Goal: Task Accomplishment & Management: Use online tool/utility

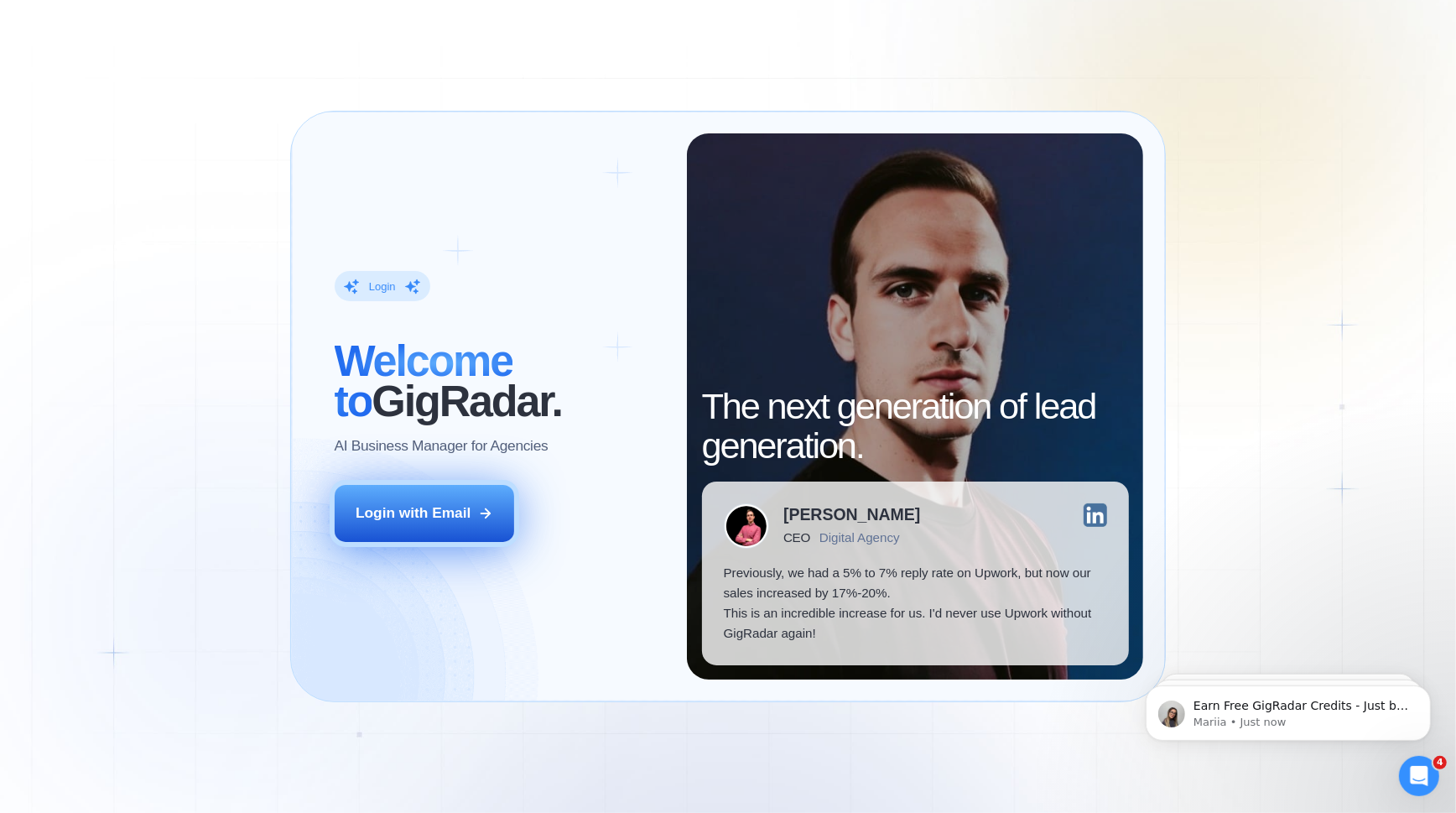
click at [466, 506] on div "Login with Email" at bounding box center [413, 513] width 115 height 21
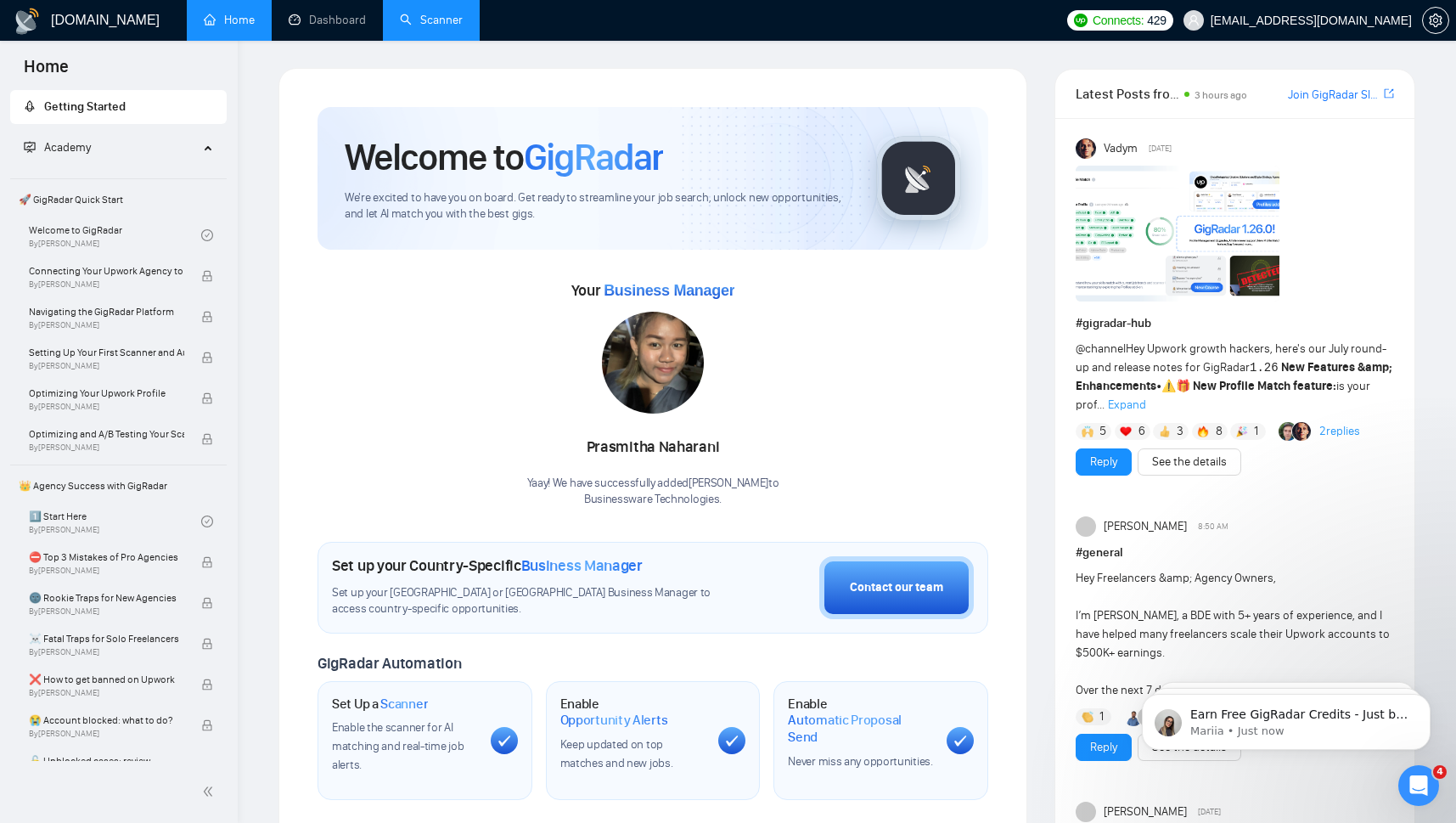
click at [433, 22] on link "Scanner" at bounding box center [430, 20] width 62 height 15
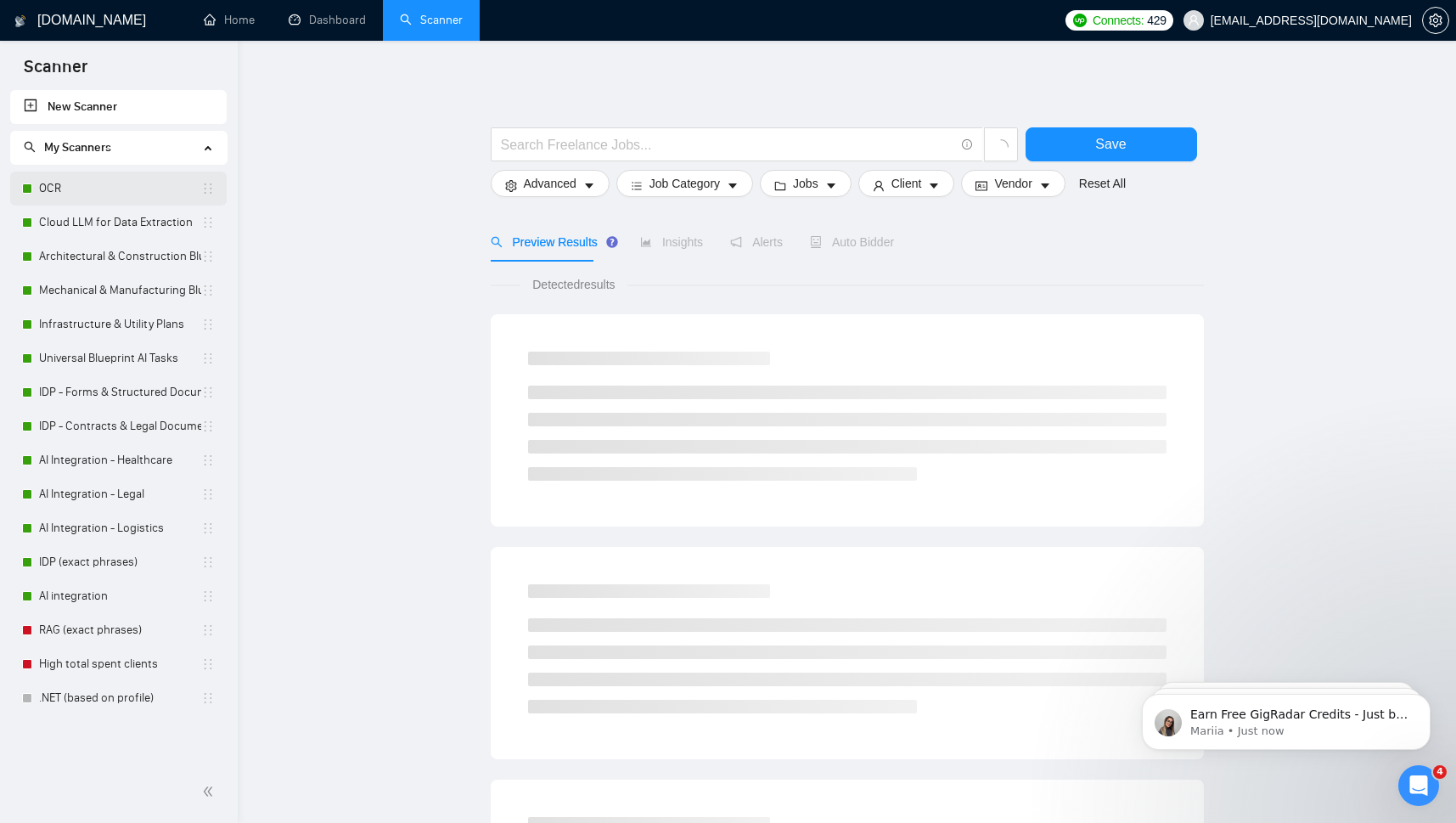
click at [56, 185] on link "OCR" at bounding box center [120, 188] width 163 height 34
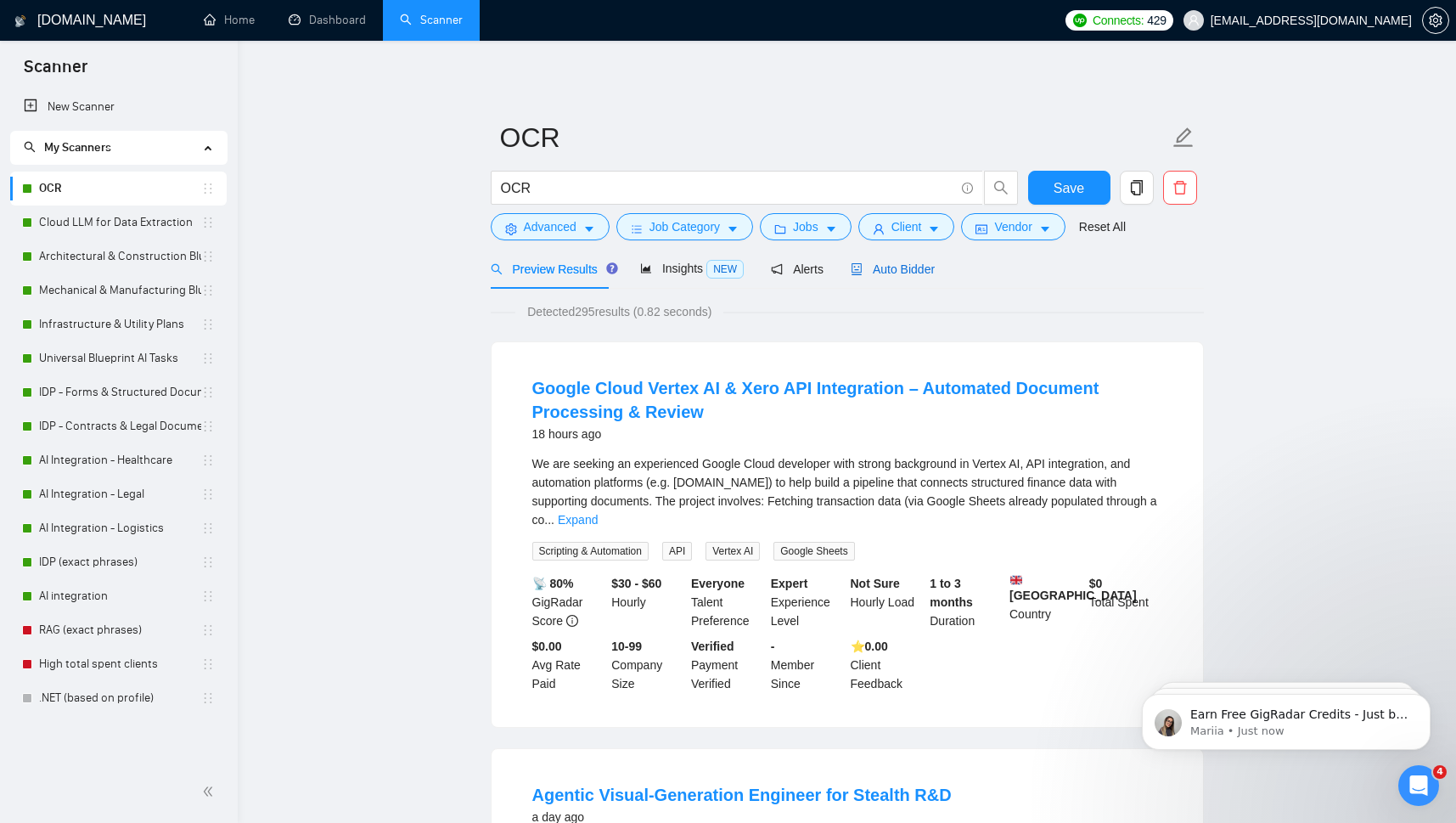
click at [907, 270] on span "Auto Bidder" at bounding box center [893, 270] width 84 height 14
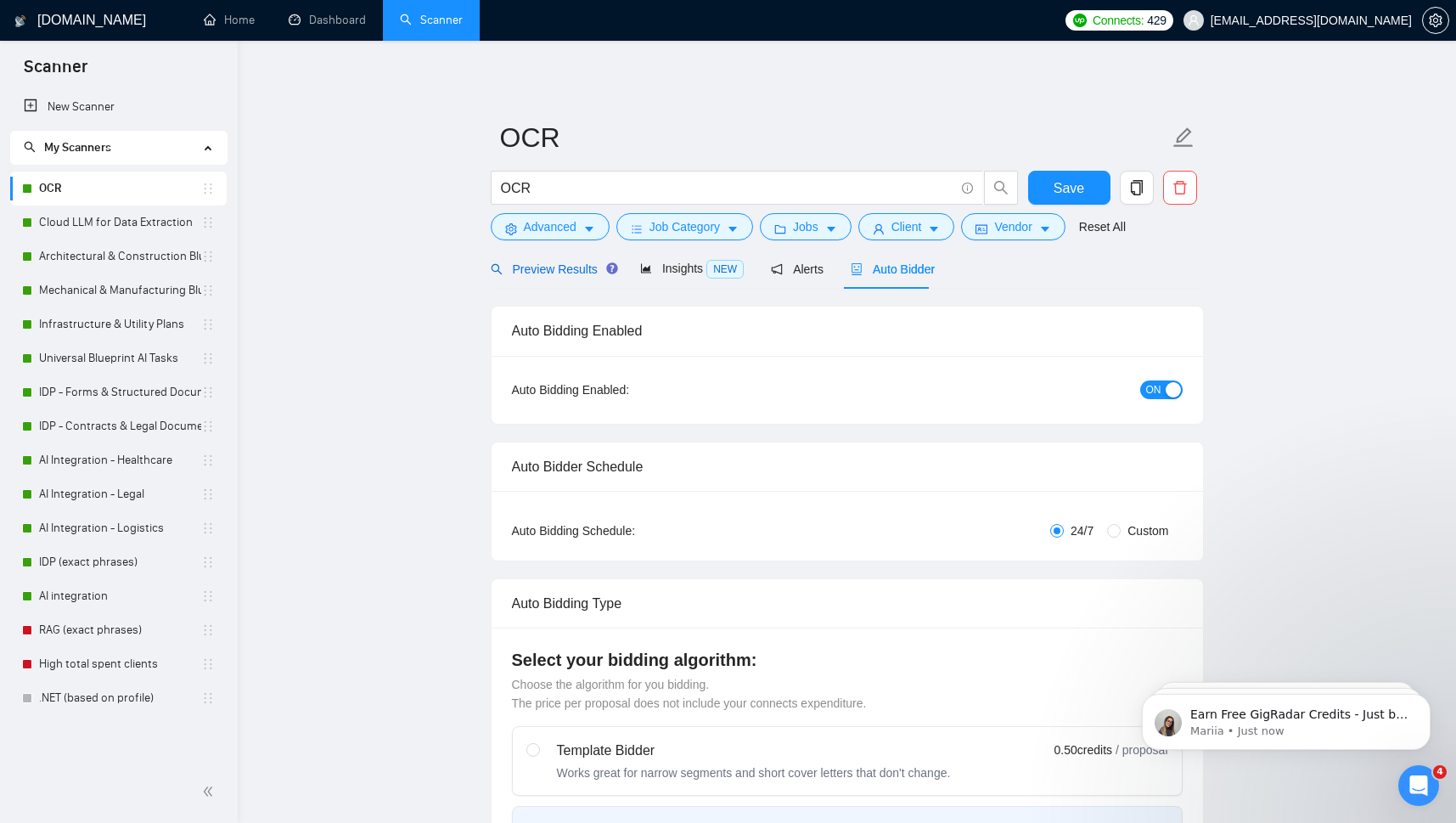
click at [540, 262] on div "Preview Results" at bounding box center [551, 269] width 122 height 19
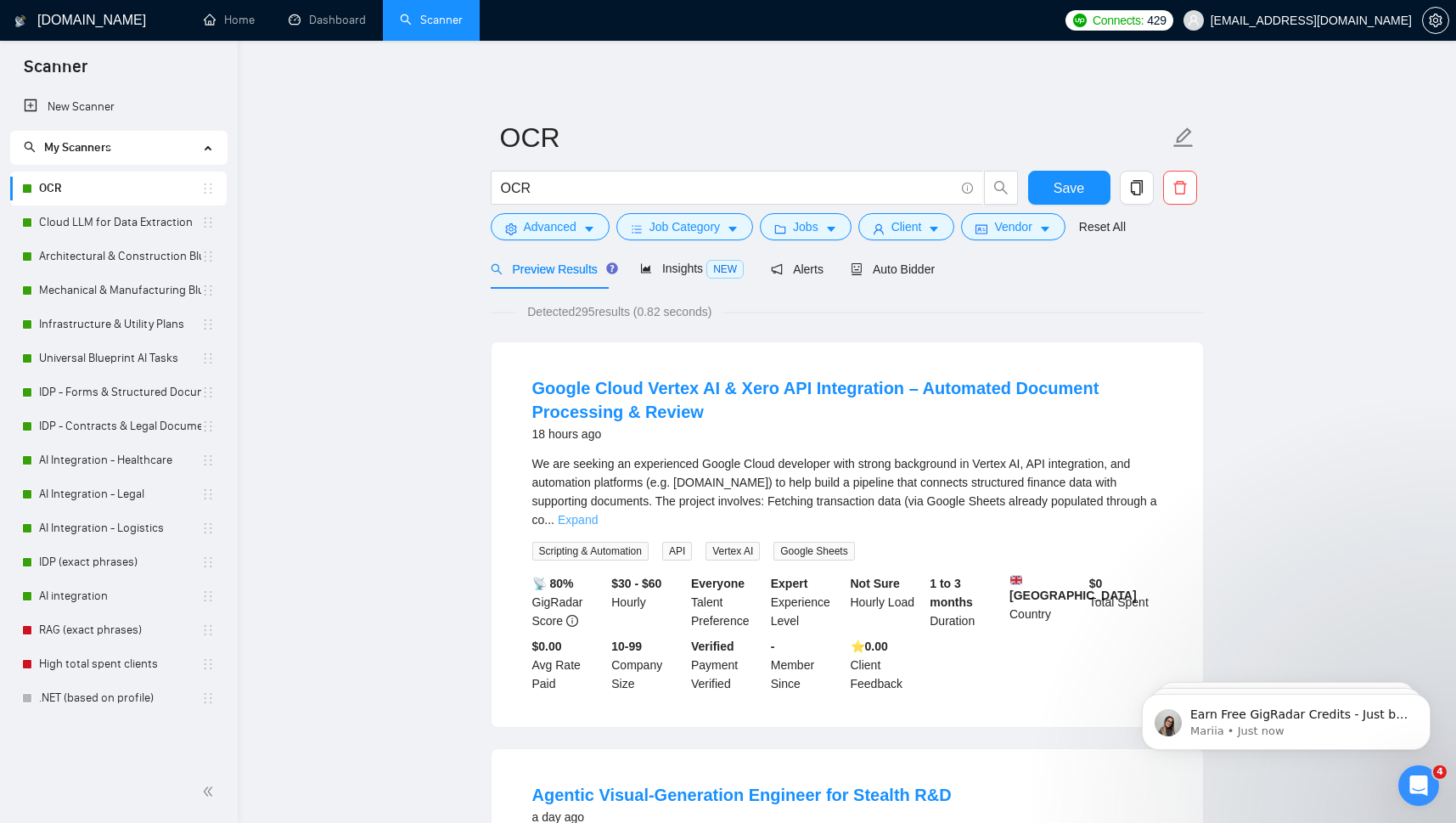
click at [598, 513] on link "Expand" at bounding box center [577, 520] width 40 height 14
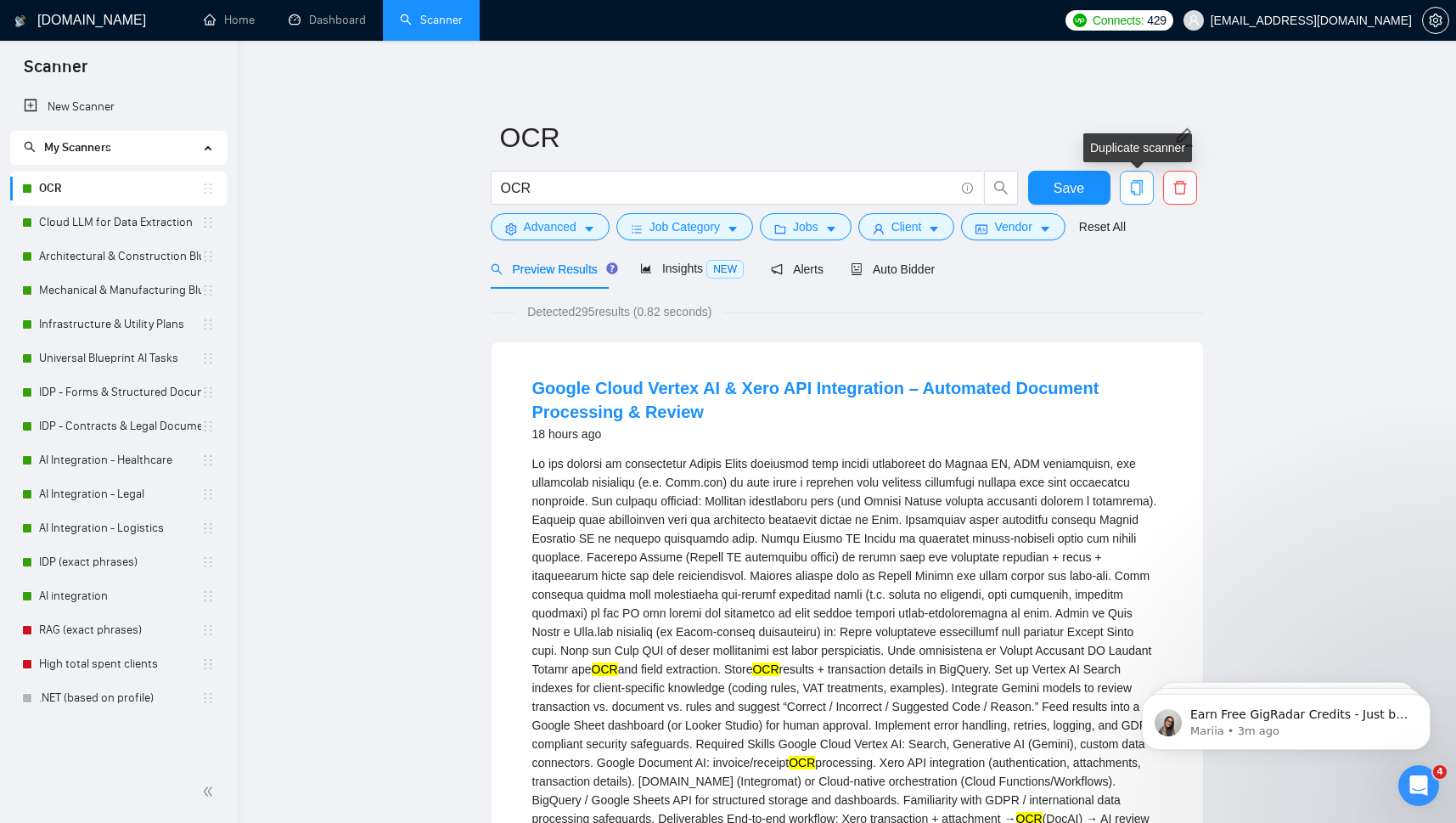
click at [1139, 190] on icon "copy" at bounding box center [1137, 186] width 15 height 15
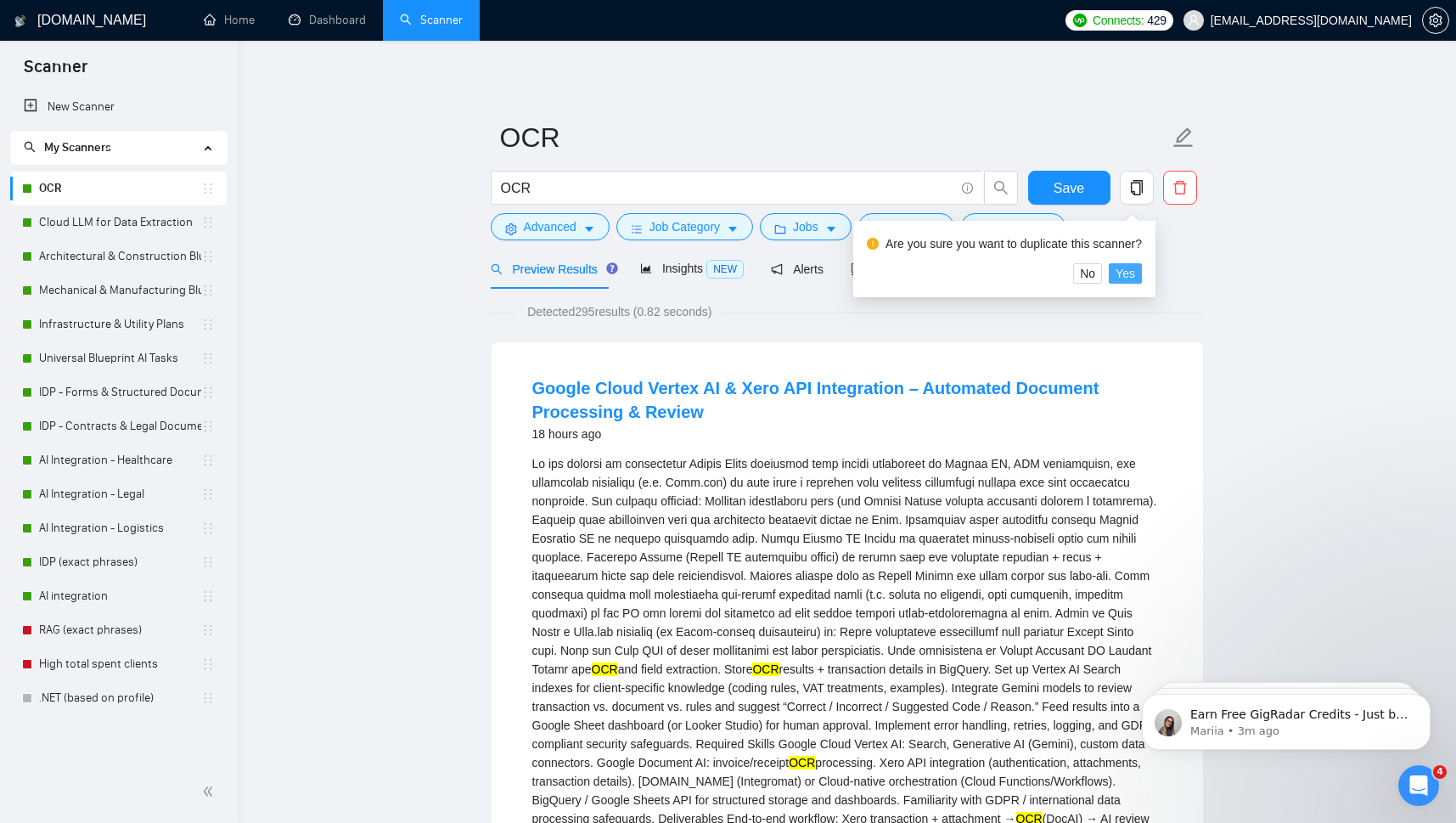
click at [1119, 269] on span "Yes" at bounding box center [1126, 273] width 20 height 19
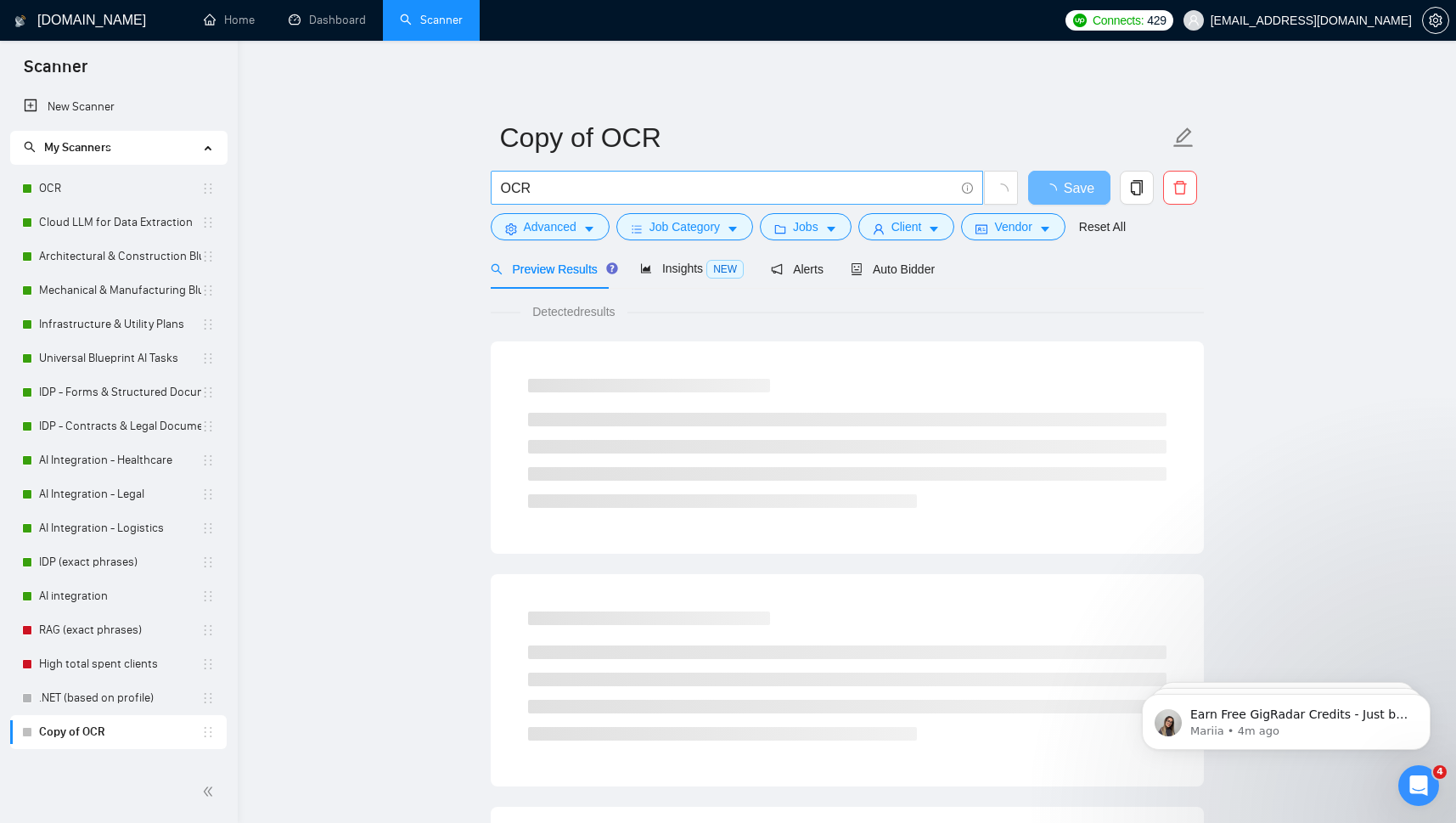
click at [581, 180] on input "OCR" at bounding box center [727, 187] width 453 height 21
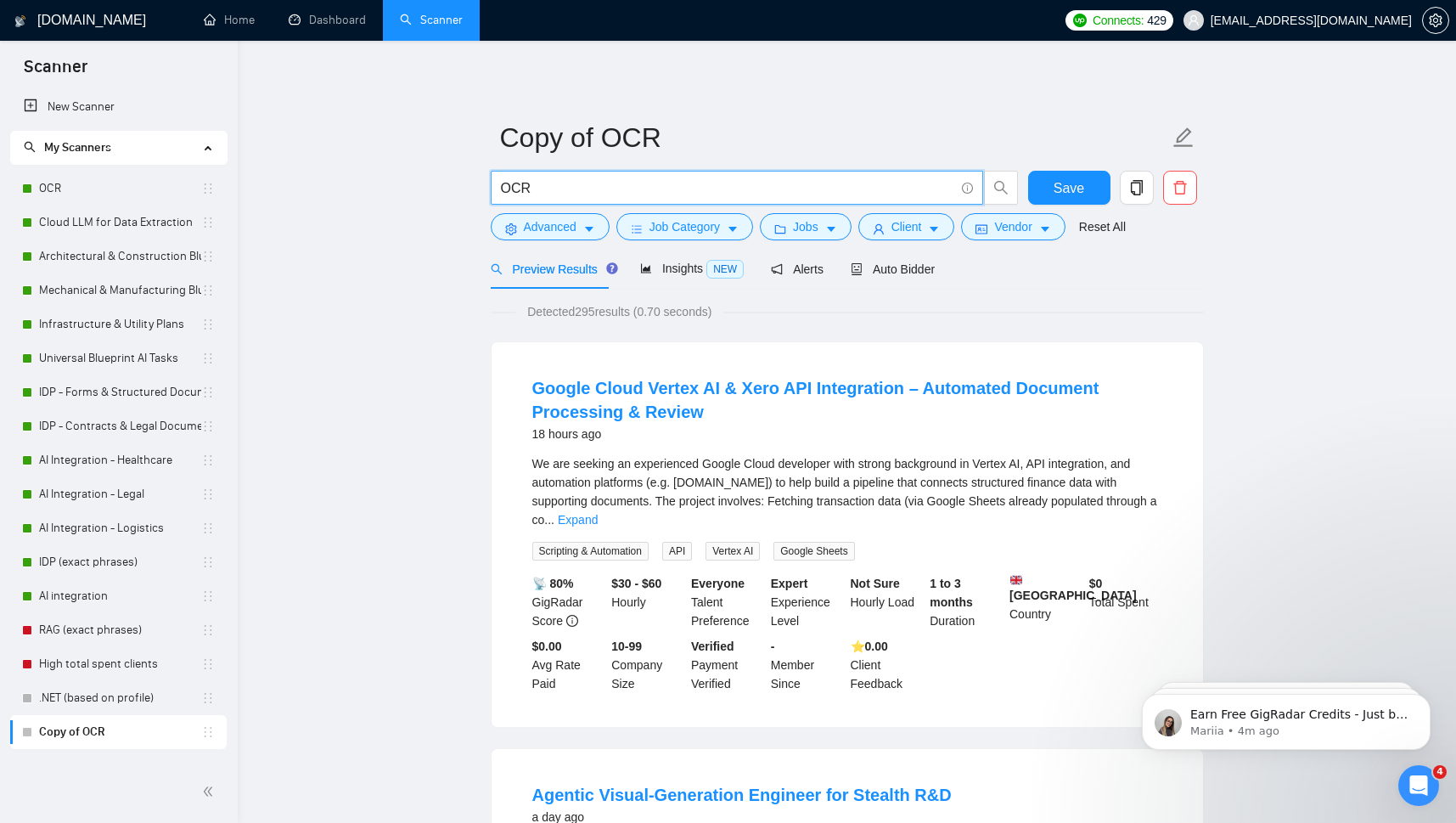
click at [516, 185] on input "OCR" at bounding box center [727, 187] width 453 height 21
paste input "object character recognition"
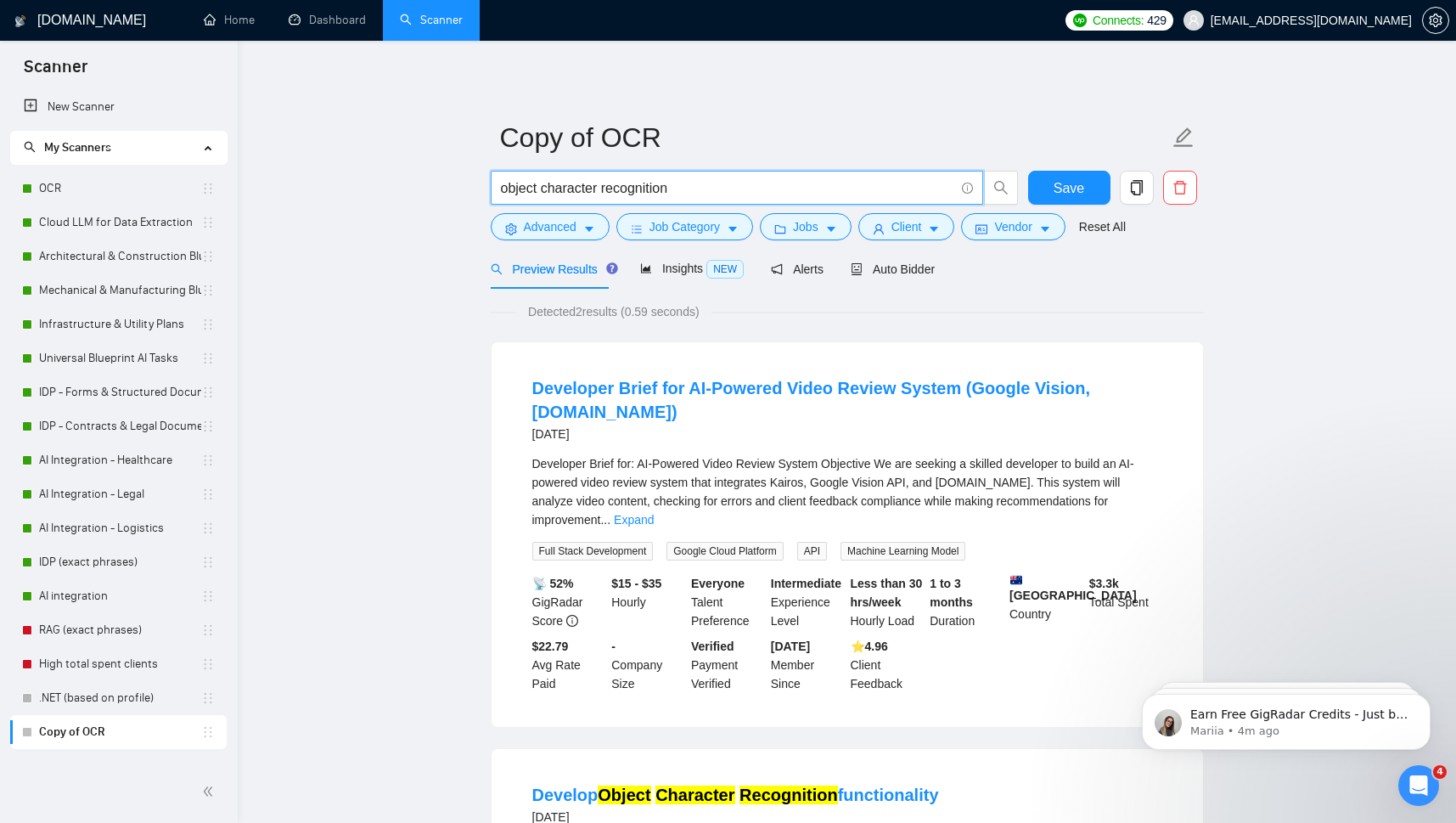
click at [603, 187] on input "object character recognition" at bounding box center [727, 187] width 453 height 21
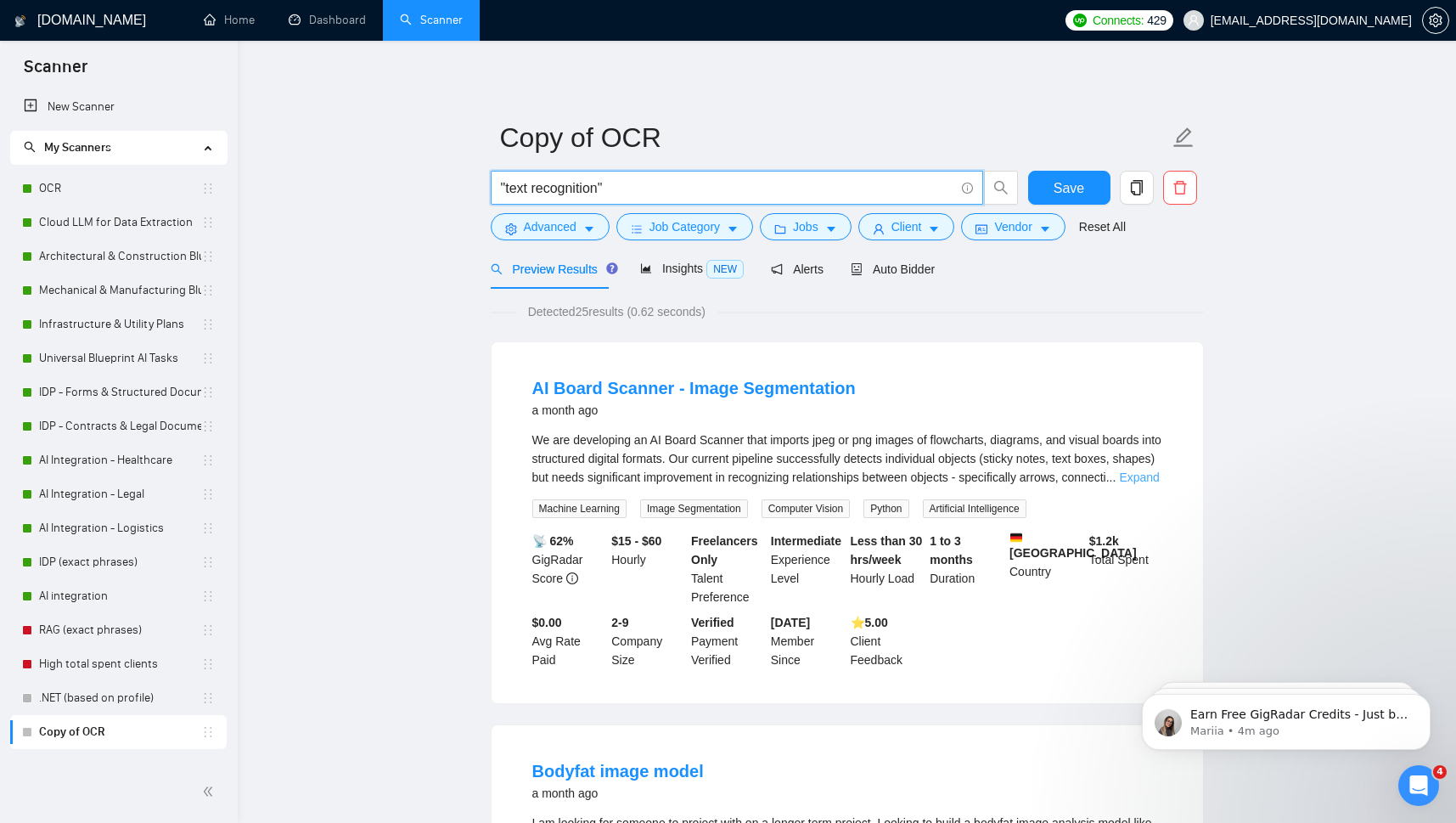
click at [1130, 475] on link "Expand" at bounding box center [1139, 477] width 40 height 14
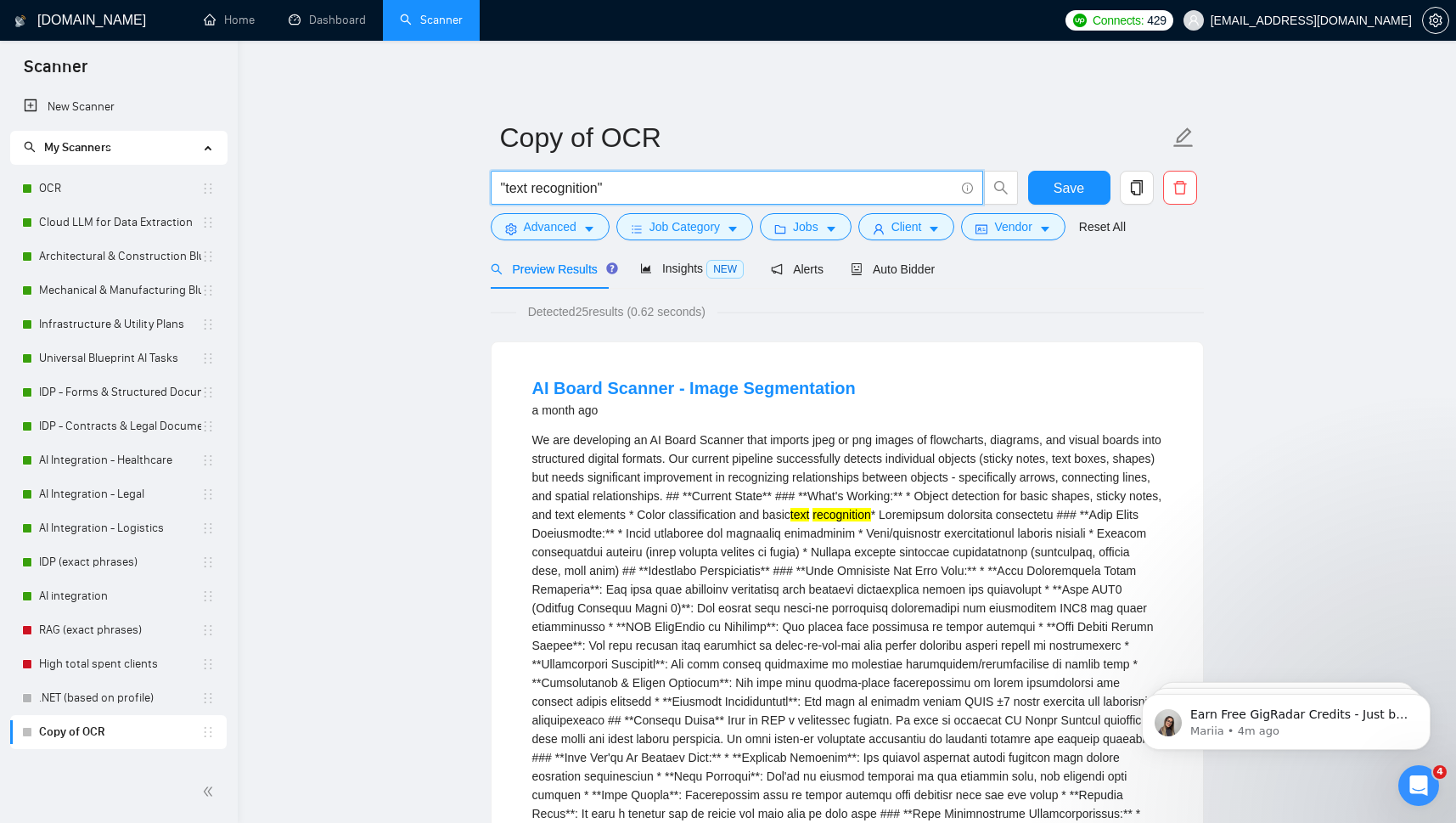
drag, startPoint x: 636, startPoint y: 195, endPoint x: 404, endPoint y: 199, distance: 232.0
click at [501, 198] on input ""text recognition"" at bounding box center [727, 187] width 453 height 21
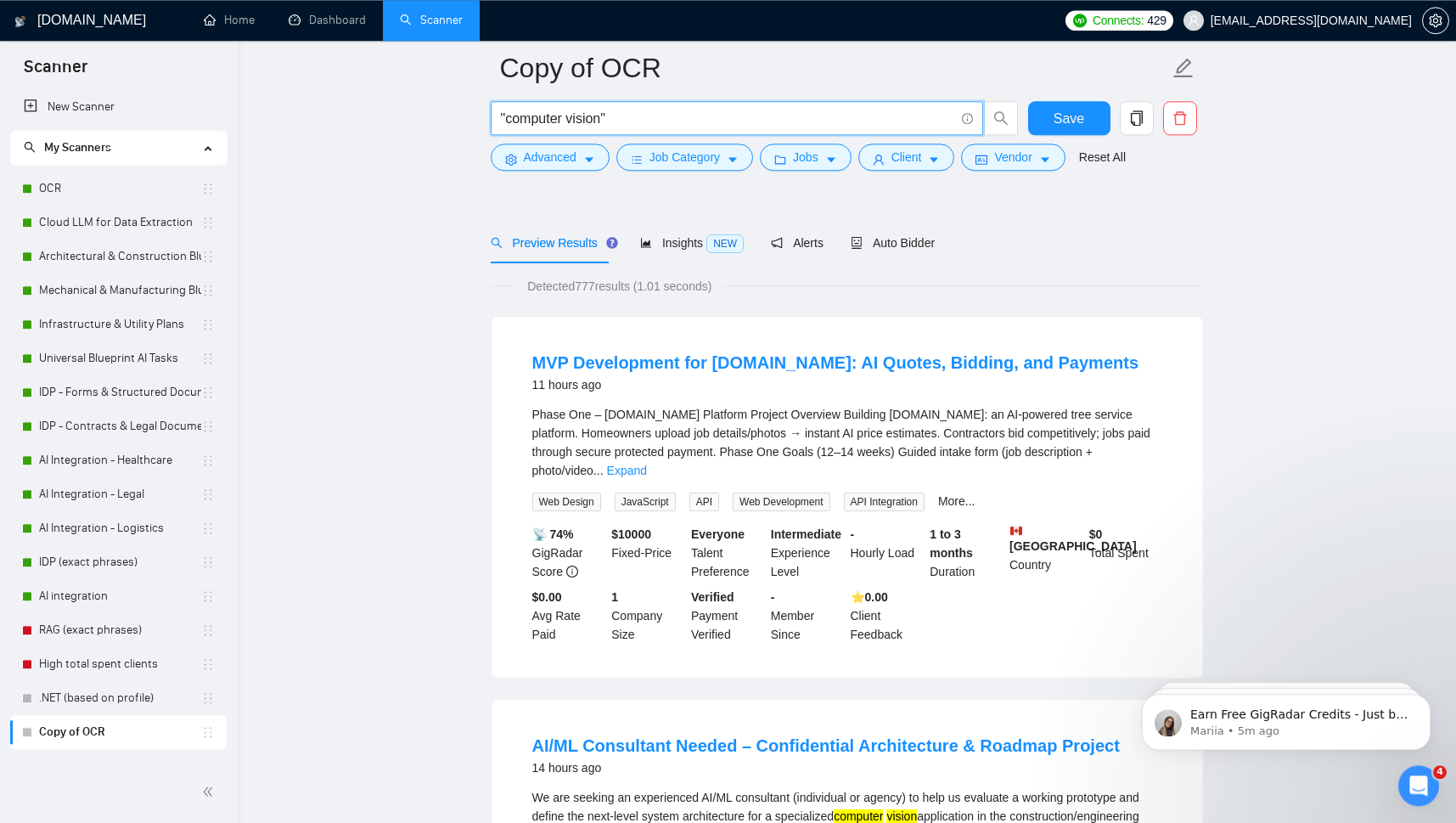
scroll to position [238, 0]
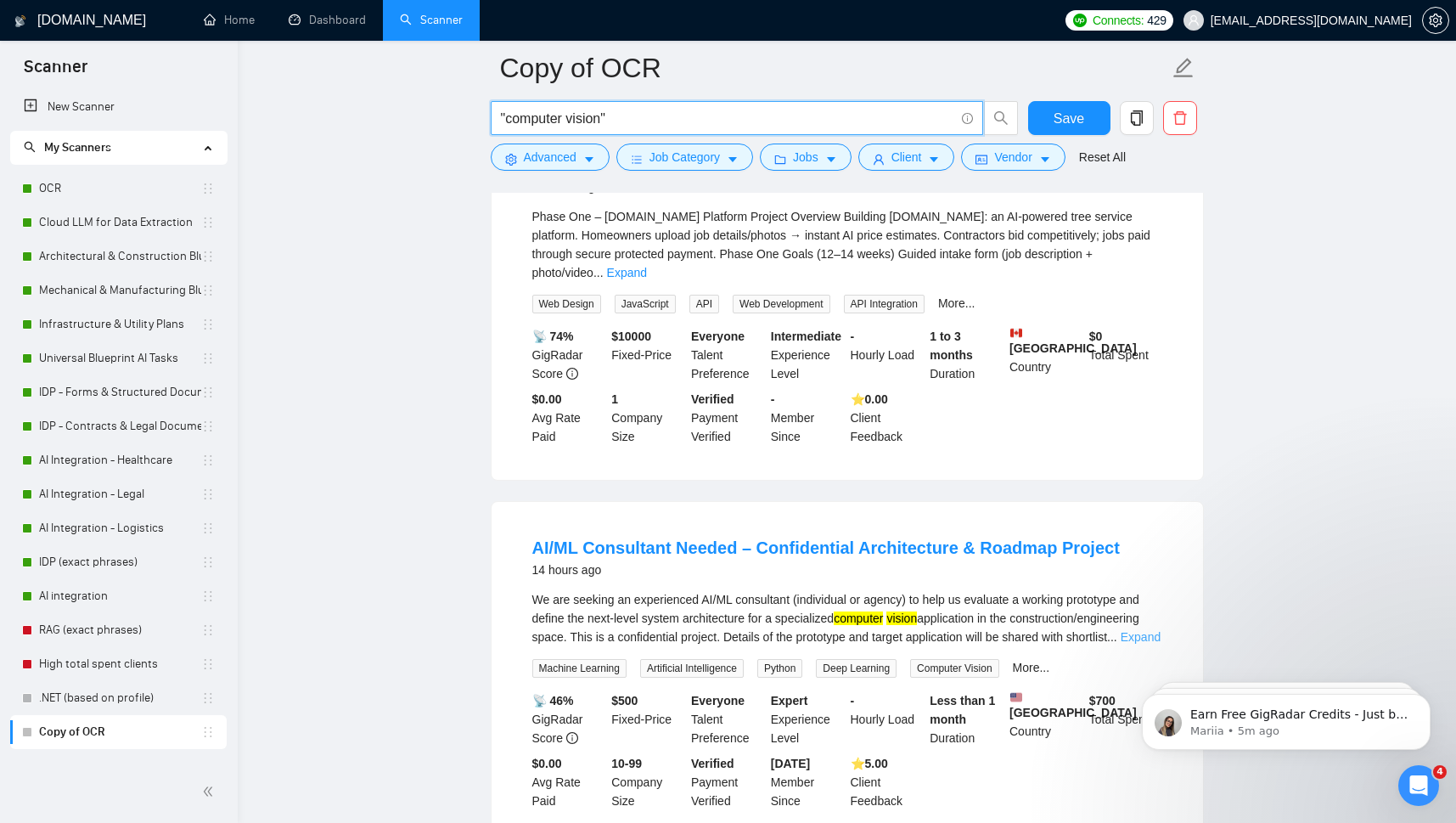
type input ""computer vision""
click at [1142, 630] on link "Expand" at bounding box center [1141, 637] width 40 height 14
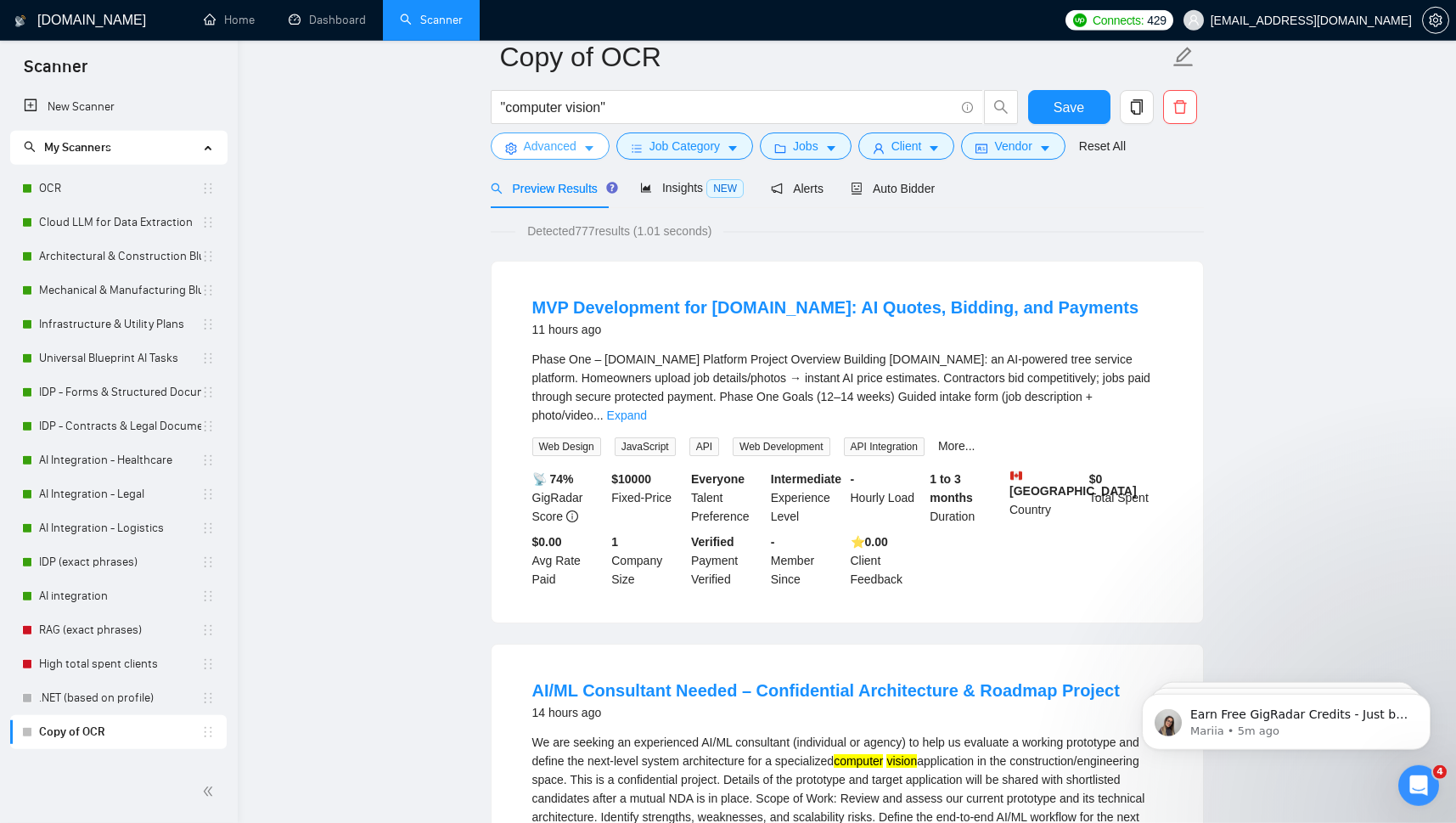
scroll to position [28, 0]
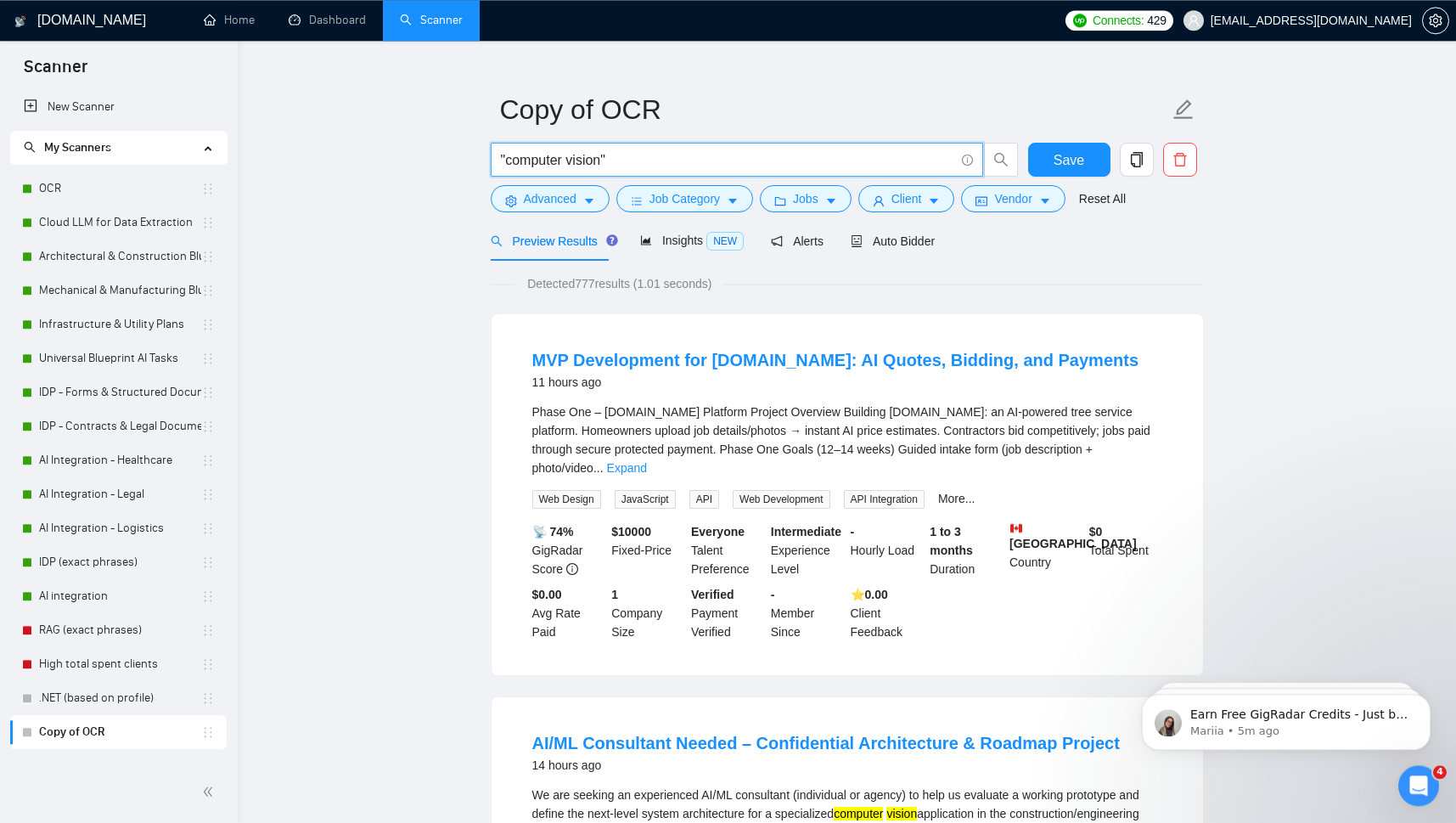
drag, startPoint x: 504, startPoint y: 162, endPoint x: 601, endPoint y: 162, distance: 97.0
click at [601, 162] on input ""computer vision"" at bounding box center [727, 160] width 453 height 21
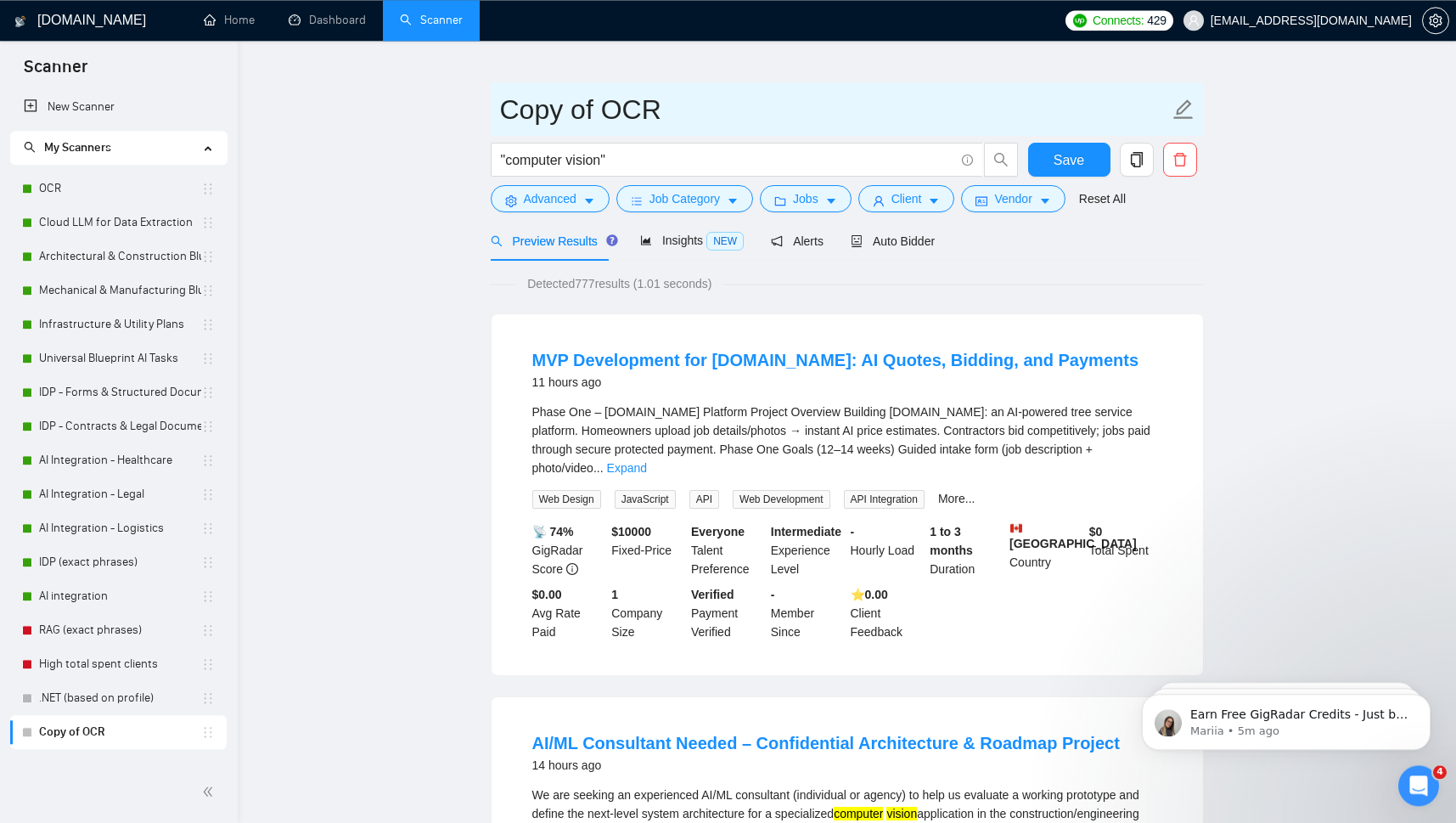
click at [644, 107] on input "Copy of OCR" at bounding box center [834, 109] width 669 height 43
click at [1174, 103] on icon "edit" at bounding box center [1183, 109] width 22 height 22
drag, startPoint x: 661, startPoint y: 108, endPoint x: 452, endPoint y: 82, distance: 210.6
click at [500, 88] on input "Copy of OCR" at bounding box center [834, 109] width 669 height 43
paste input "computer vision"
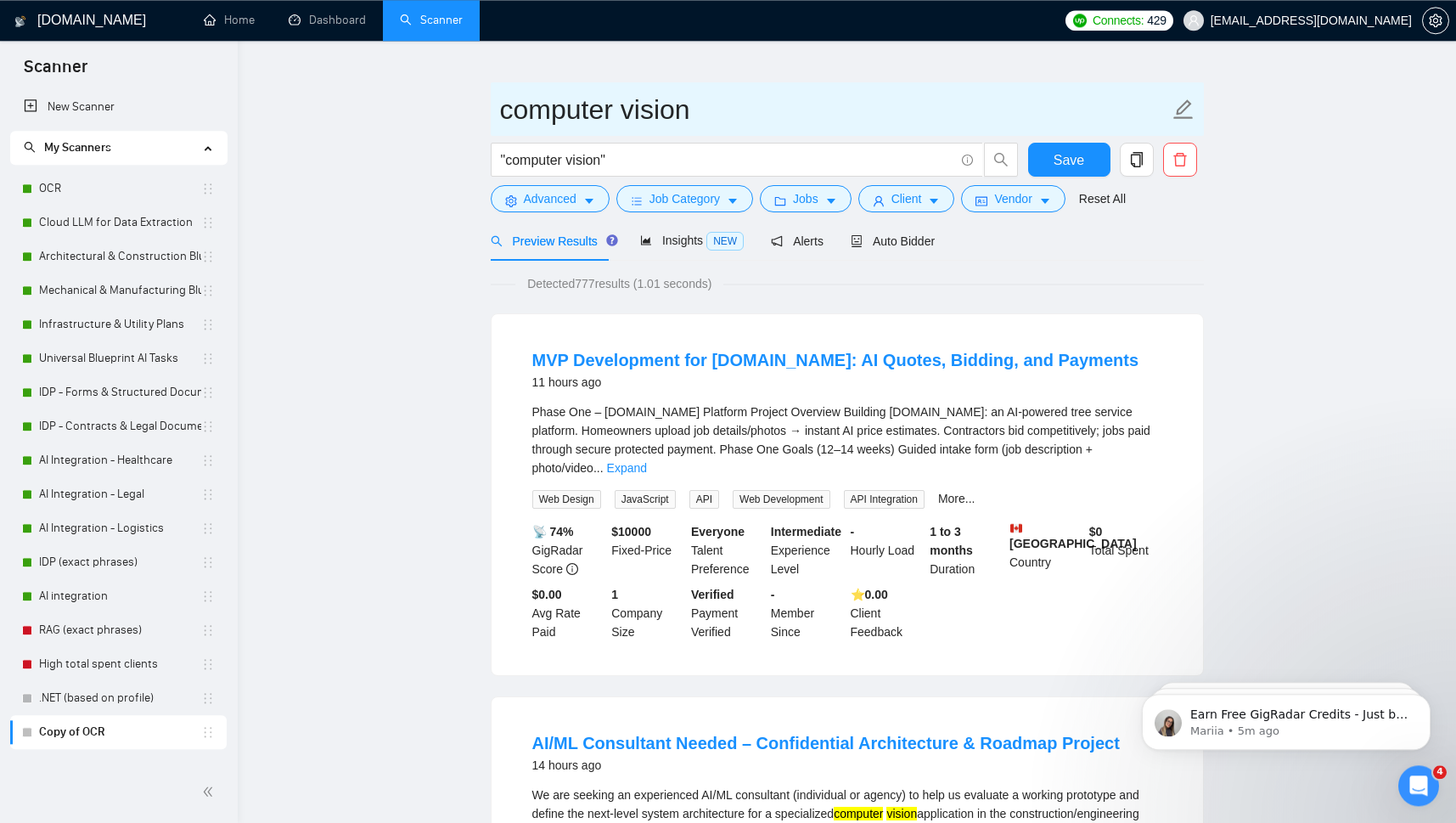
drag, startPoint x: 510, startPoint y: 109, endPoint x: 463, endPoint y: 103, distance: 47.4
click at [500, 103] on input "computer vision" at bounding box center [834, 109] width 669 height 43
type input "Computer vision"
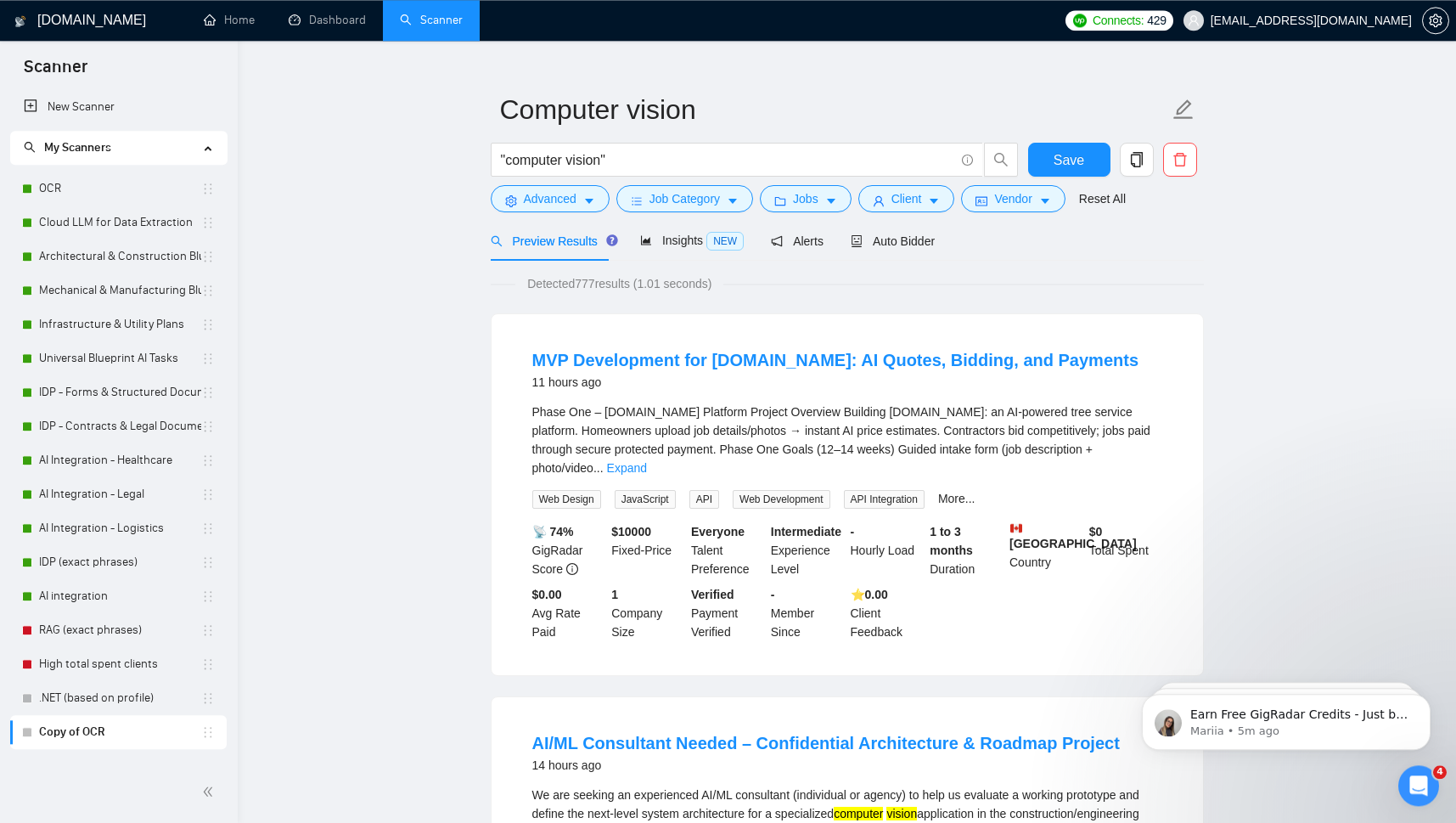
click at [1122, 255] on div "Preview Results Insights NEW Alerts Auto Bidder" at bounding box center [847, 241] width 713 height 40
click at [894, 238] on span "Auto Bidder" at bounding box center [893, 241] width 84 height 14
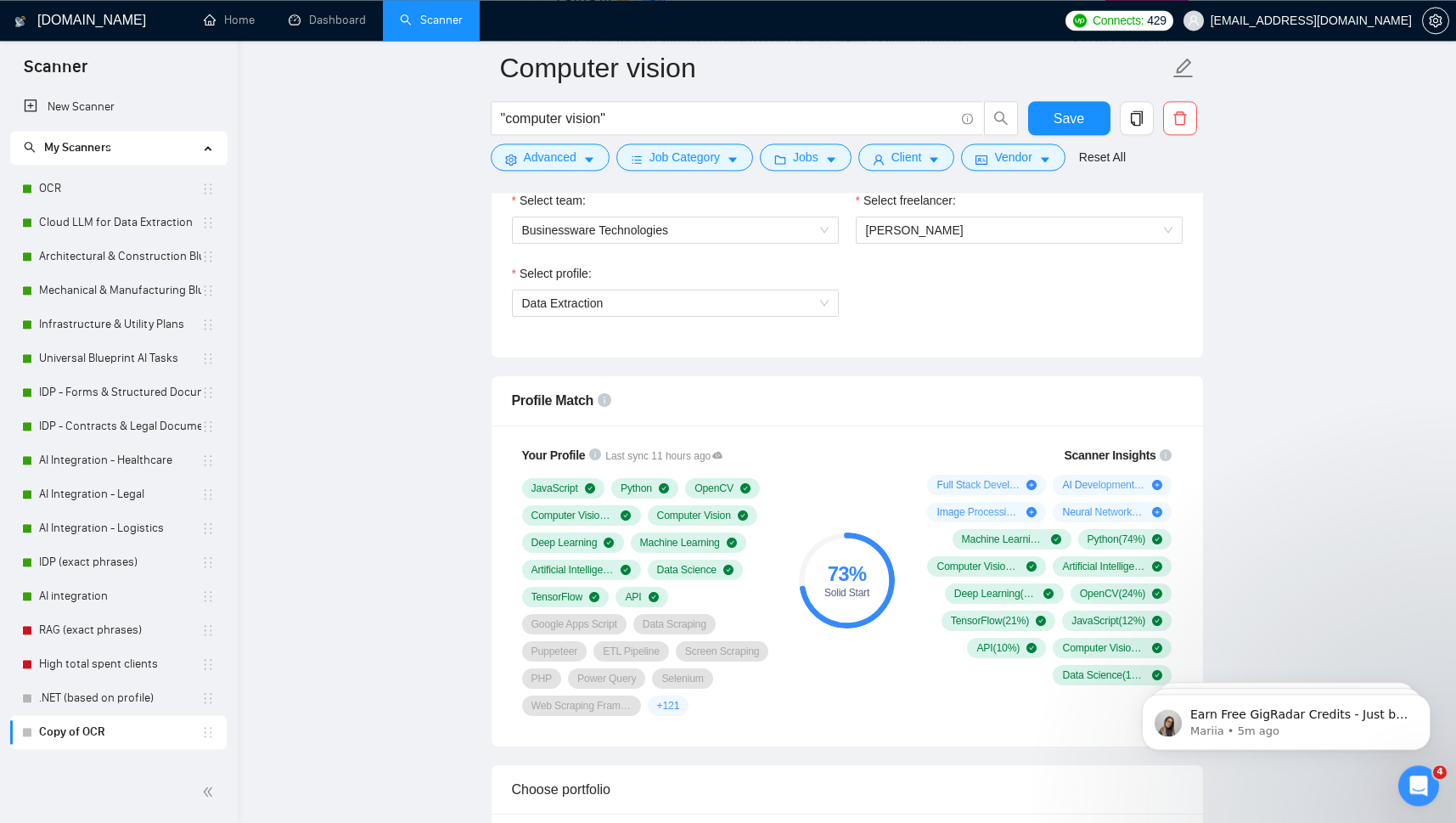
scroll to position [834, 0]
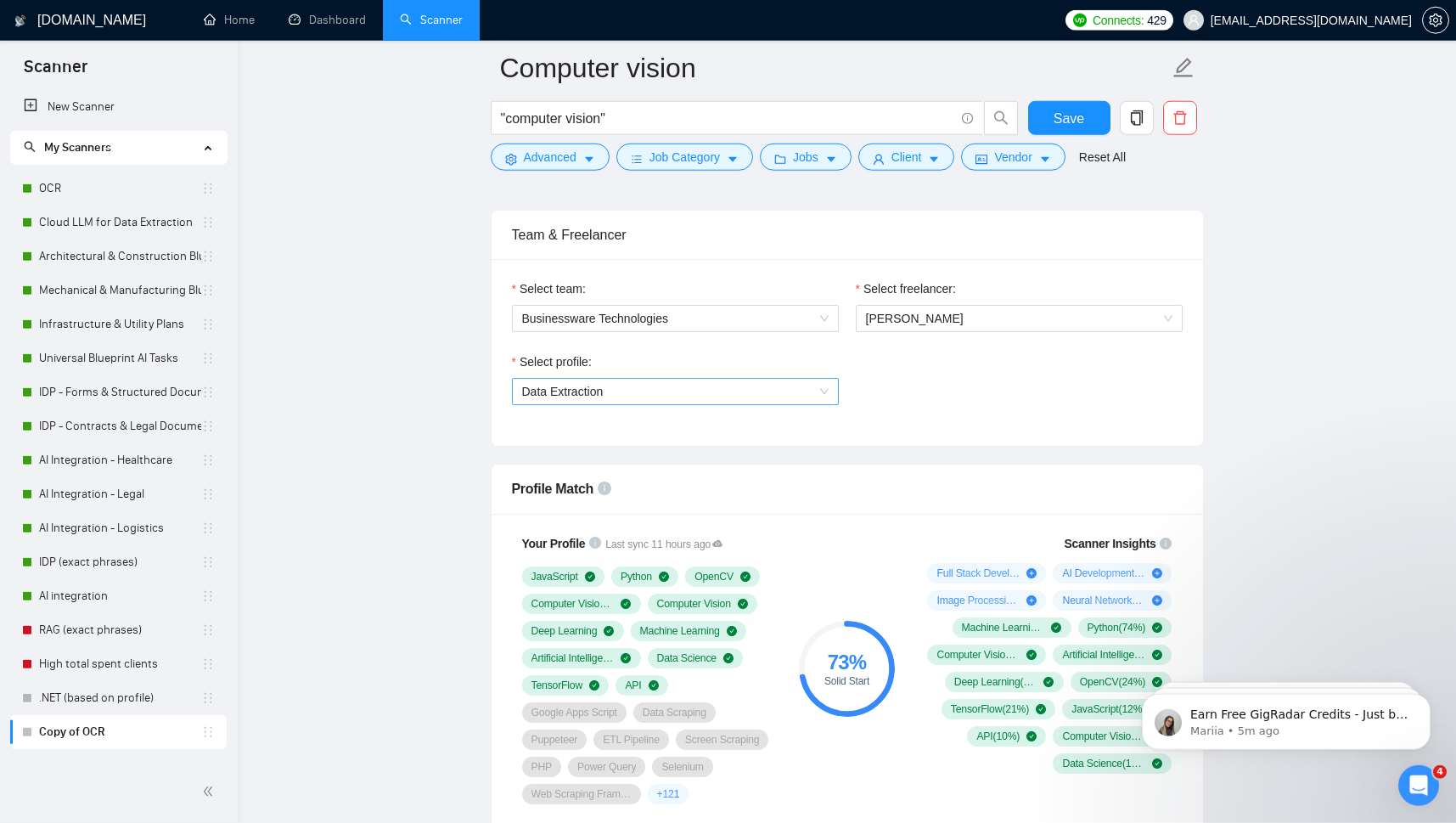
click at [780, 398] on span "Data Extraction" at bounding box center [674, 392] width 306 height 26
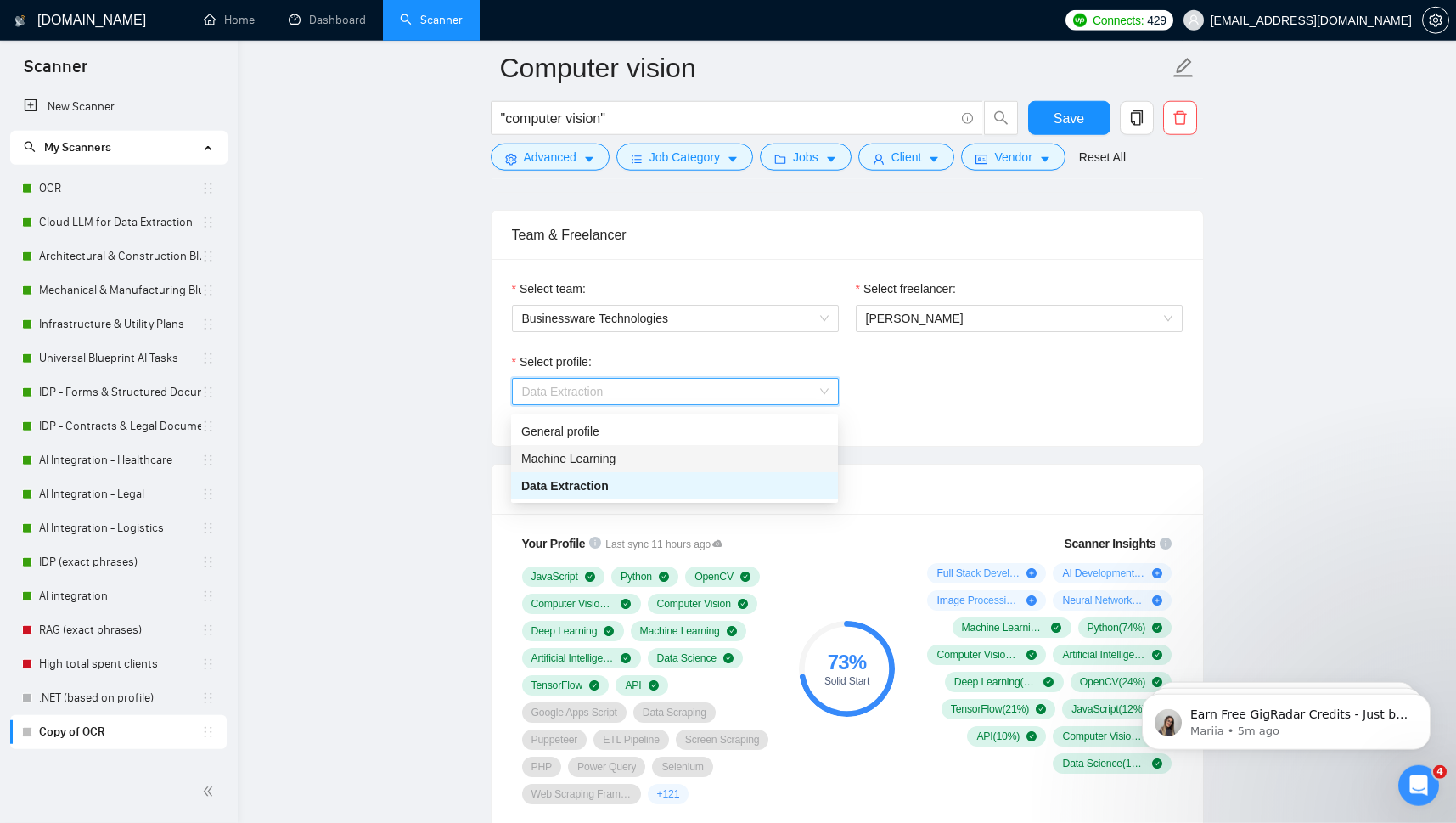
click at [575, 456] on span "Machine Learning" at bounding box center [568, 458] width 94 height 14
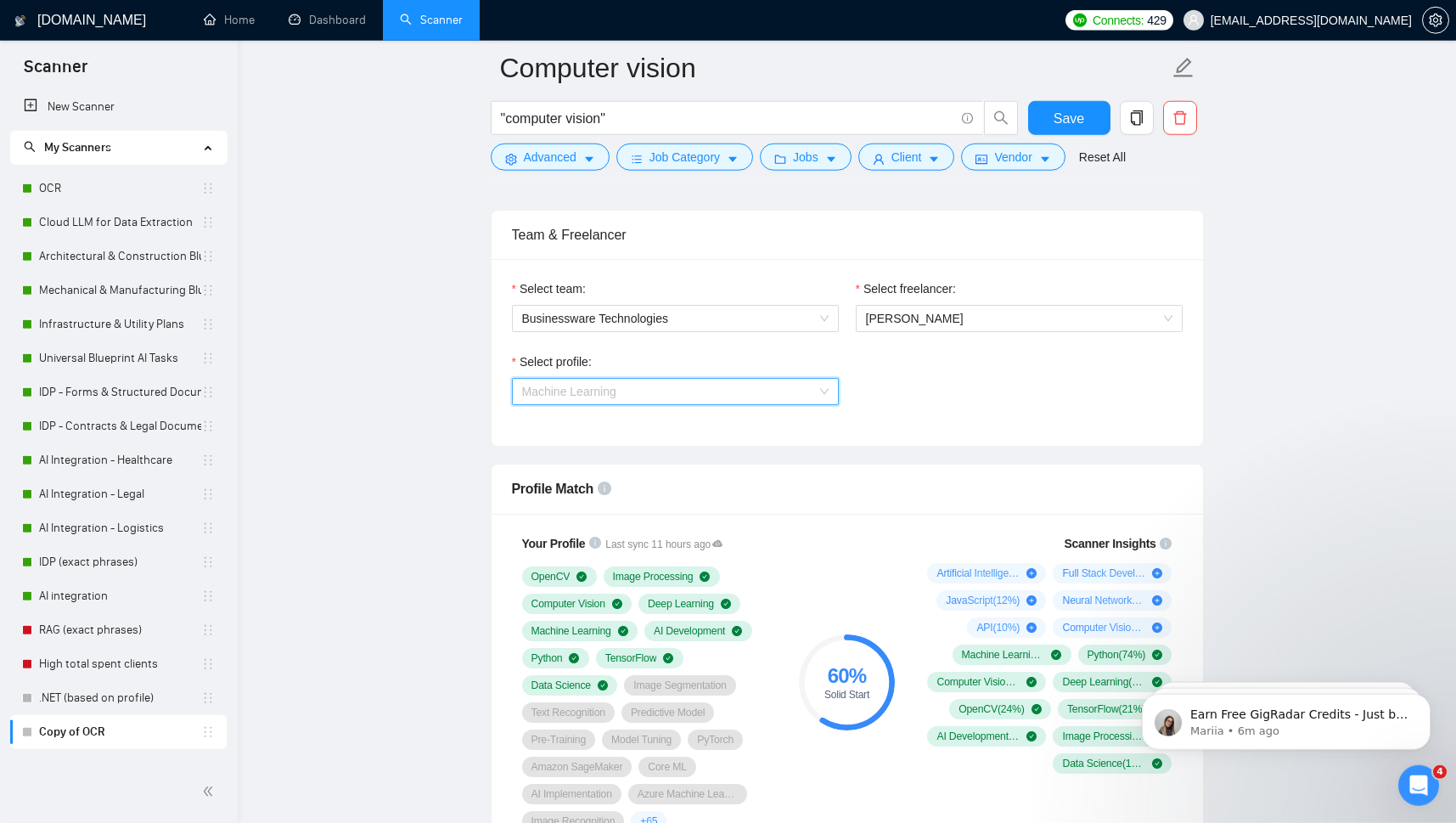
click at [658, 394] on span "Machine Learning" at bounding box center [674, 392] width 306 height 26
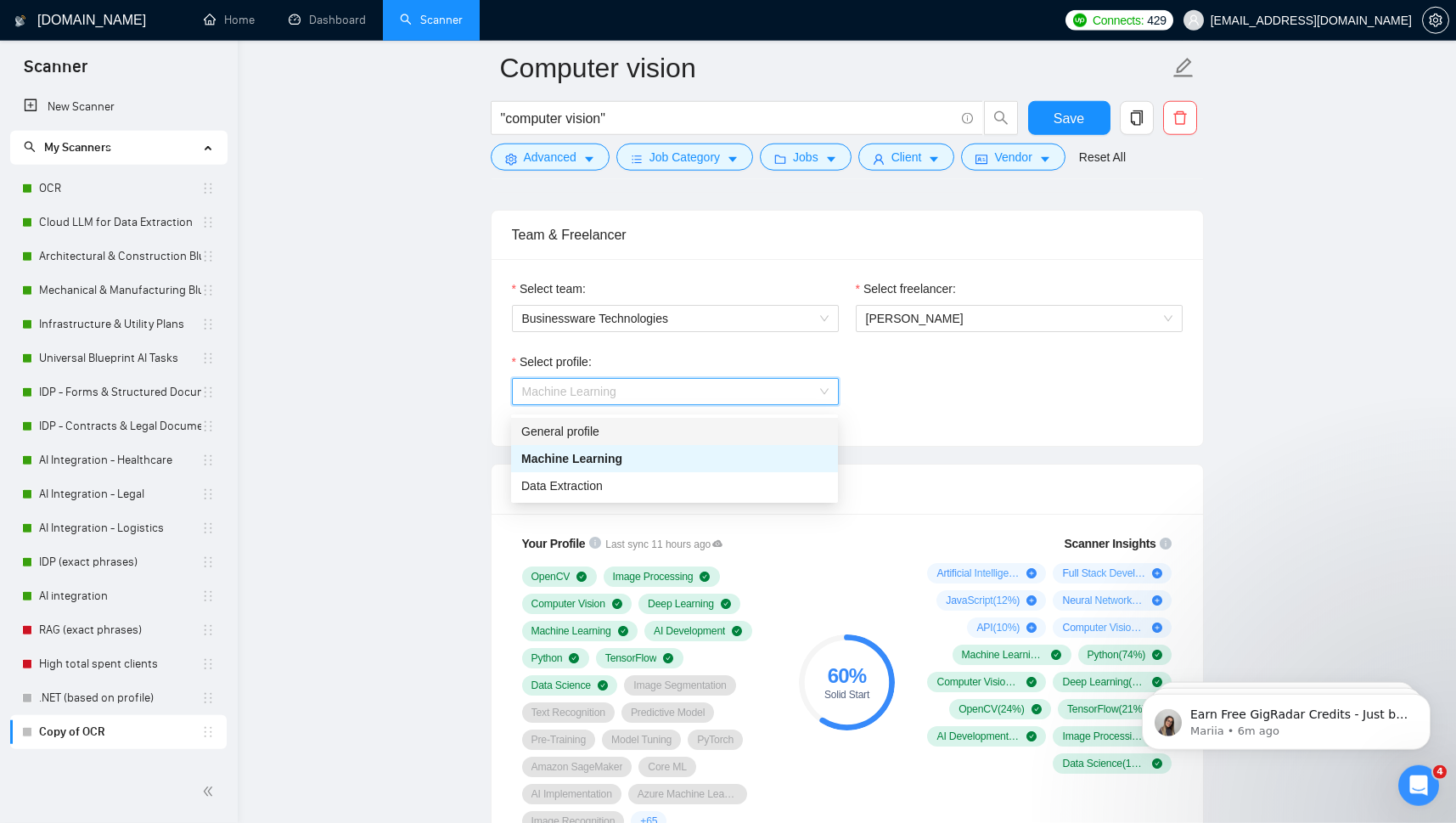
click at [578, 422] on div "General profile" at bounding box center [674, 430] width 306 height 19
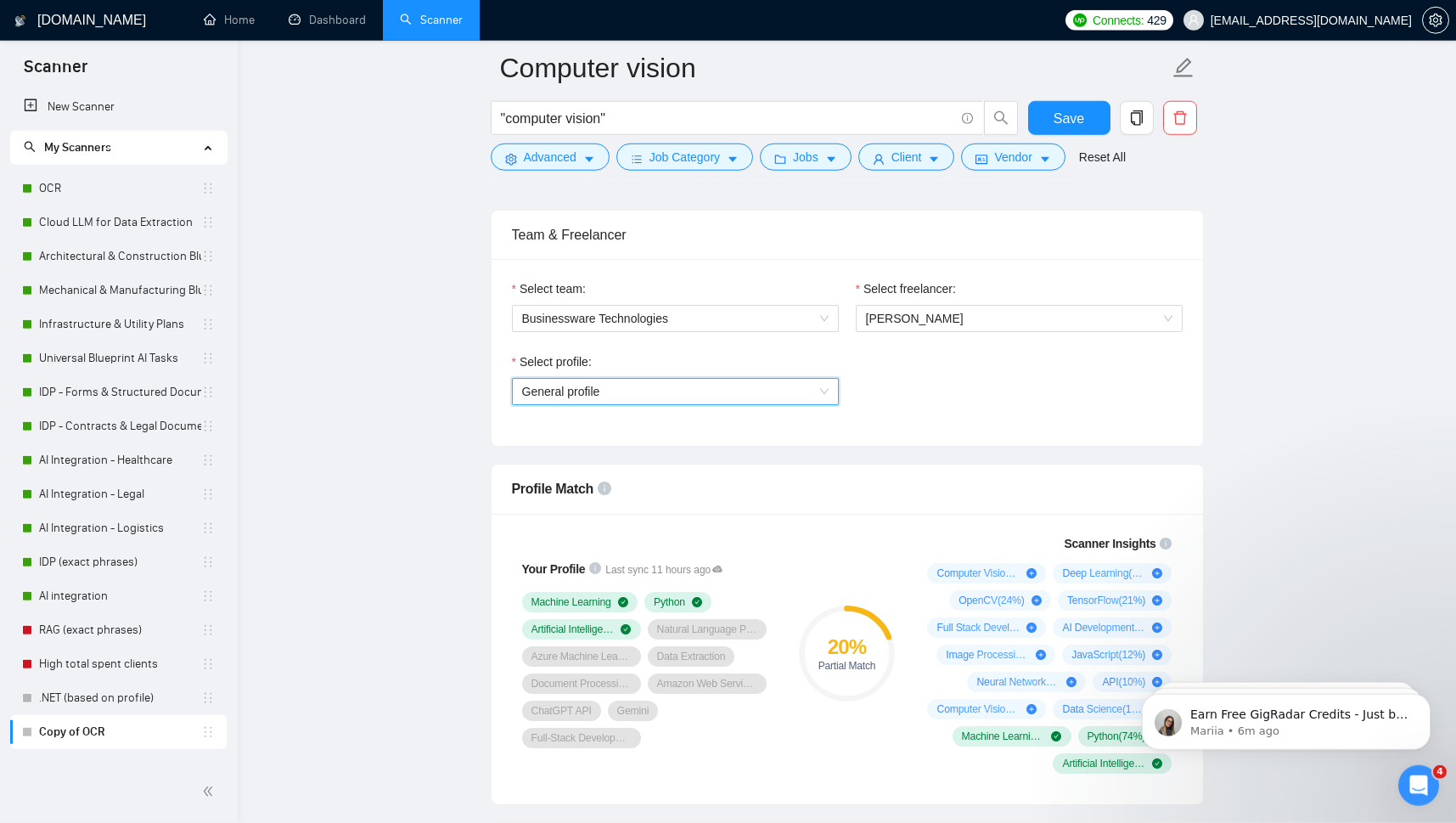
click at [597, 399] on span "General profile" at bounding box center [674, 392] width 306 height 26
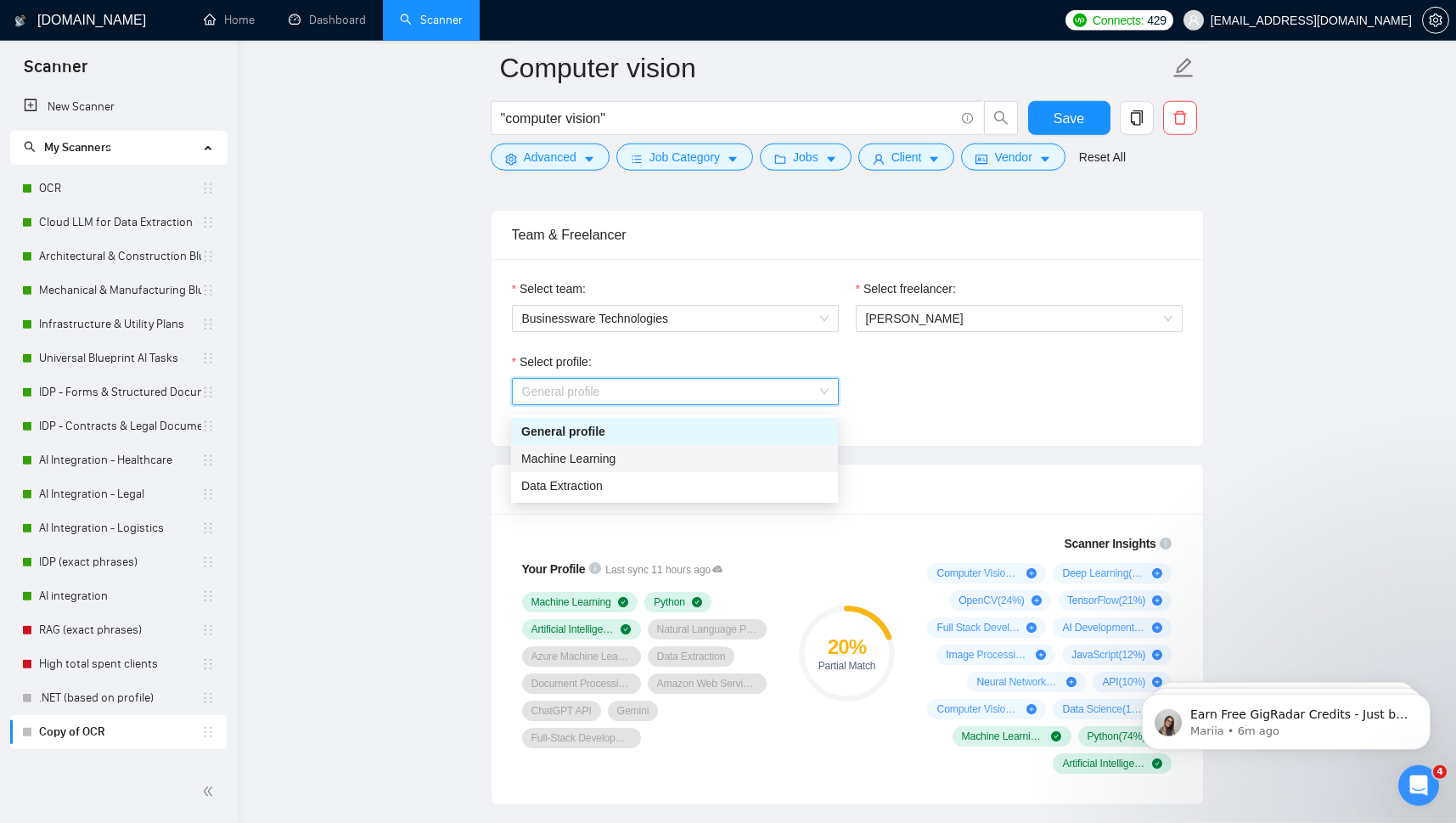
click at [581, 458] on span "Machine Learning" at bounding box center [568, 458] width 94 height 14
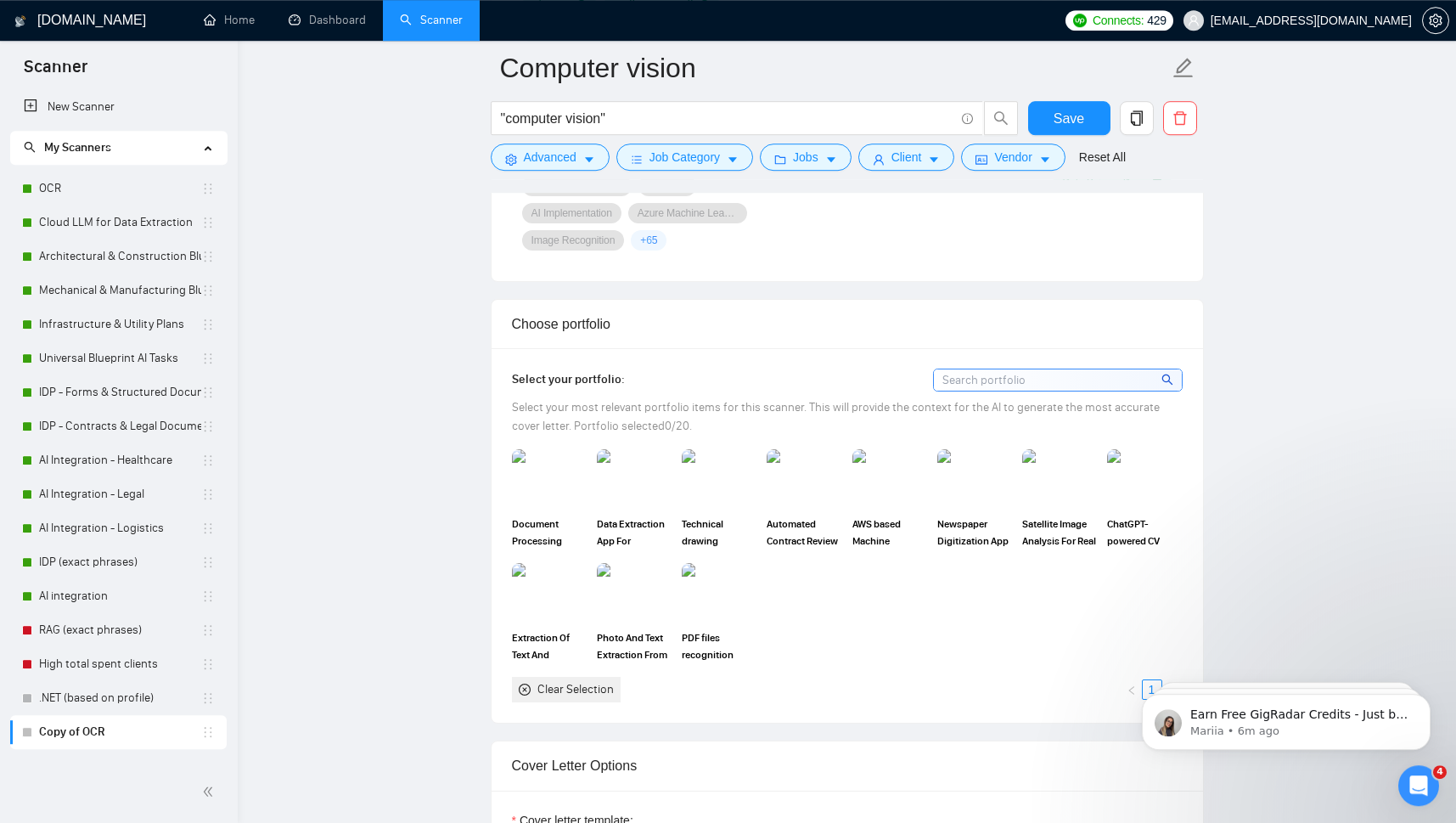
scroll to position [1422, 0]
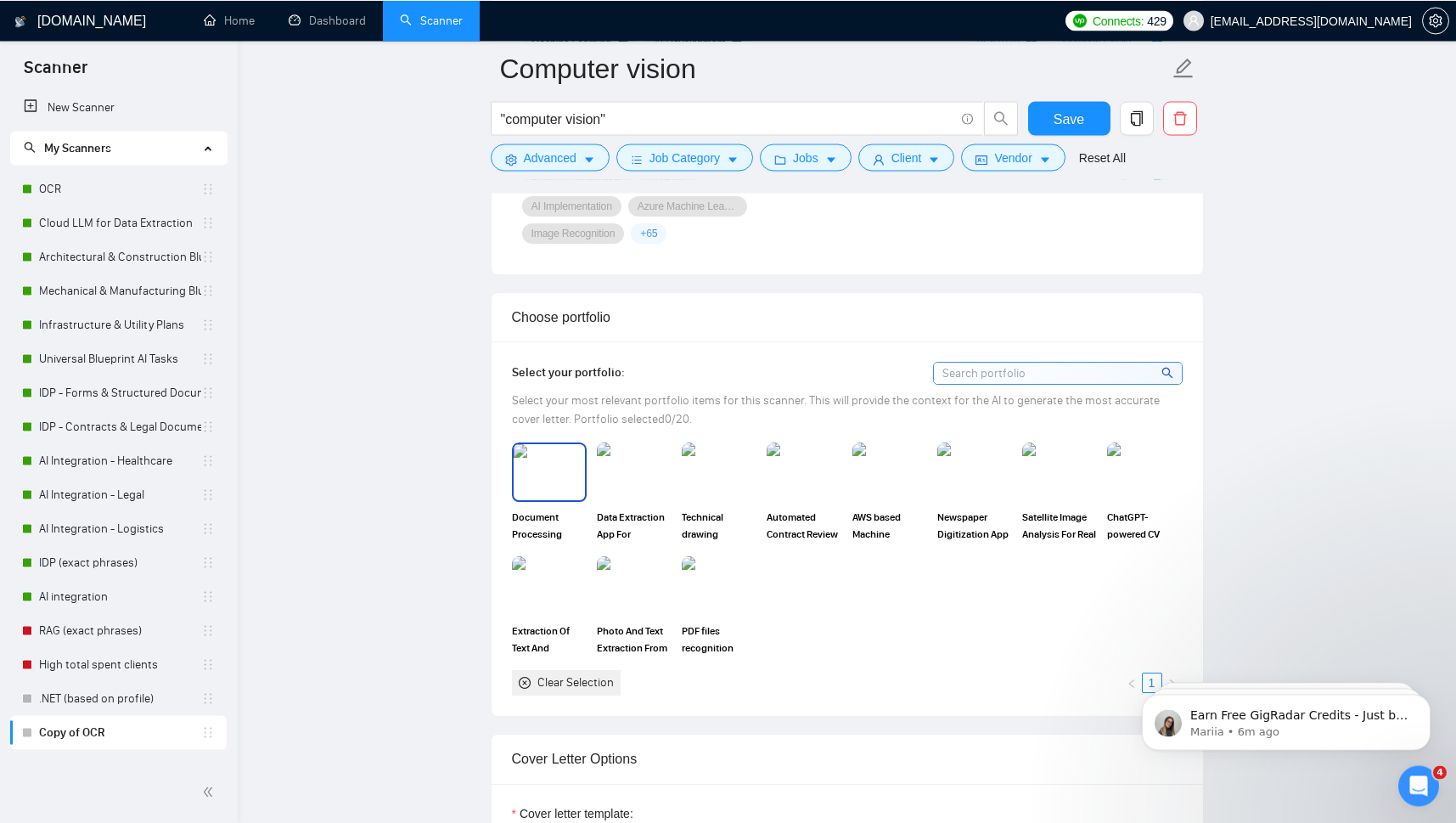
click at [547, 495] on img at bounding box center [549, 472] width 71 height 56
click at [705, 488] on img at bounding box center [719, 472] width 71 height 56
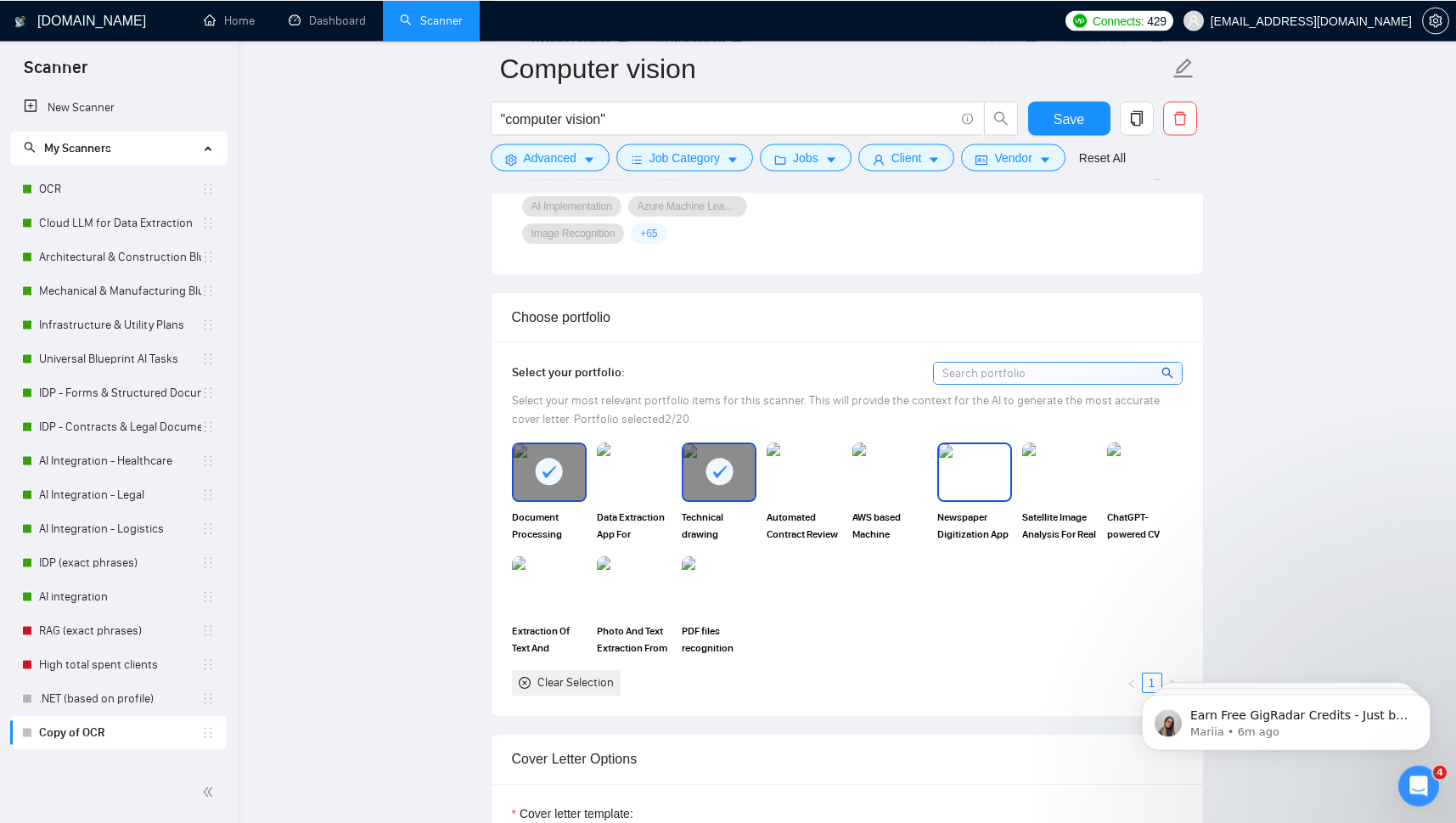
click at [966, 498] on img at bounding box center [975, 472] width 71 height 56
click at [886, 494] on img at bounding box center [890, 472] width 71 height 56
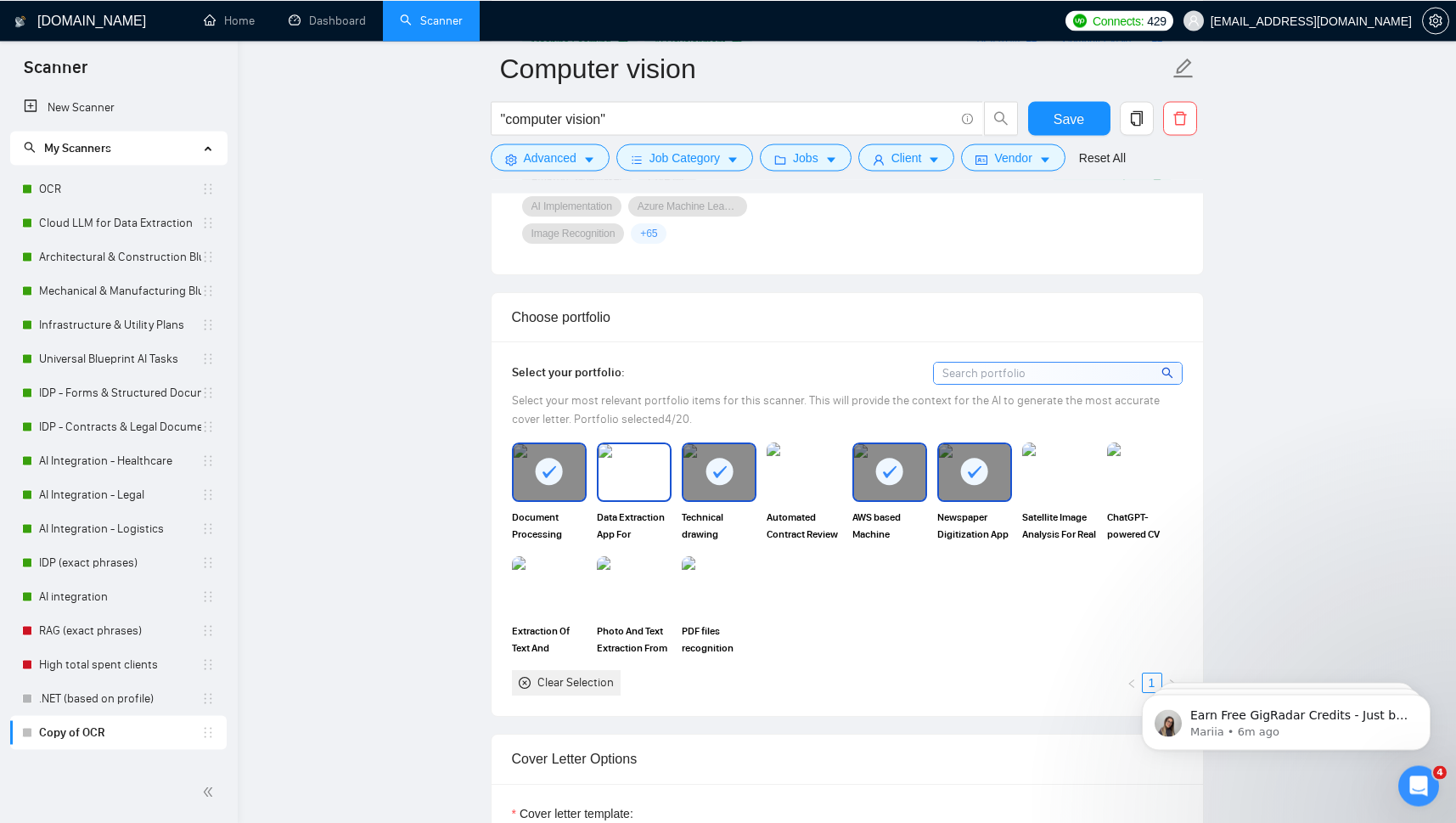
click at [629, 484] on img at bounding box center [635, 472] width 71 height 56
click at [725, 600] on img at bounding box center [719, 585] width 71 height 56
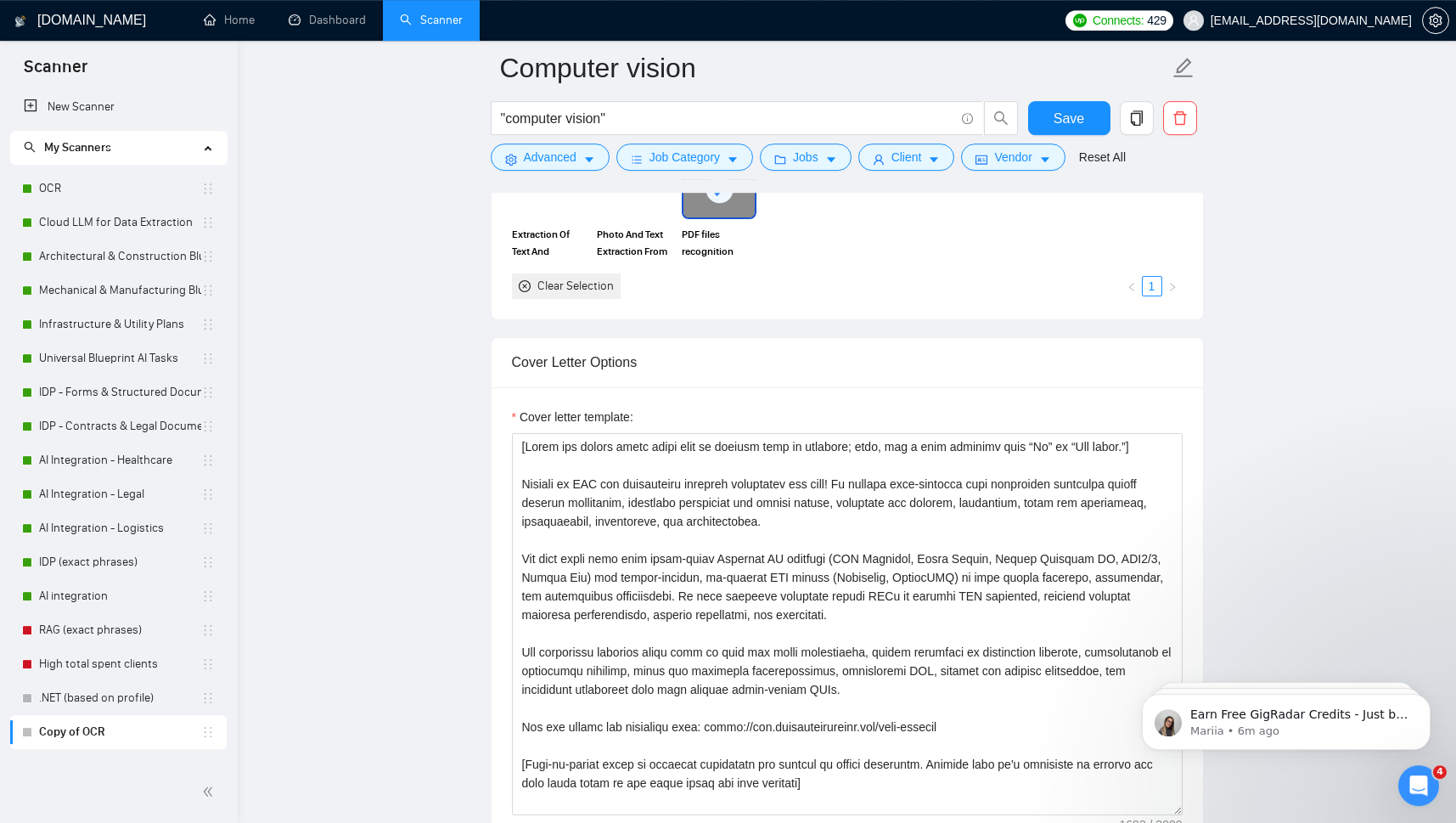
scroll to position [1872, 0]
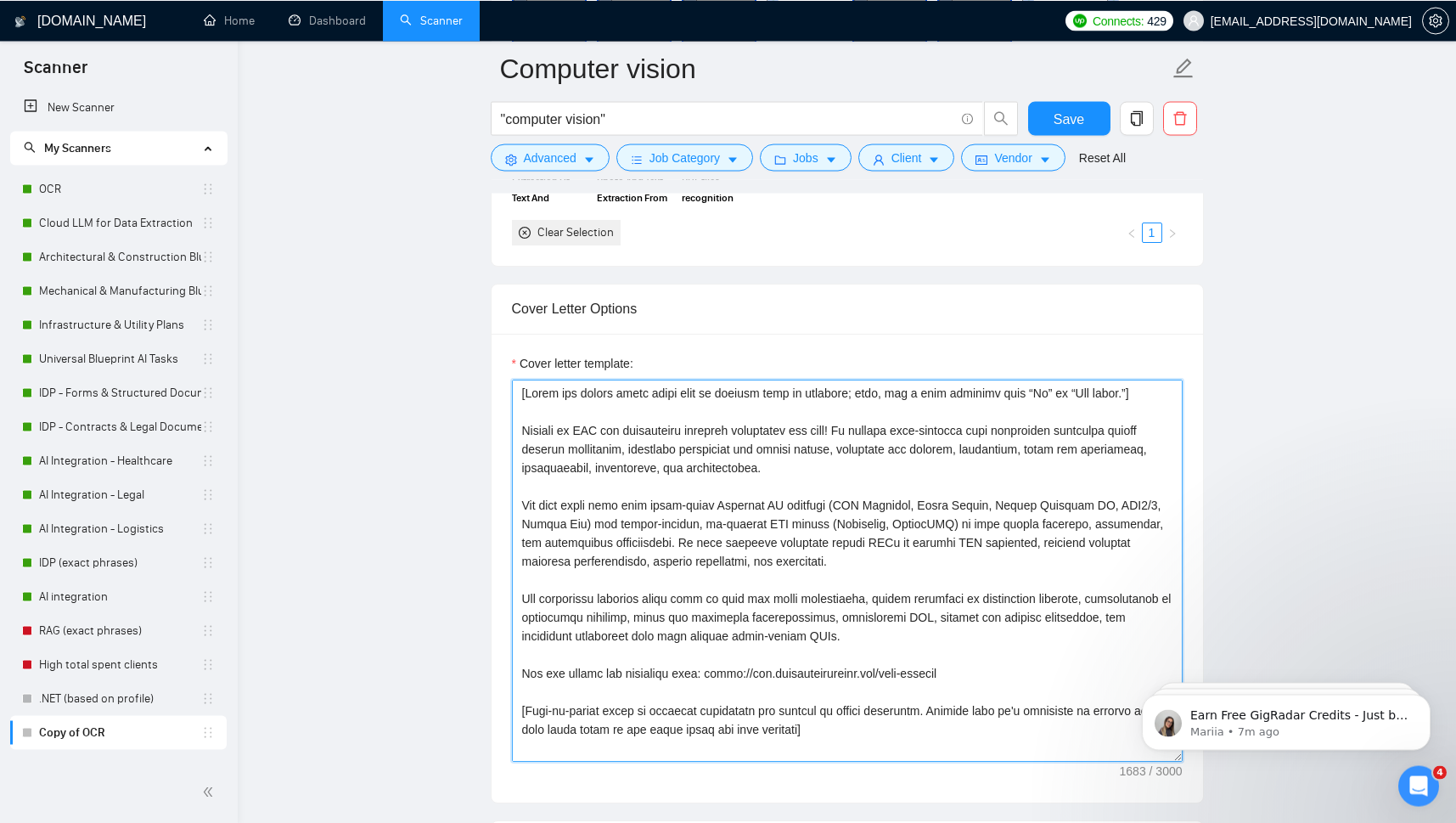
click at [582, 435] on textarea "Cover letter template:" at bounding box center [847, 569] width 670 height 382
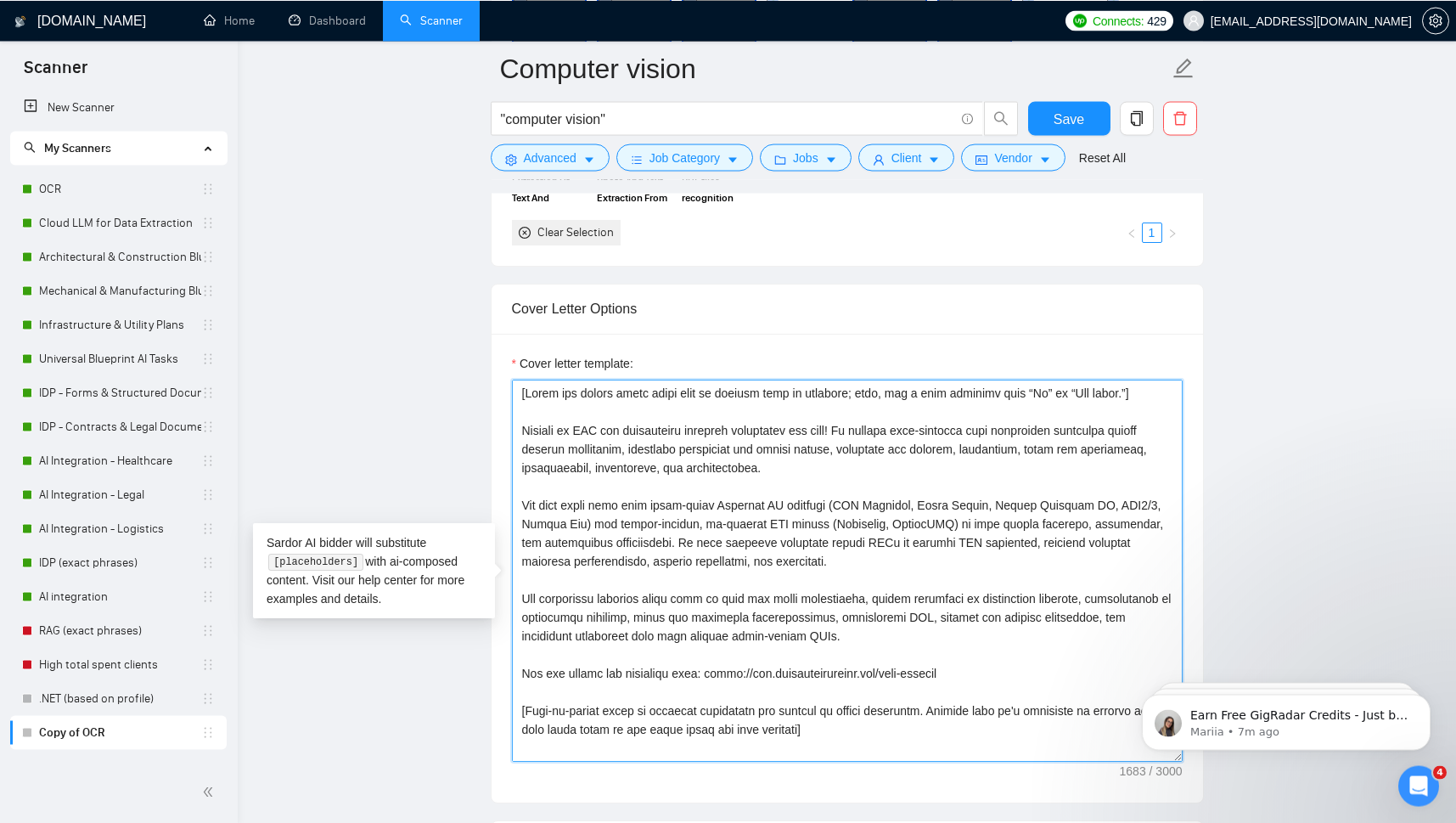
click at [584, 439] on textarea "Cover letter template:" at bounding box center [847, 569] width 670 height 382
drag, startPoint x: 522, startPoint y: 439, endPoint x: 862, endPoint y: 486, distance: 343.2
click at [862, 486] on textarea "Cover letter template:" at bounding box center [847, 569] width 670 height 382
drag, startPoint x: 852, startPoint y: 650, endPoint x: 519, endPoint y: 443, distance: 392.1
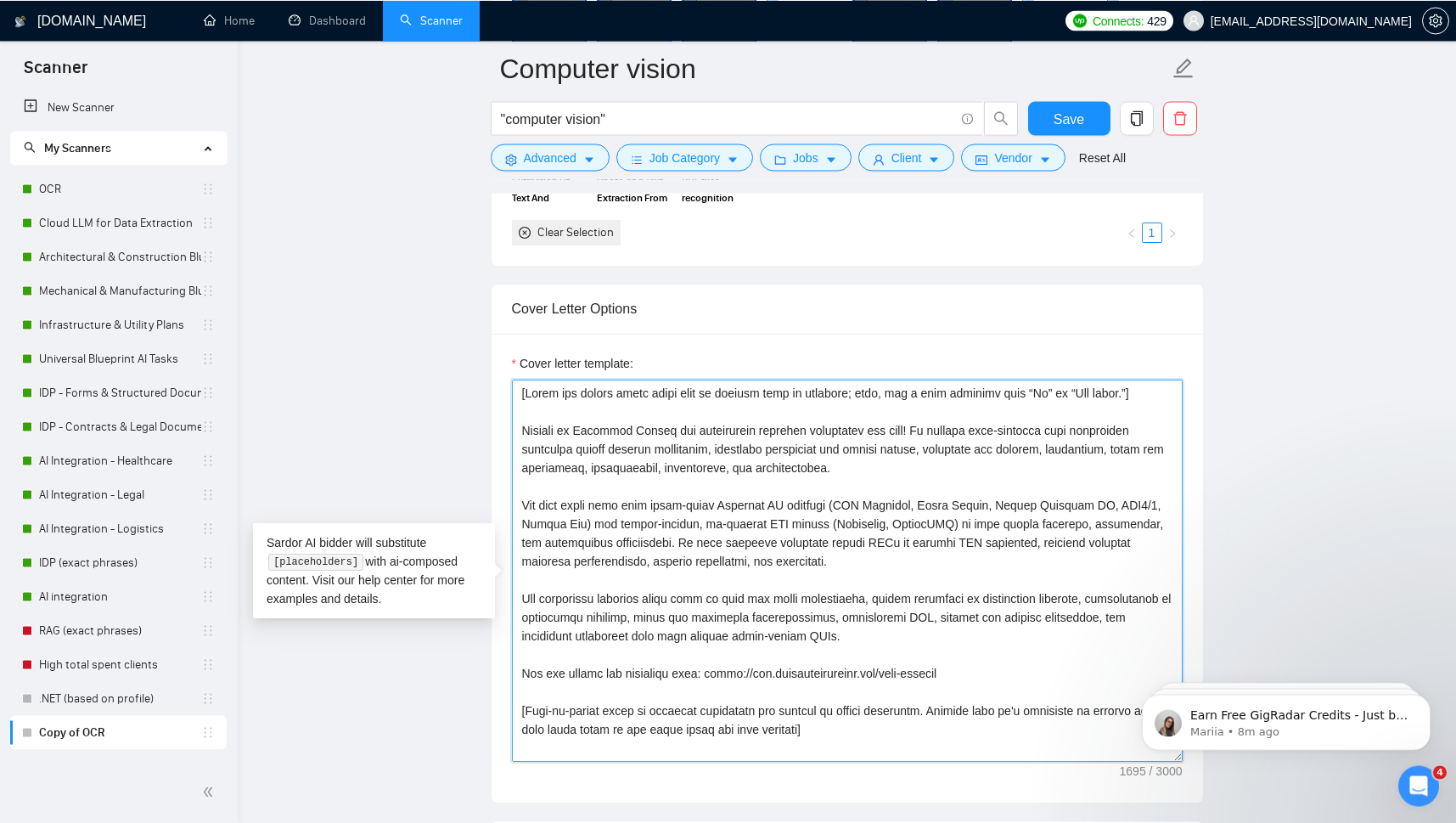
click at [519, 443] on textarea "Cover letter template:" at bounding box center [847, 569] width 670 height 382
click at [599, 469] on textarea "Cover letter template:" at bounding box center [847, 569] width 670 height 382
drag, startPoint x: 522, startPoint y: 442, endPoint x: 871, endPoint y: 663, distance: 413.1
click at [871, 663] on textarea "Cover letter template:" at bounding box center [847, 569] width 670 height 382
paste textarea "visual data processing are here! We deliver advanced recognition and feature-ex…"
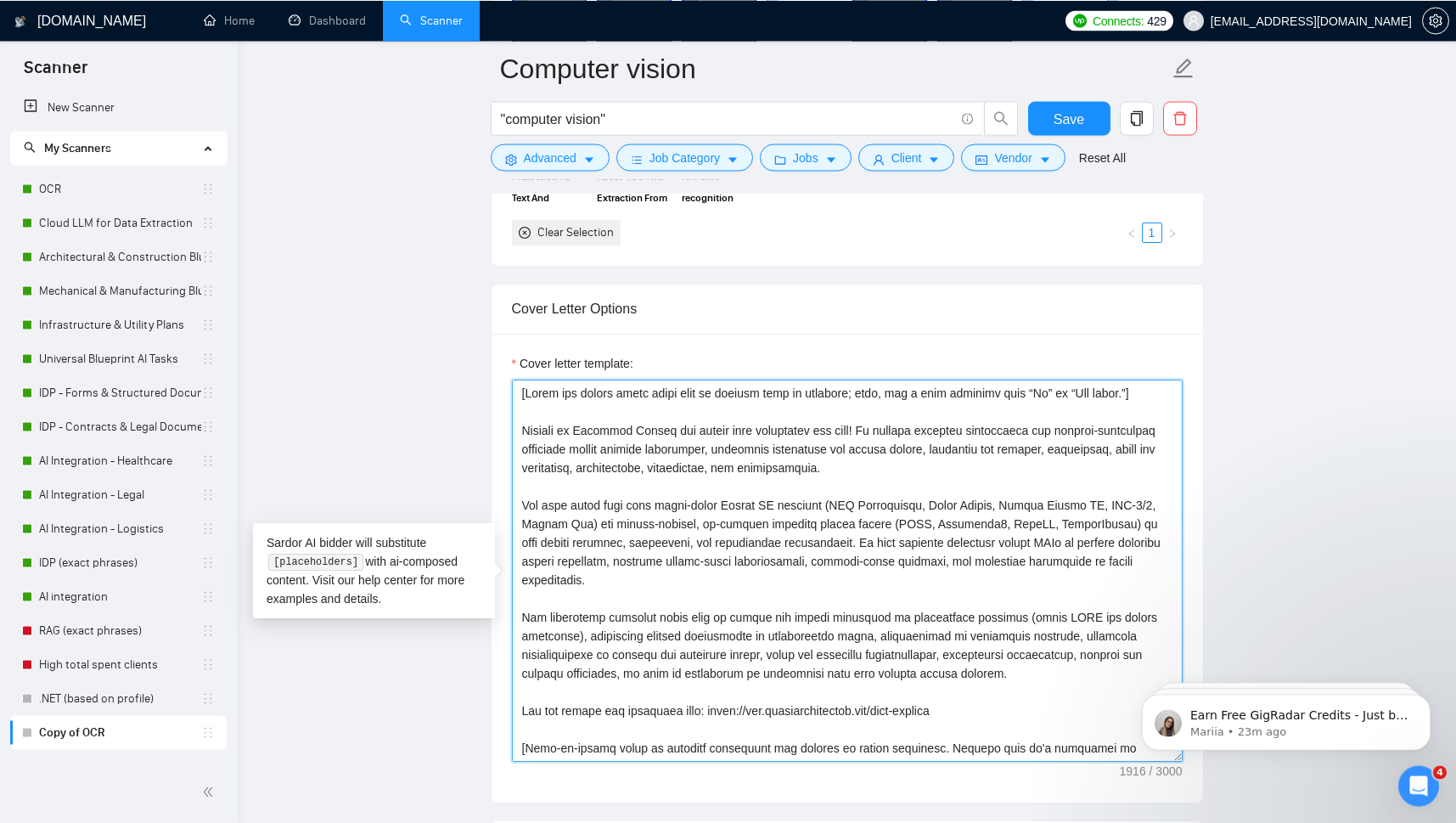
drag, startPoint x: 1002, startPoint y: 628, endPoint x: 575, endPoint y: 651, distance: 427.6
click at [575, 651] on textarea "Cover letter template:" at bounding box center [847, 569] width 670 height 382
drag, startPoint x: 784, startPoint y: 684, endPoint x: 514, endPoint y: 436, distance: 366.6
click at [514, 436] on textarea "Cover letter template:" at bounding box center [847, 569] width 670 height 382
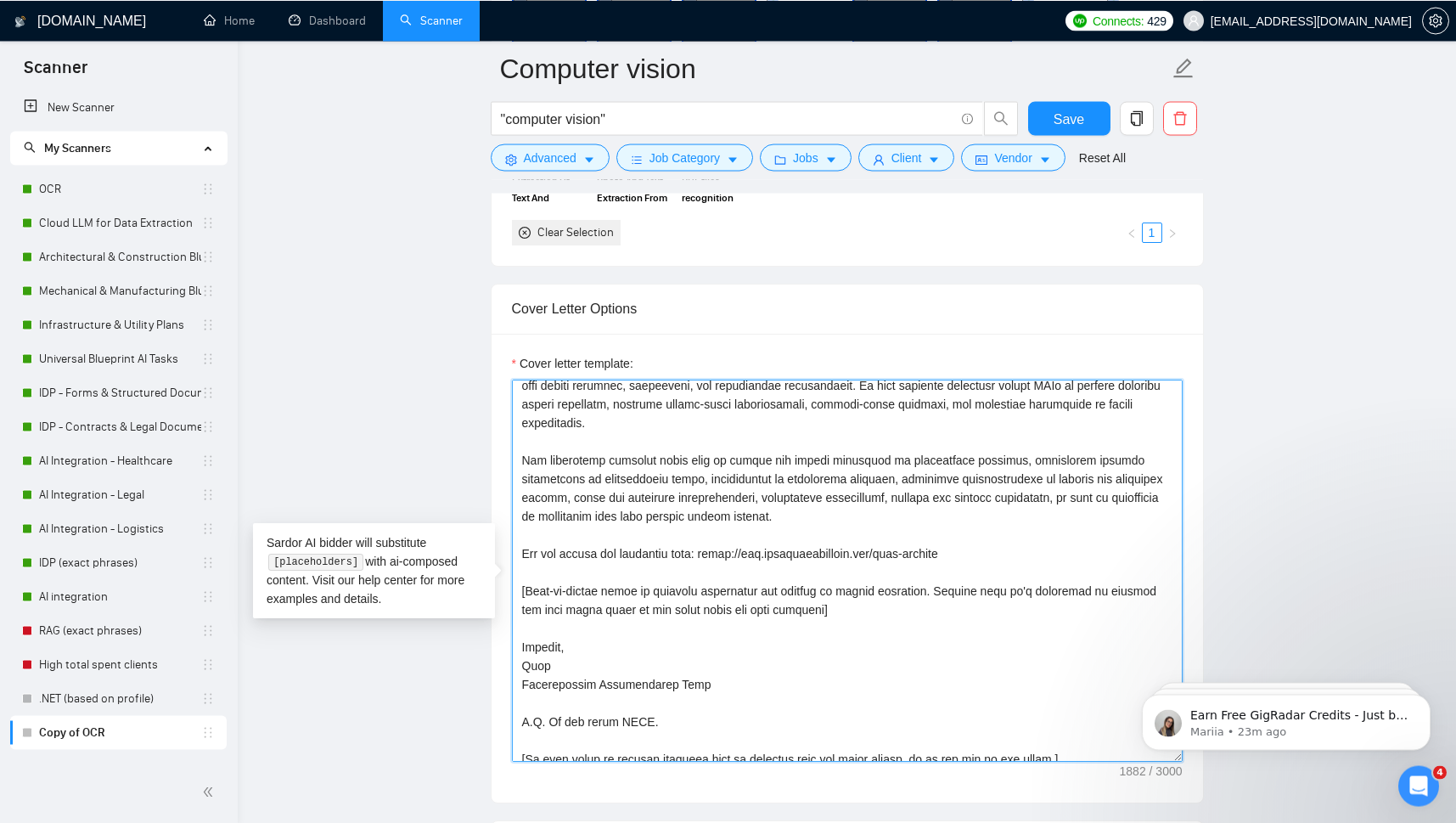
scroll to position [205, 0]
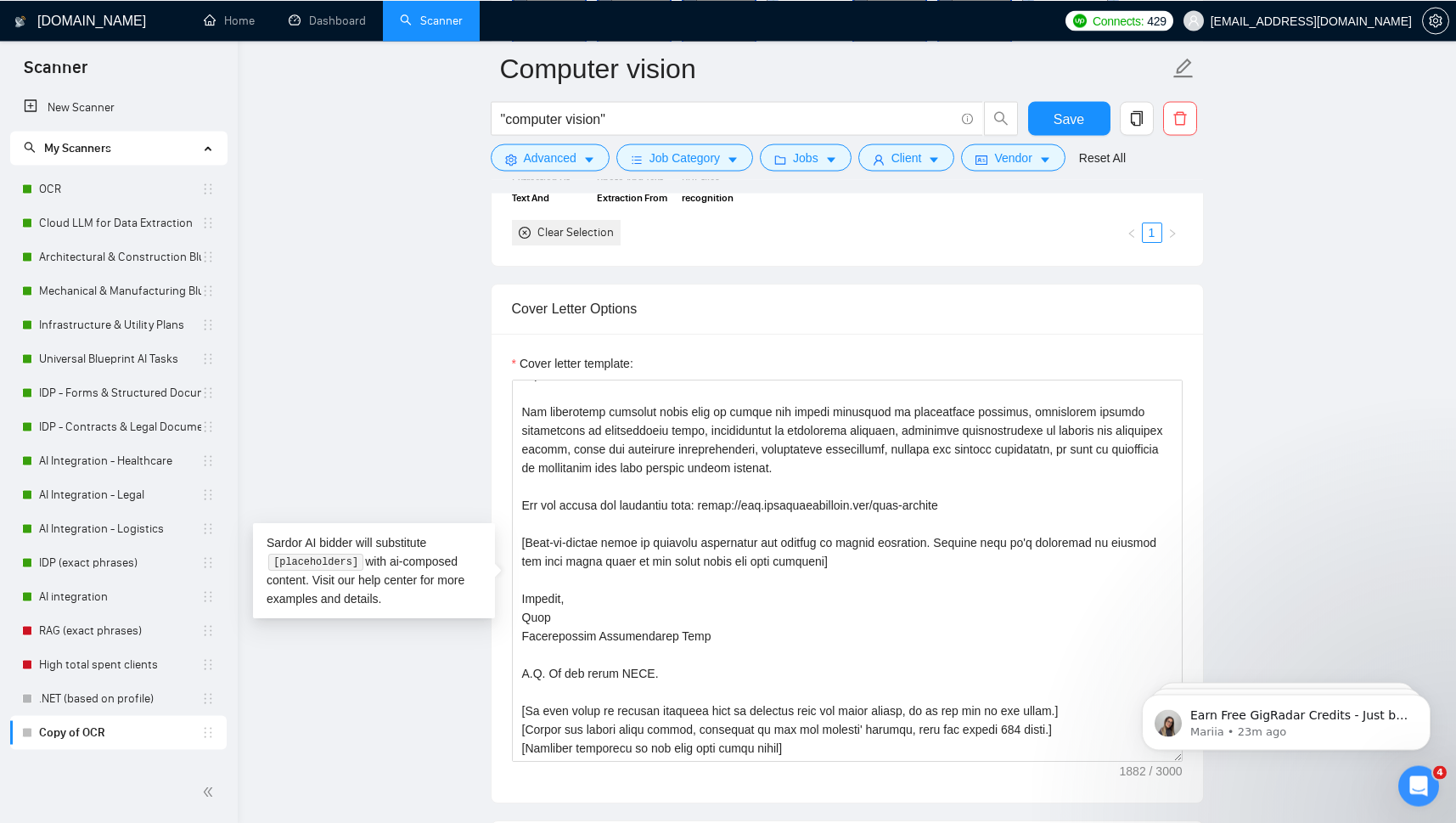
click at [1295, 553] on main "Computer vision "computer vision" Save Advanced Job Category Jobs Client Vendor…" at bounding box center [847, 542] width 1164 height 4694
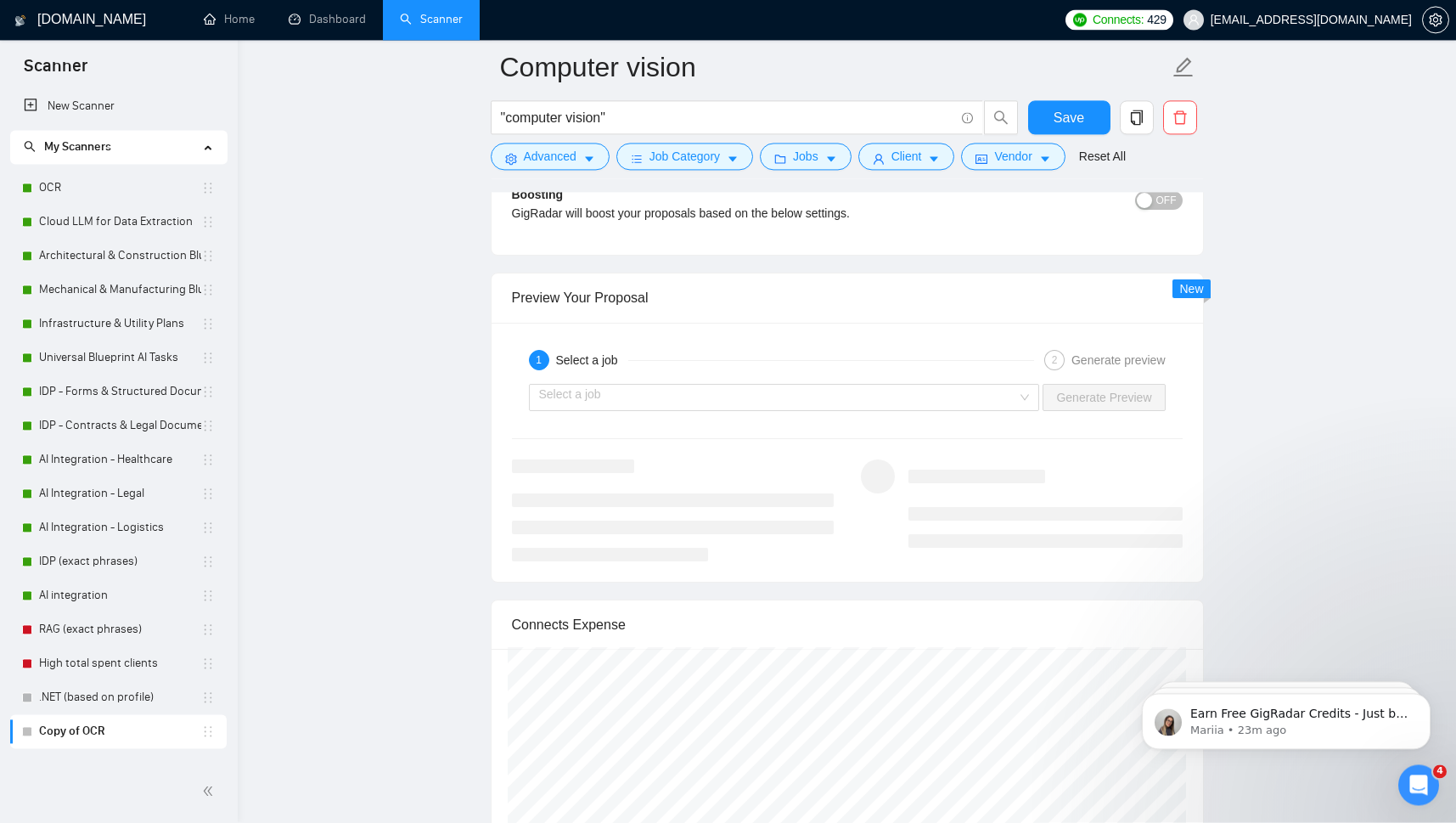
scroll to position [3262, 0]
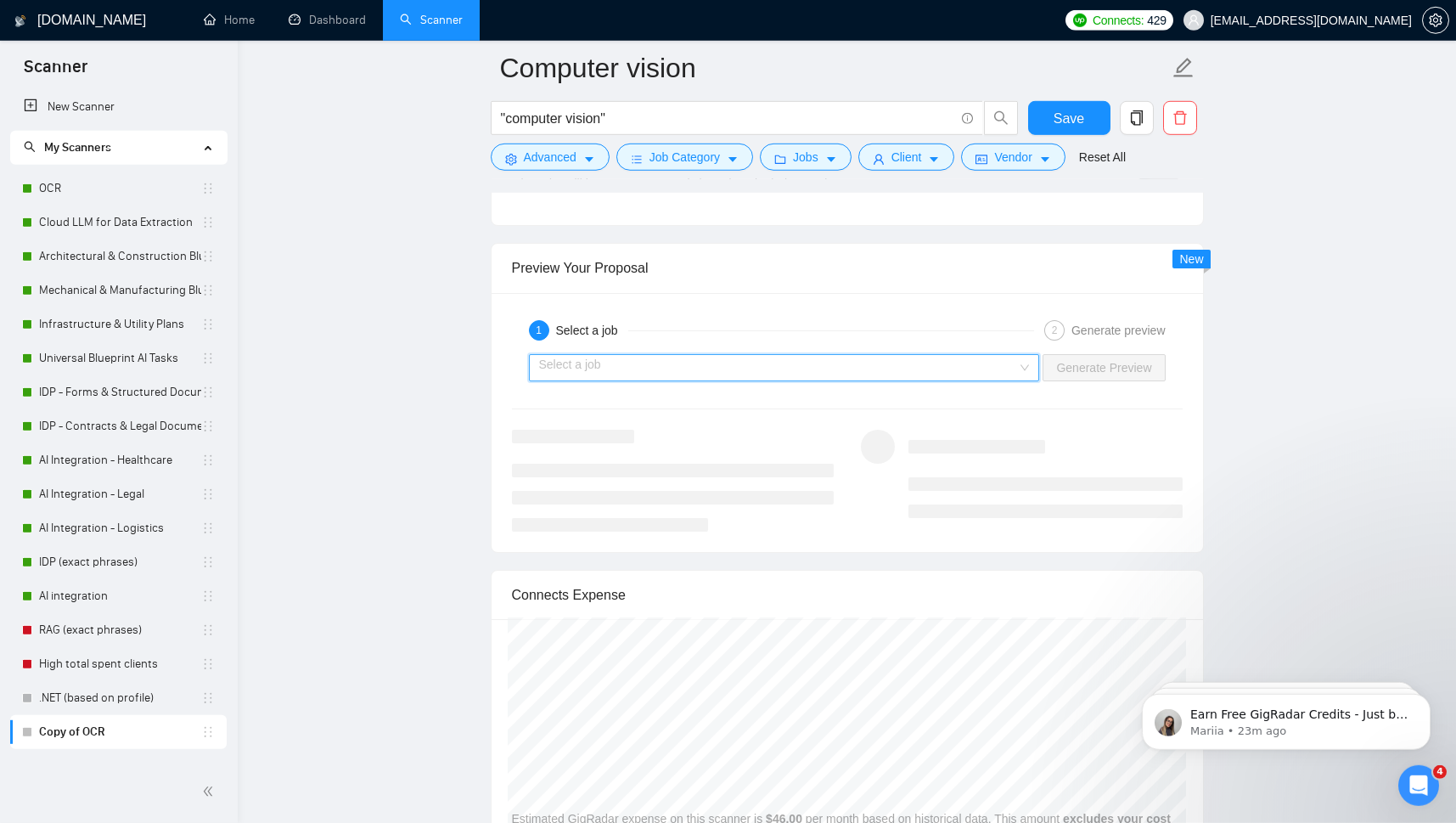
click at [1018, 381] on input "search" at bounding box center [779, 368] width 479 height 26
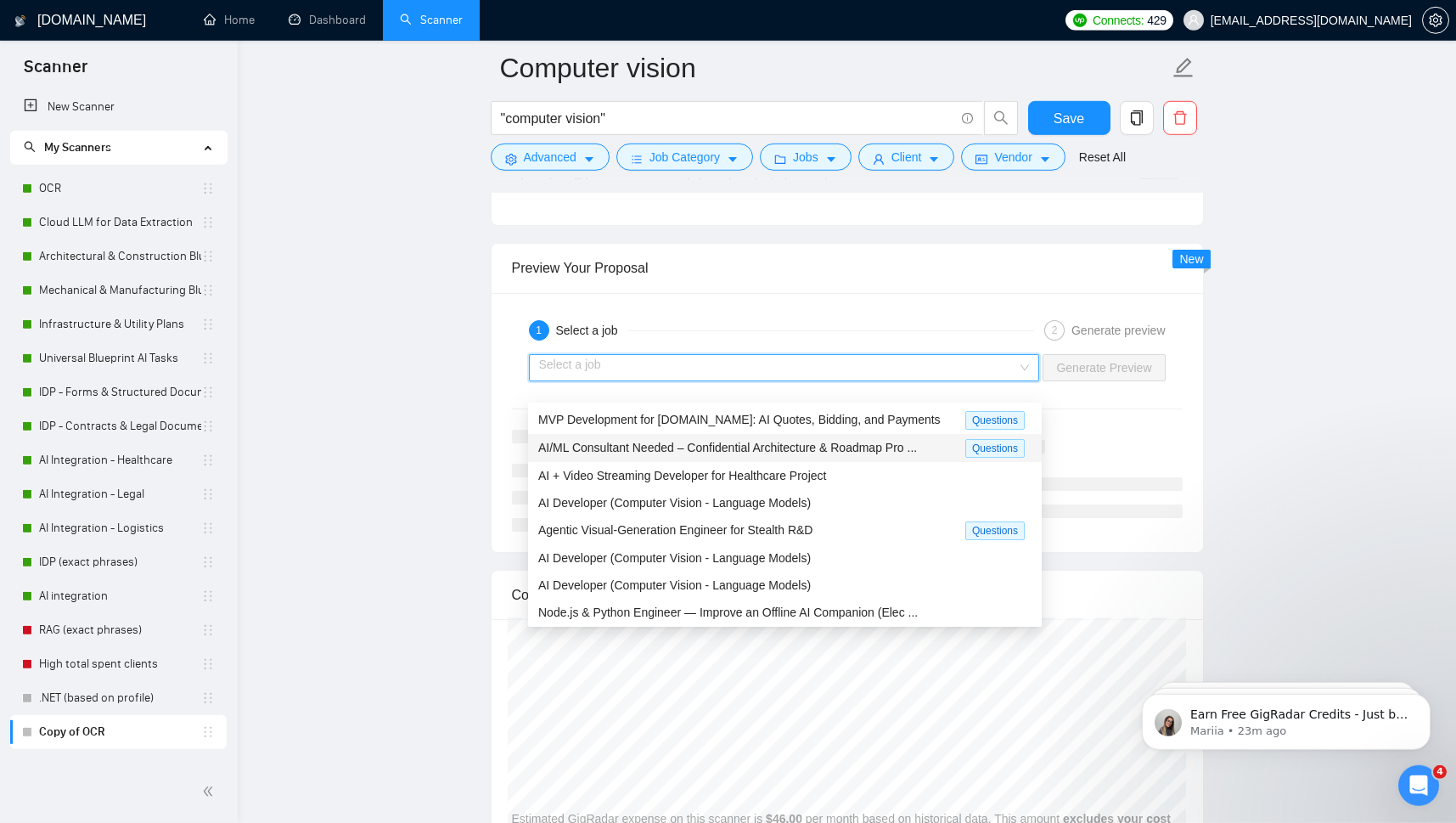
click at [768, 449] on span "AI/ML Consultant Needed – Confidential Architecture & Roadmap Pro ..." at bounding box center [728, 447] width 379 height 14
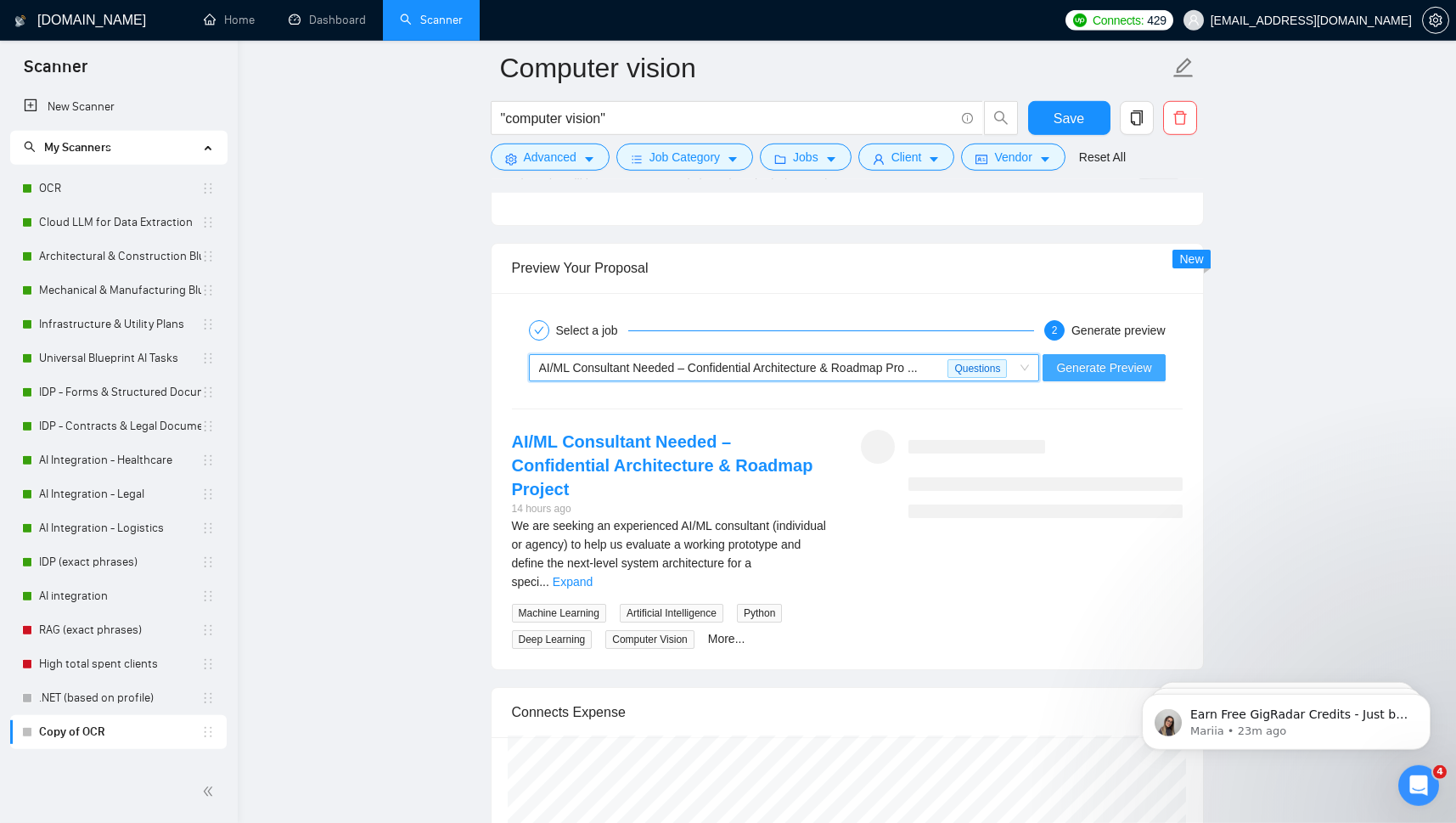
click at [1120, 377] on span "Generate Preview" at bounding box center [1104, 367] width 95 height 19
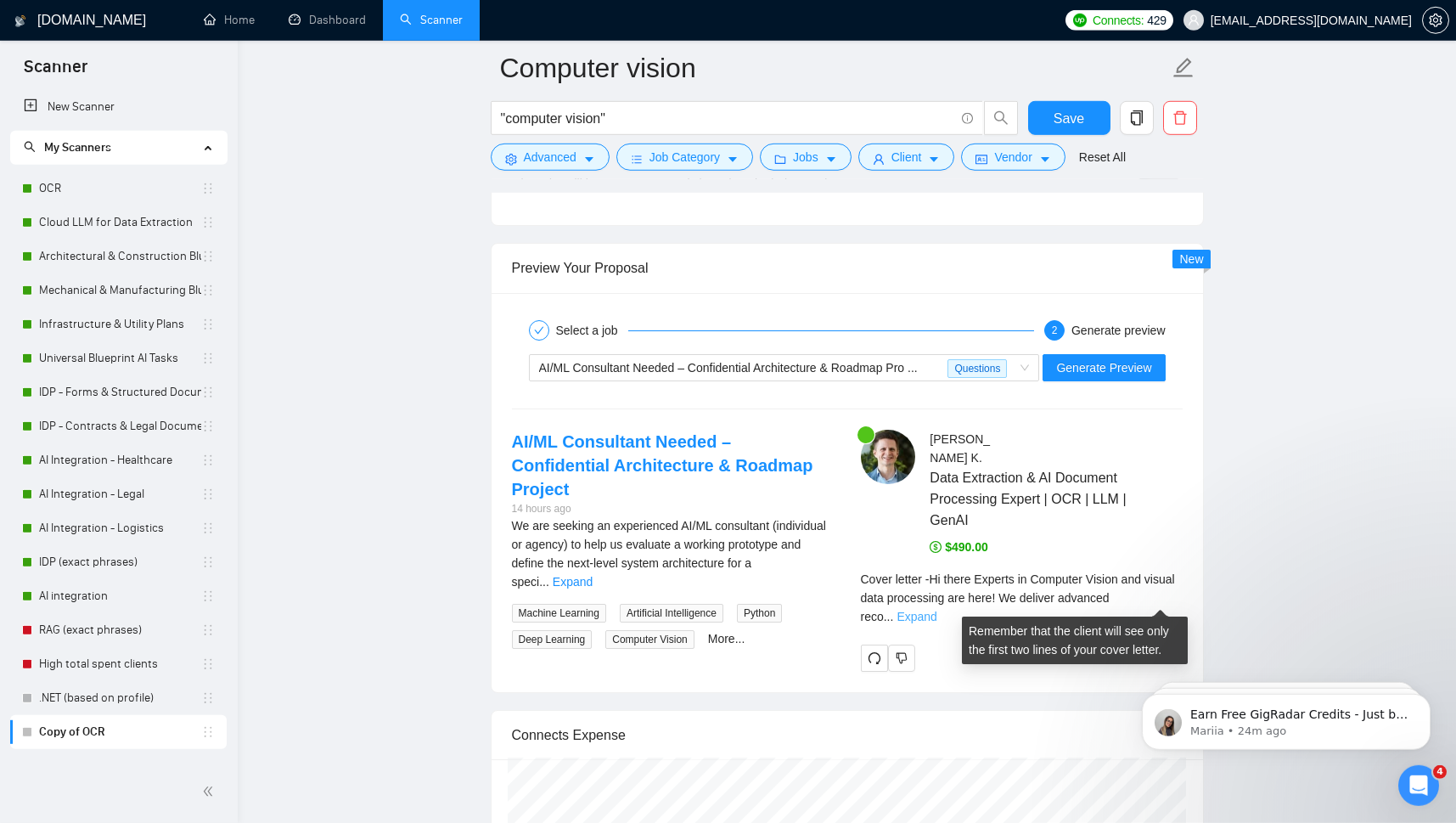
click at [936, 610] on link "Expand" at bounding box center [916, 617] width 40 height 14
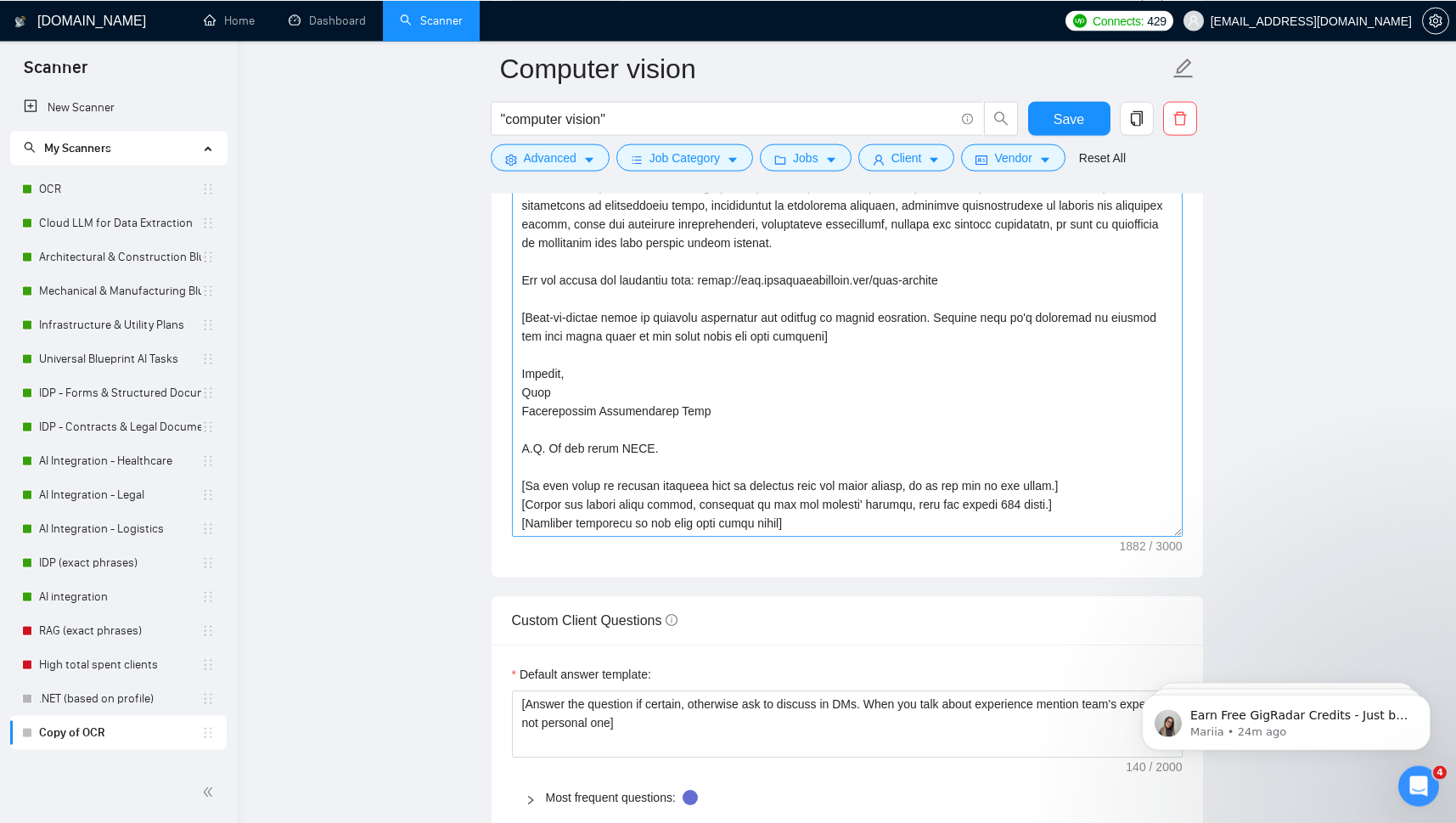
scroll to position [2081, 0]
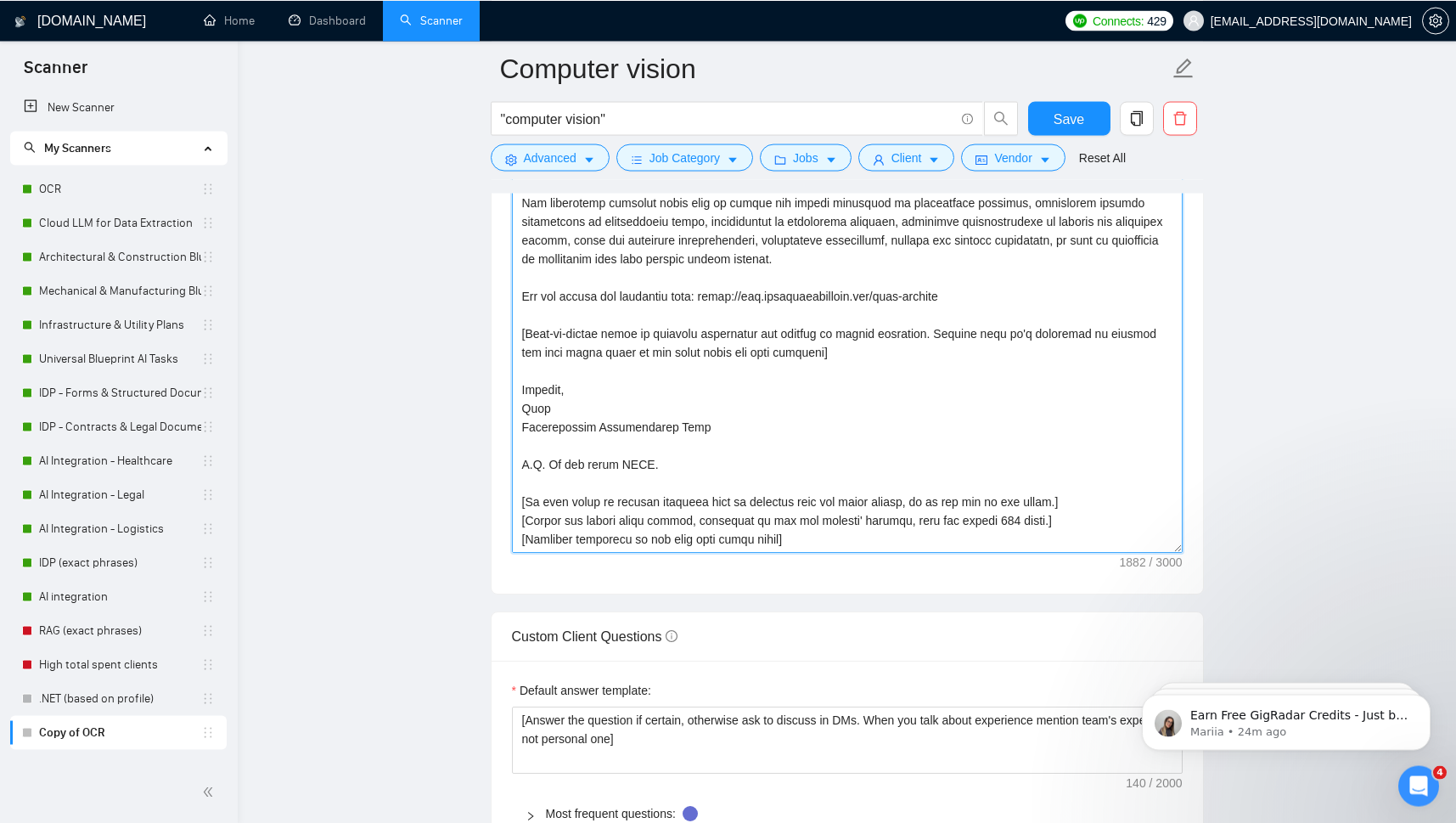
click at [523, 422] on textarea "Cover letter template:" at bounding box center [847, 360] width 670 height 382
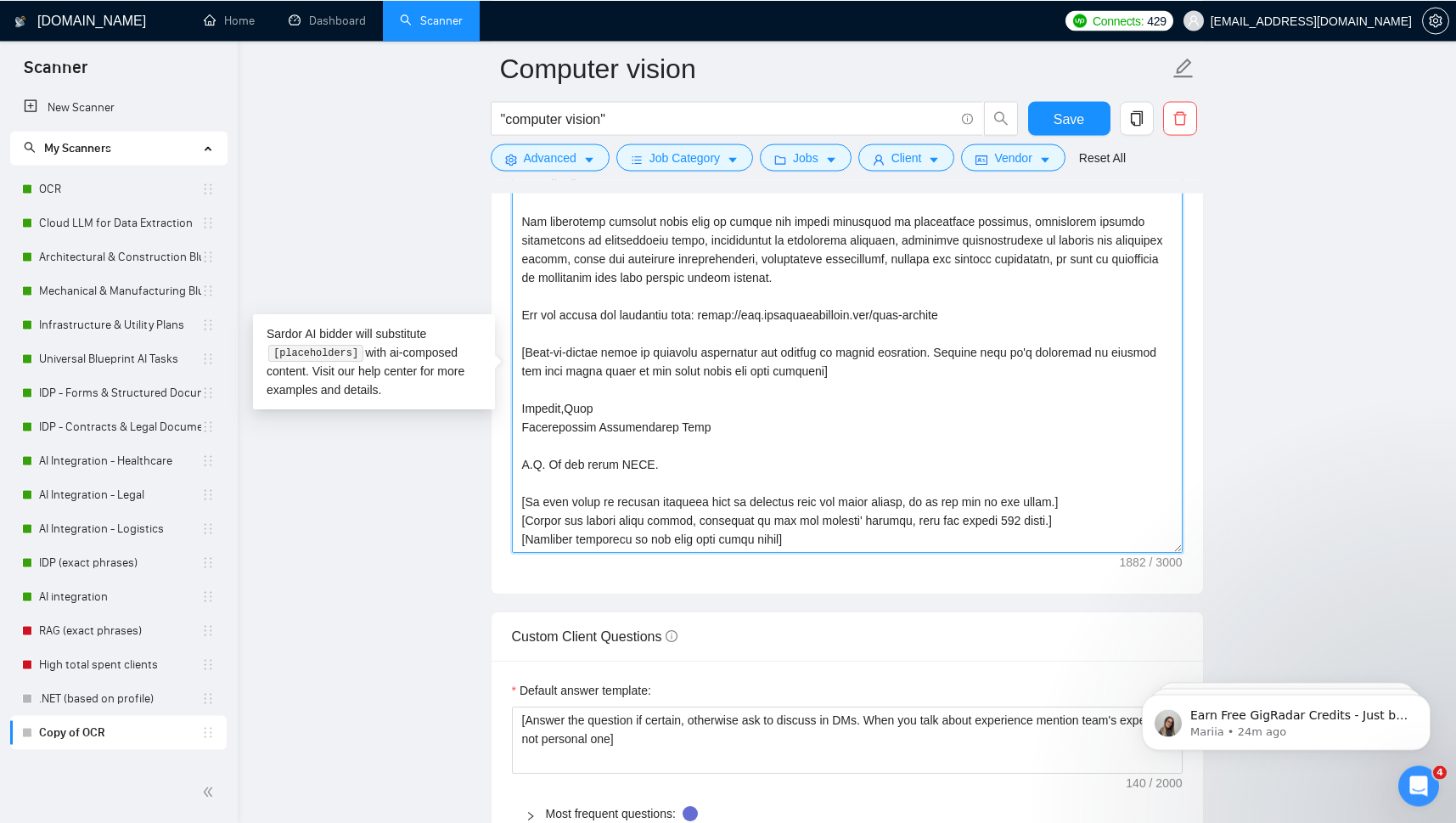
scroll to position [186, 0]
type textarea "[Lorem ips dolors ametc adipi elit se doeiusm temp in utlabore; etdo, mag a eni…"
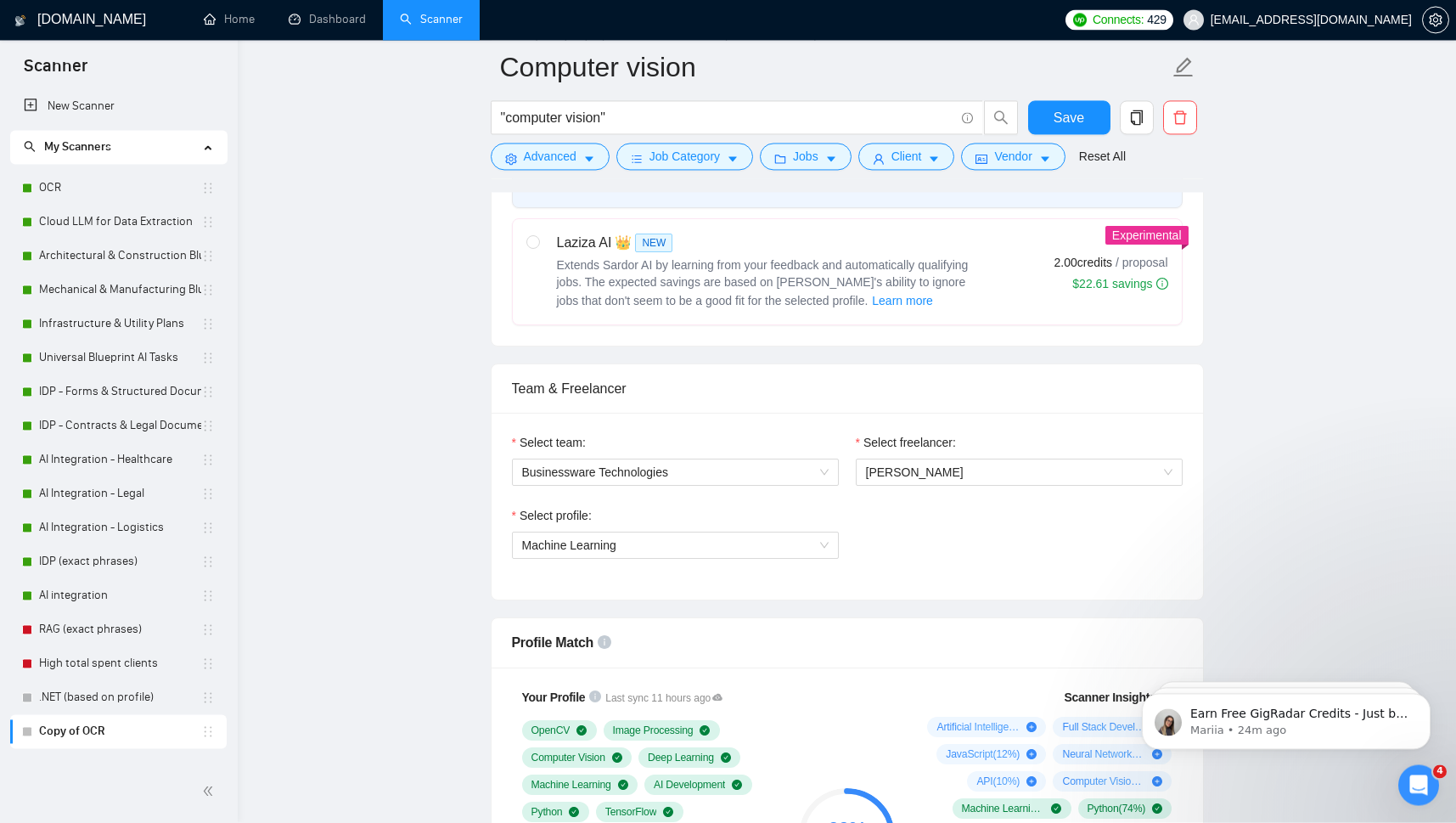
scroll to position [586, 0]
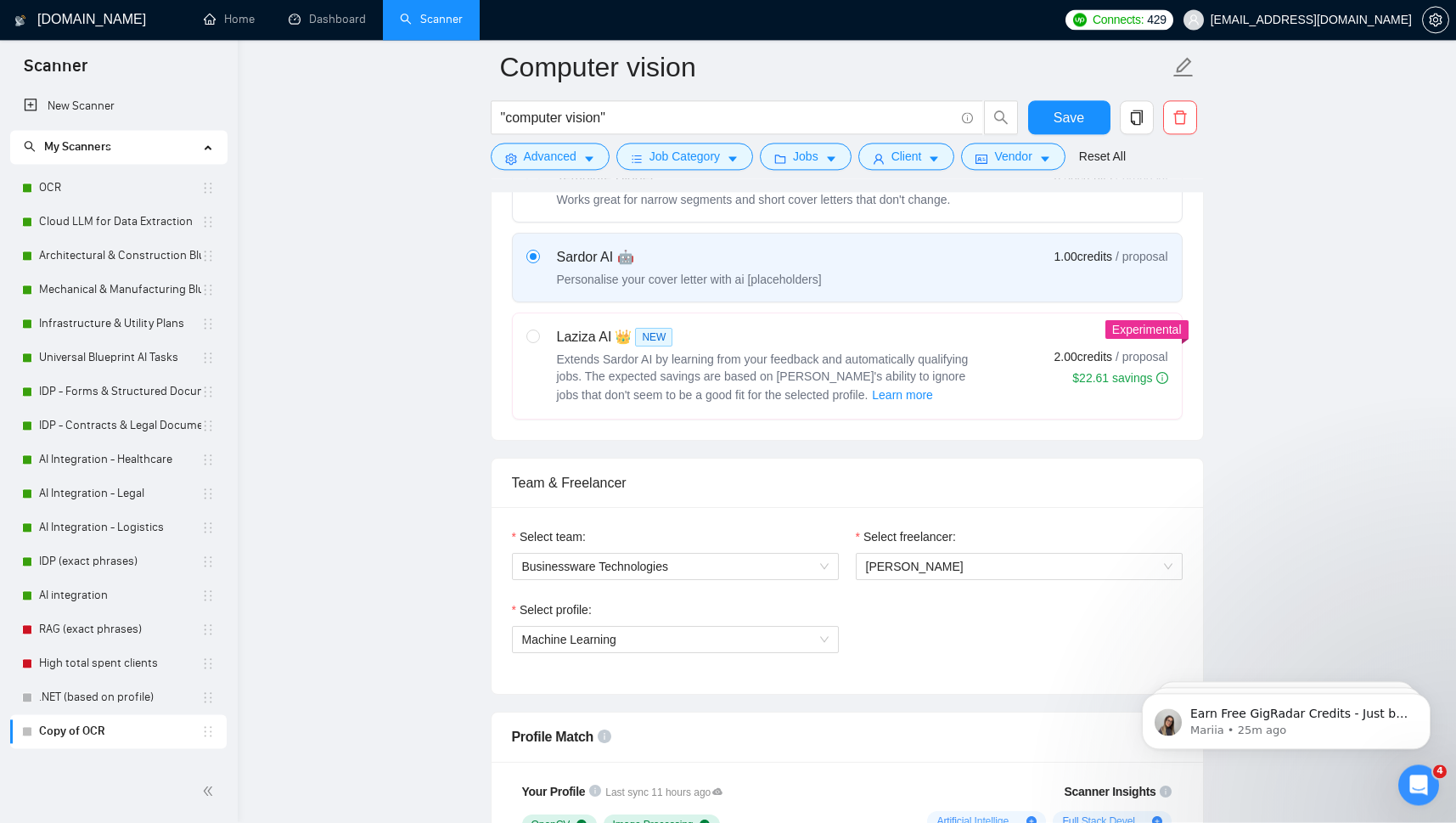
click at [896, 650] on div "Select profile: Machine Learning" at bounding box center [847, 638] width 687 height 73
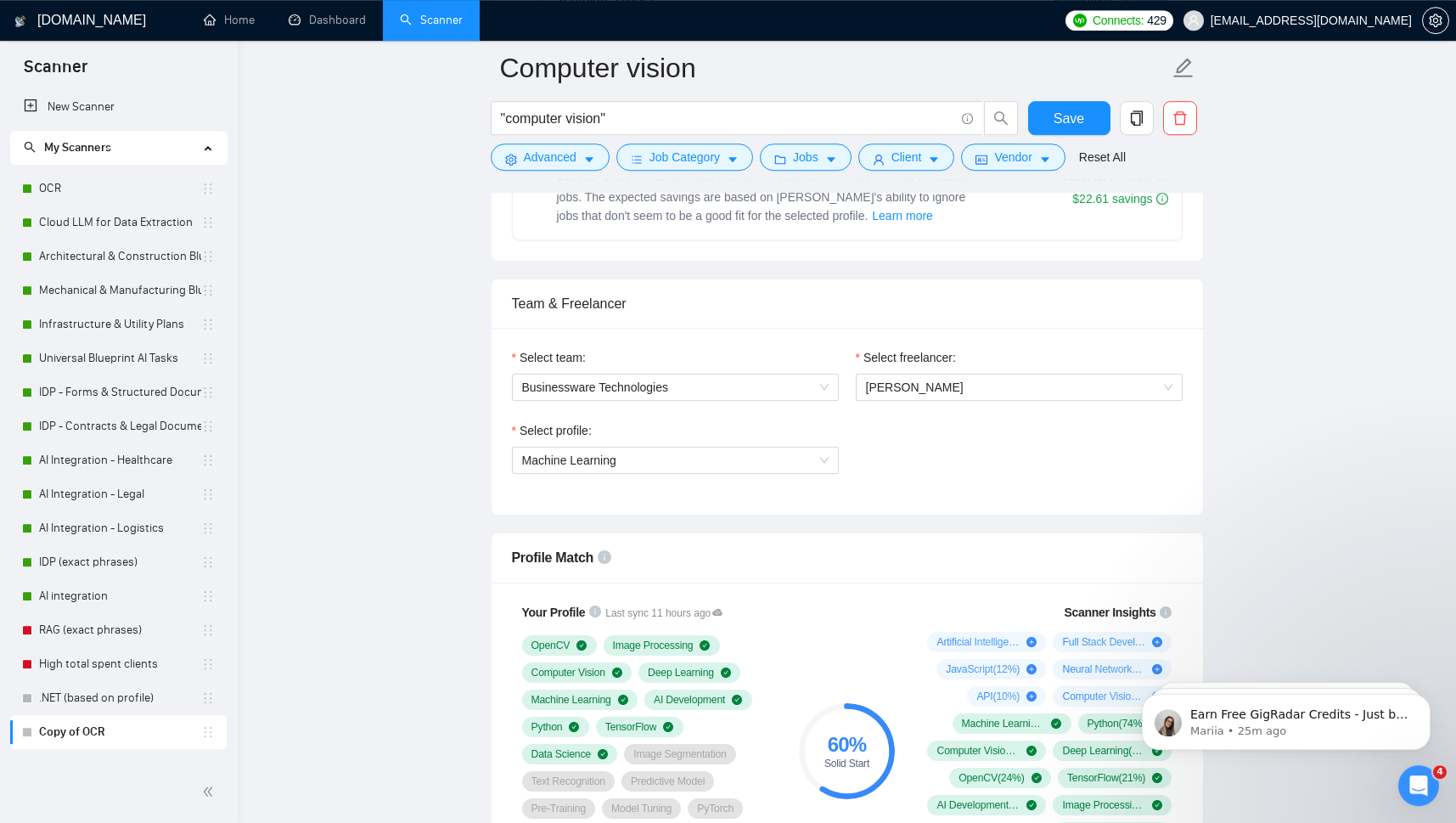
scroll to position [846, 0]
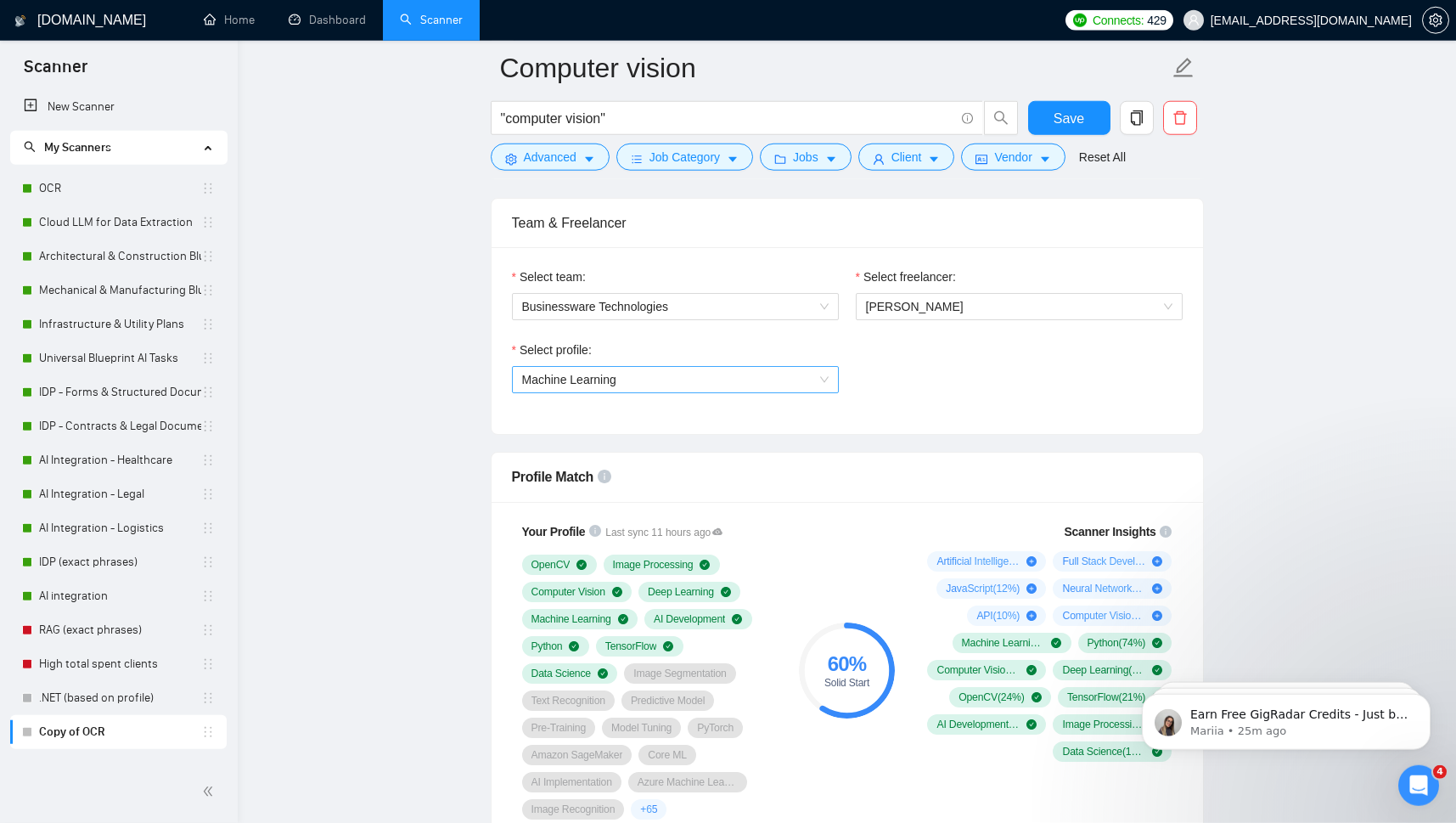
click at [809, 381] on span "Machine Learning" at bounding box center [674, 380] width 306 height 26
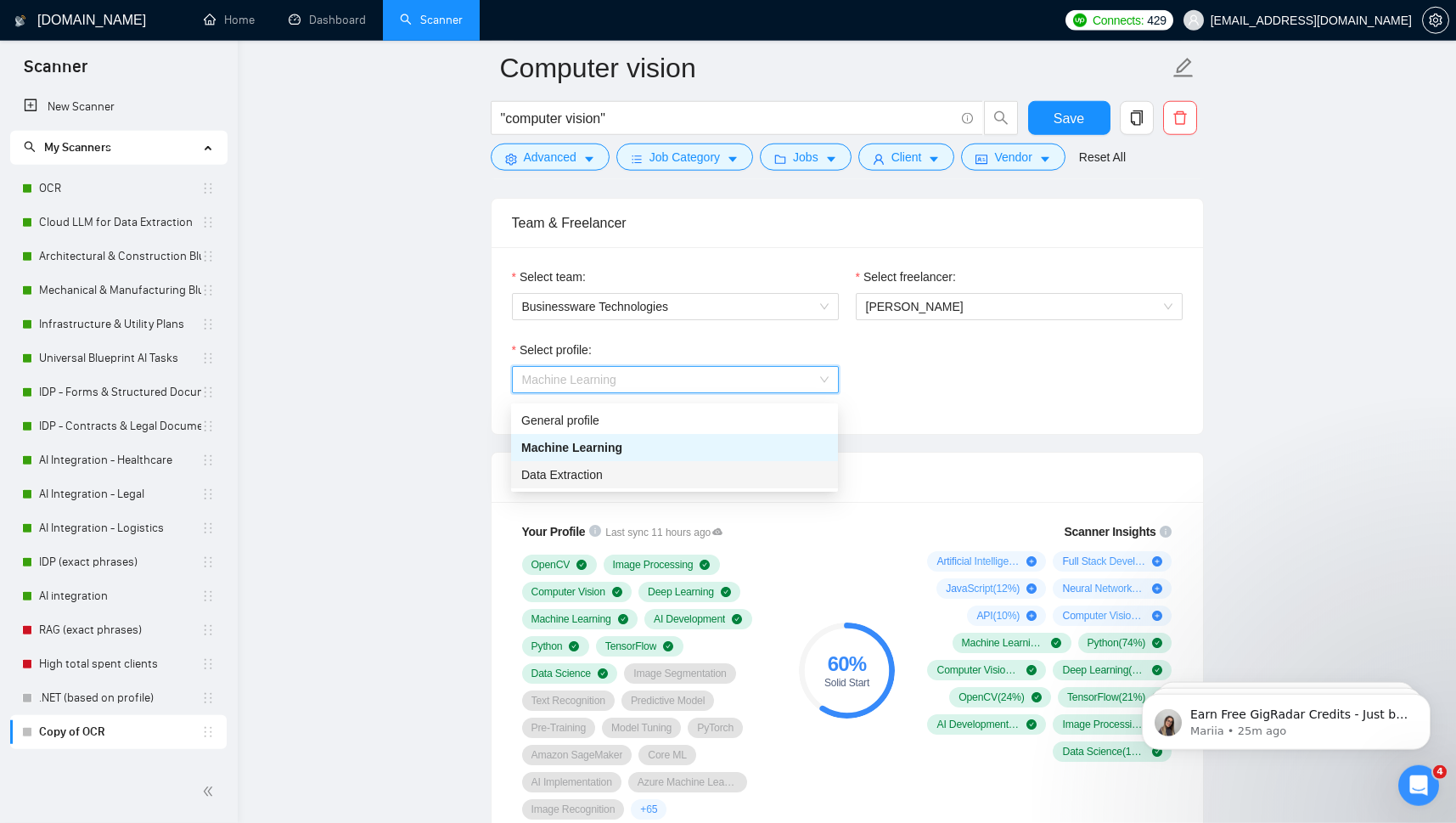
click at [705, 470] on div "Data Extraction" at bounding box center [674, 474] width 306 height 19
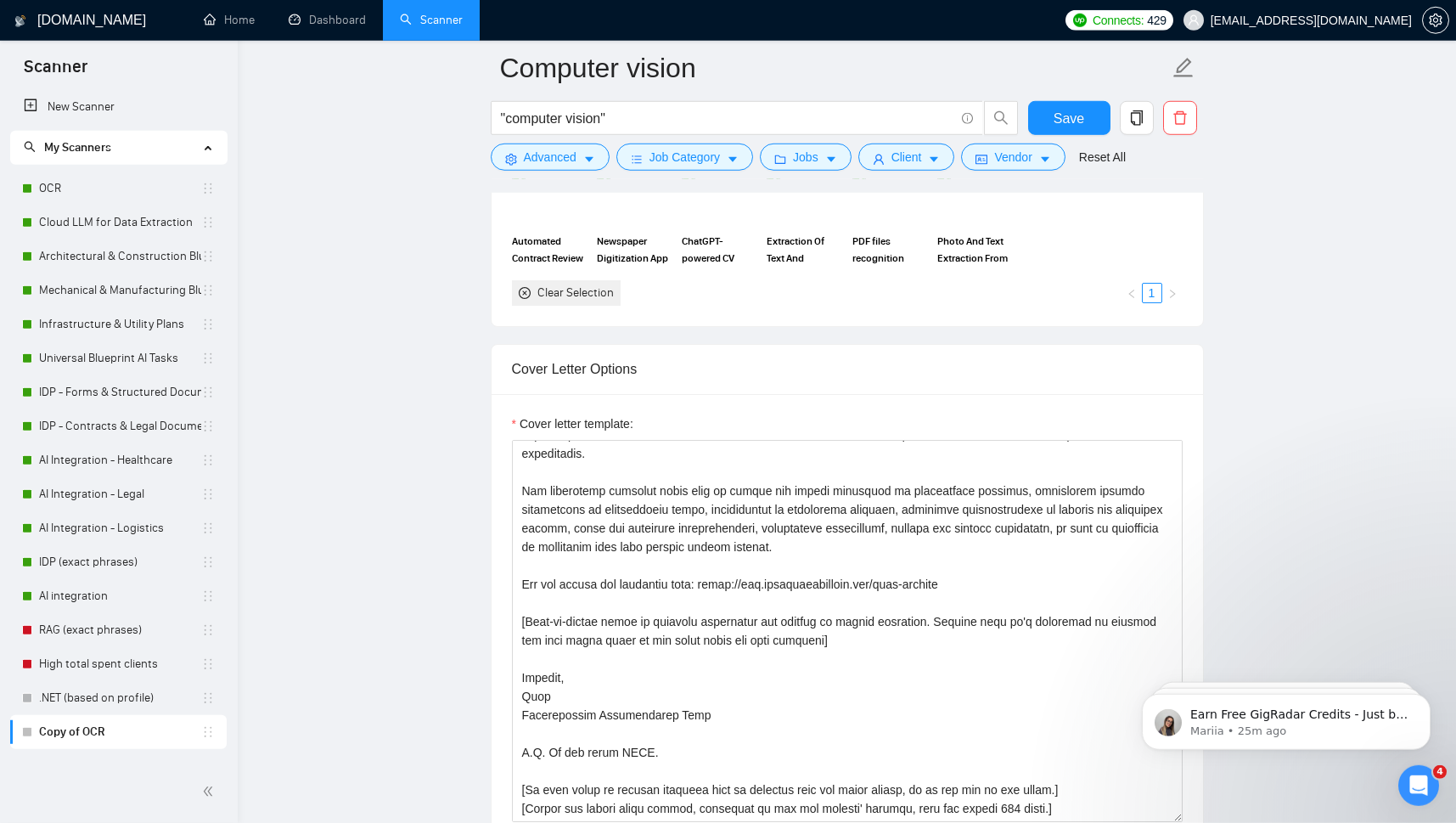
scroll to position [1617, 0]
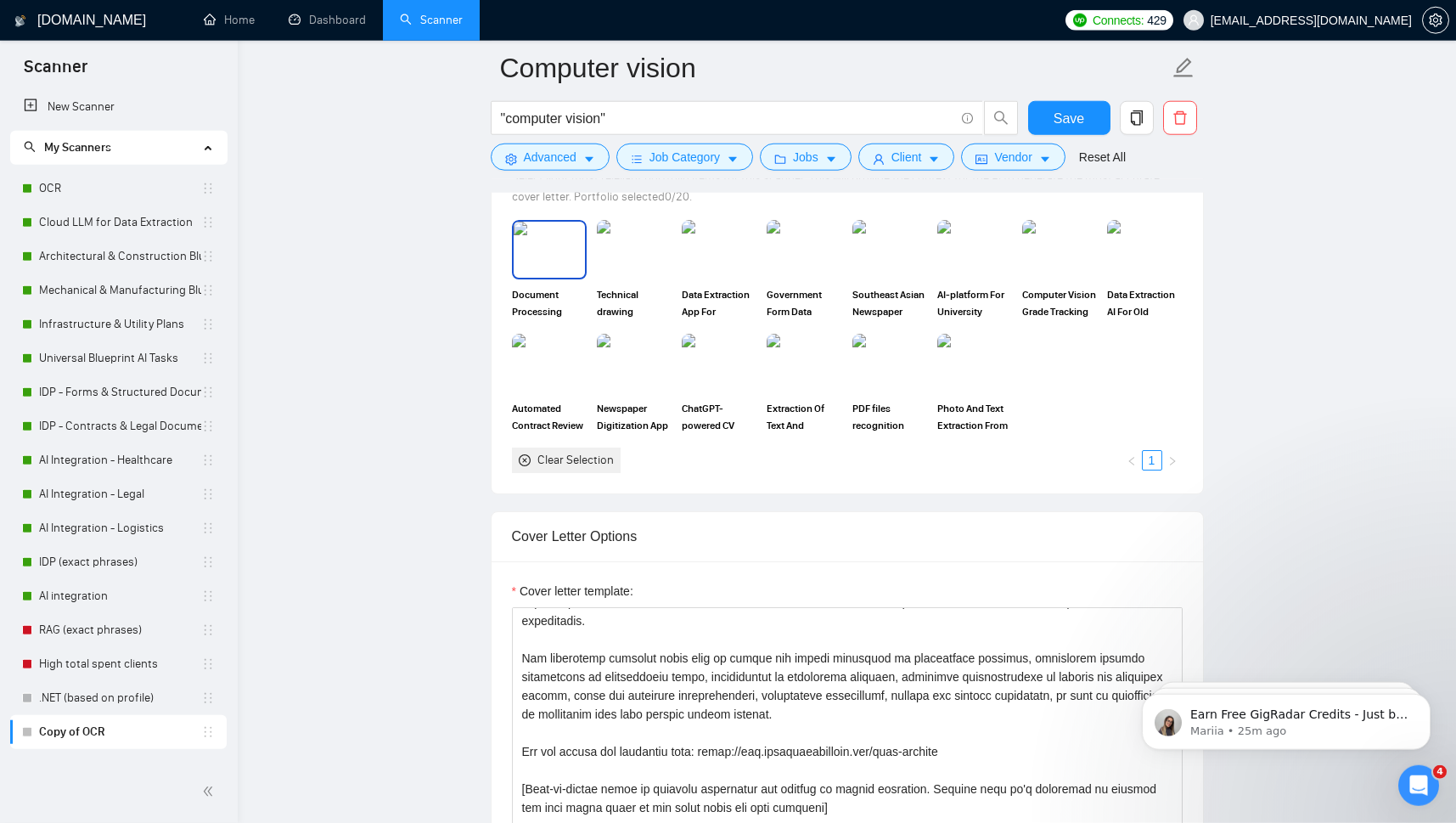
click at [528, 268] on img at bounding box center [549, 249] width 71 height 56
click at [730, 272] on img at bounding box center [719, 249] width 71 height 56
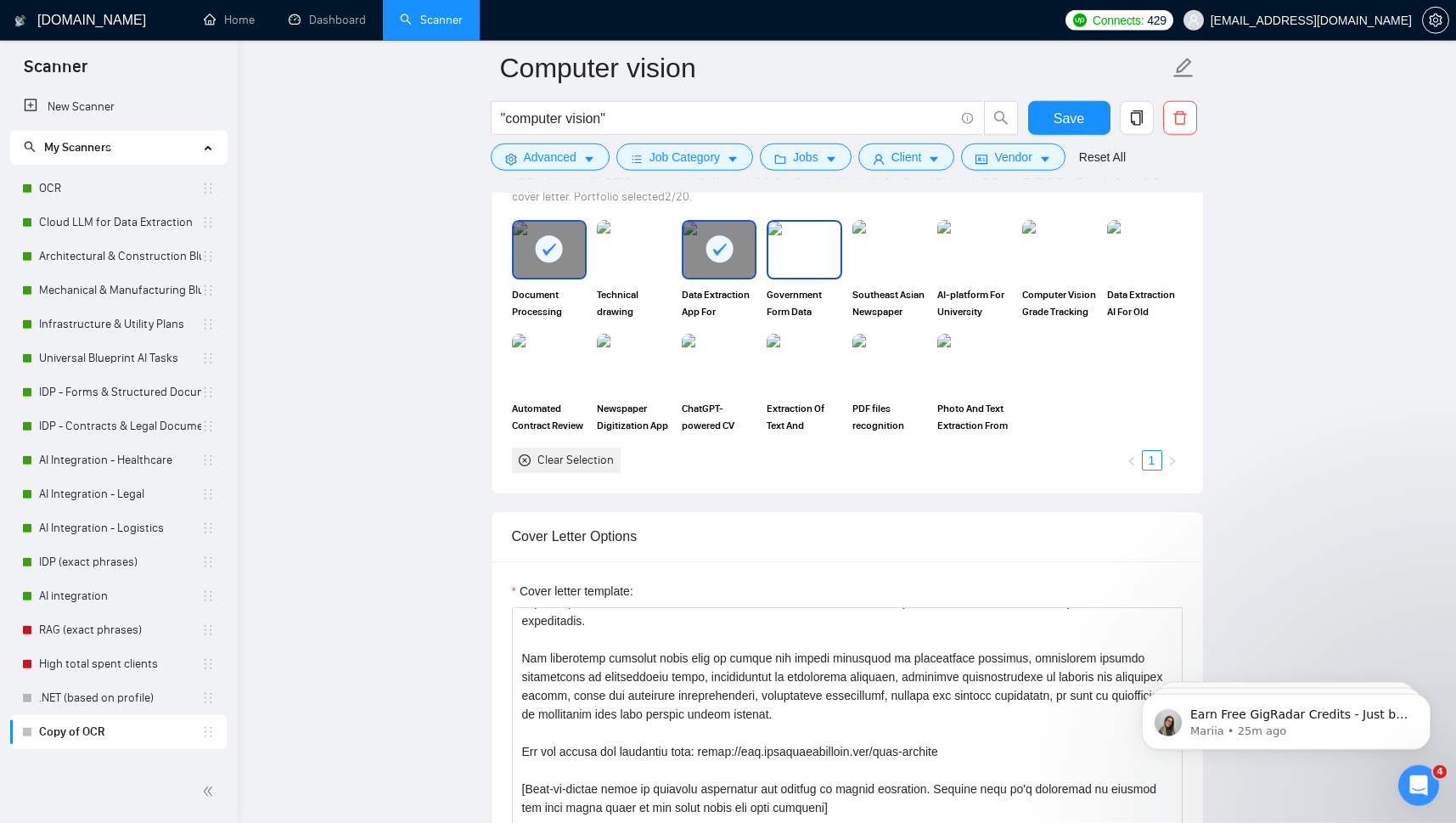
click at [796, 274] on img at bounding box center [804, 249] width 71 height 56
click at [883, 278] on img at bounding box center [890, 249] width 71 height 56
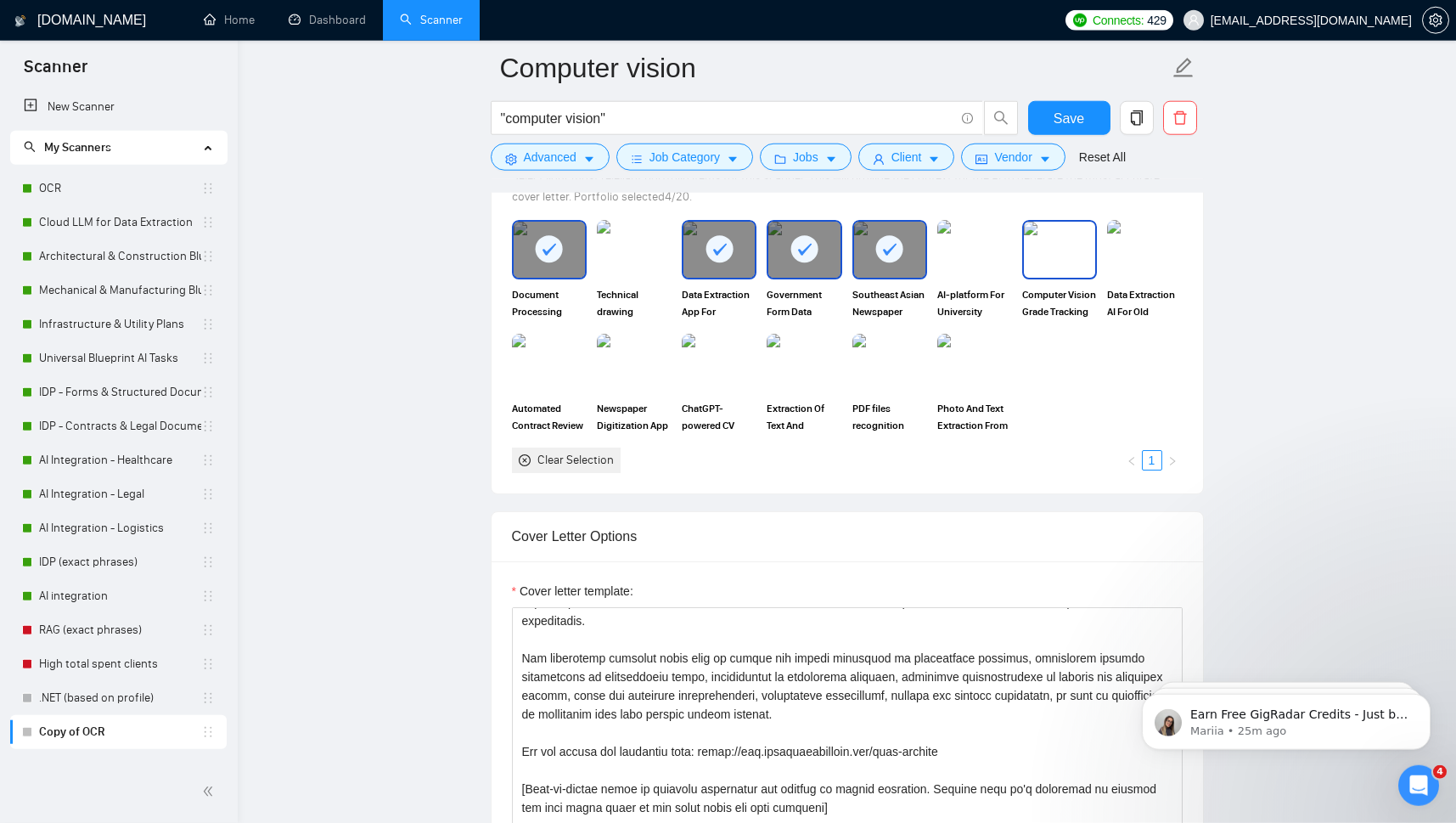
click at [1051, 274] on img at bounding box center [1059, 249] width 71 height 56
click at [1136, 275] on img at bounding box center [1145, 249] width 71 height 56
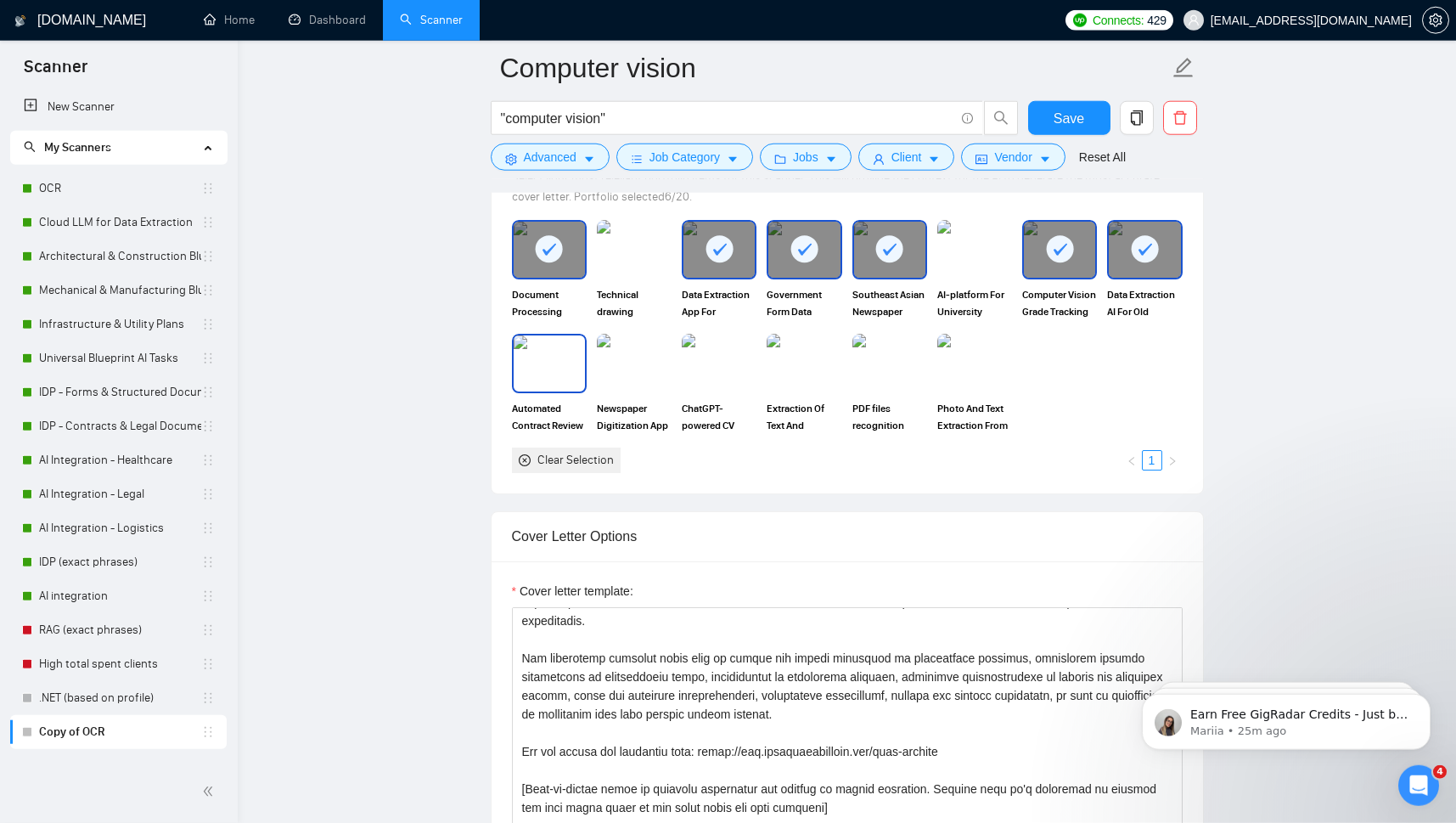
click at [543, 388] on img at bounding box center [549, 363] width 71 height 56
click at [661, 363] on img at bounding box center [635, 363] width 71 height 56
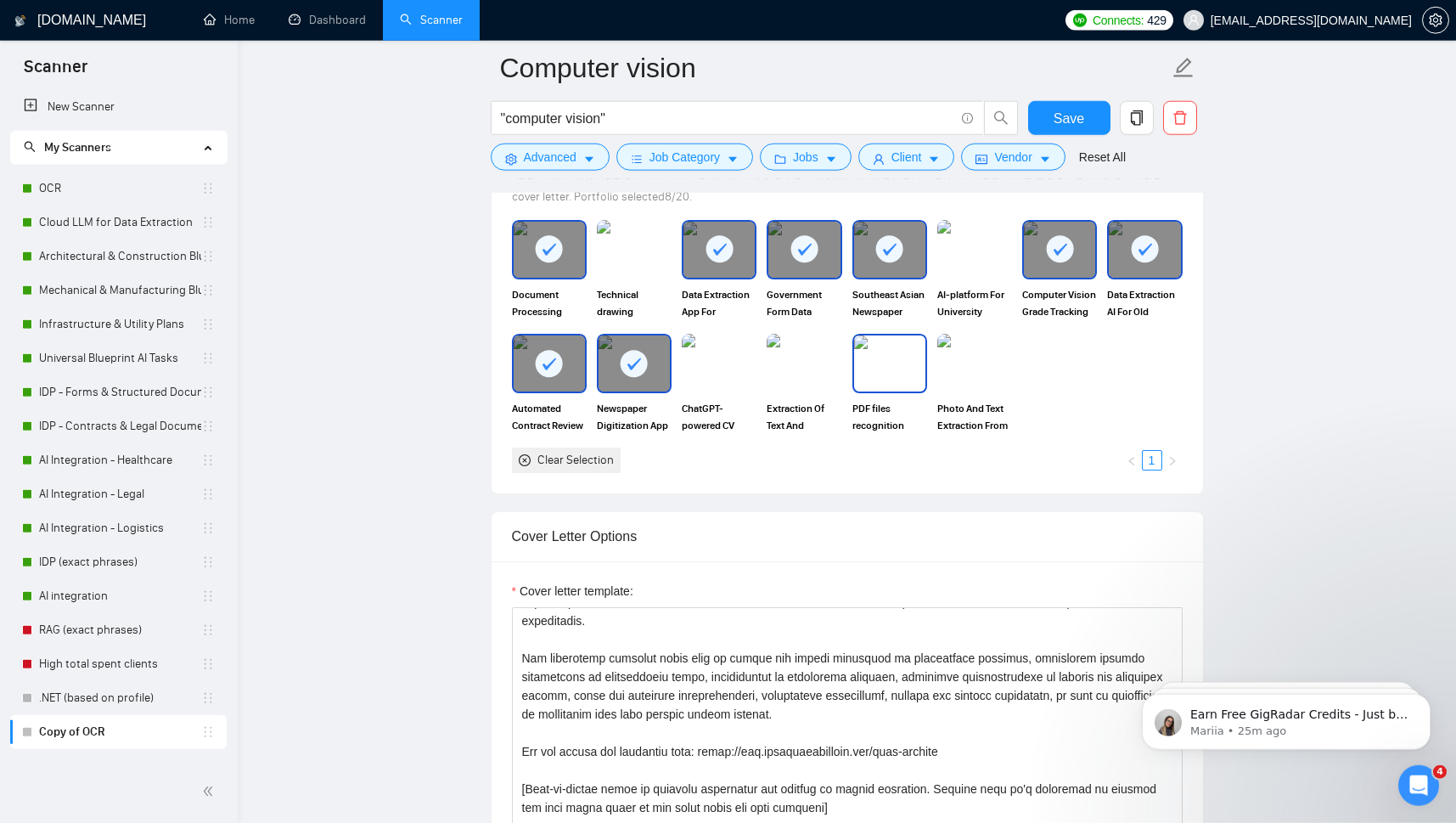
click at [882, 386] on img at bounding box center [890, 363] width 71 height 56
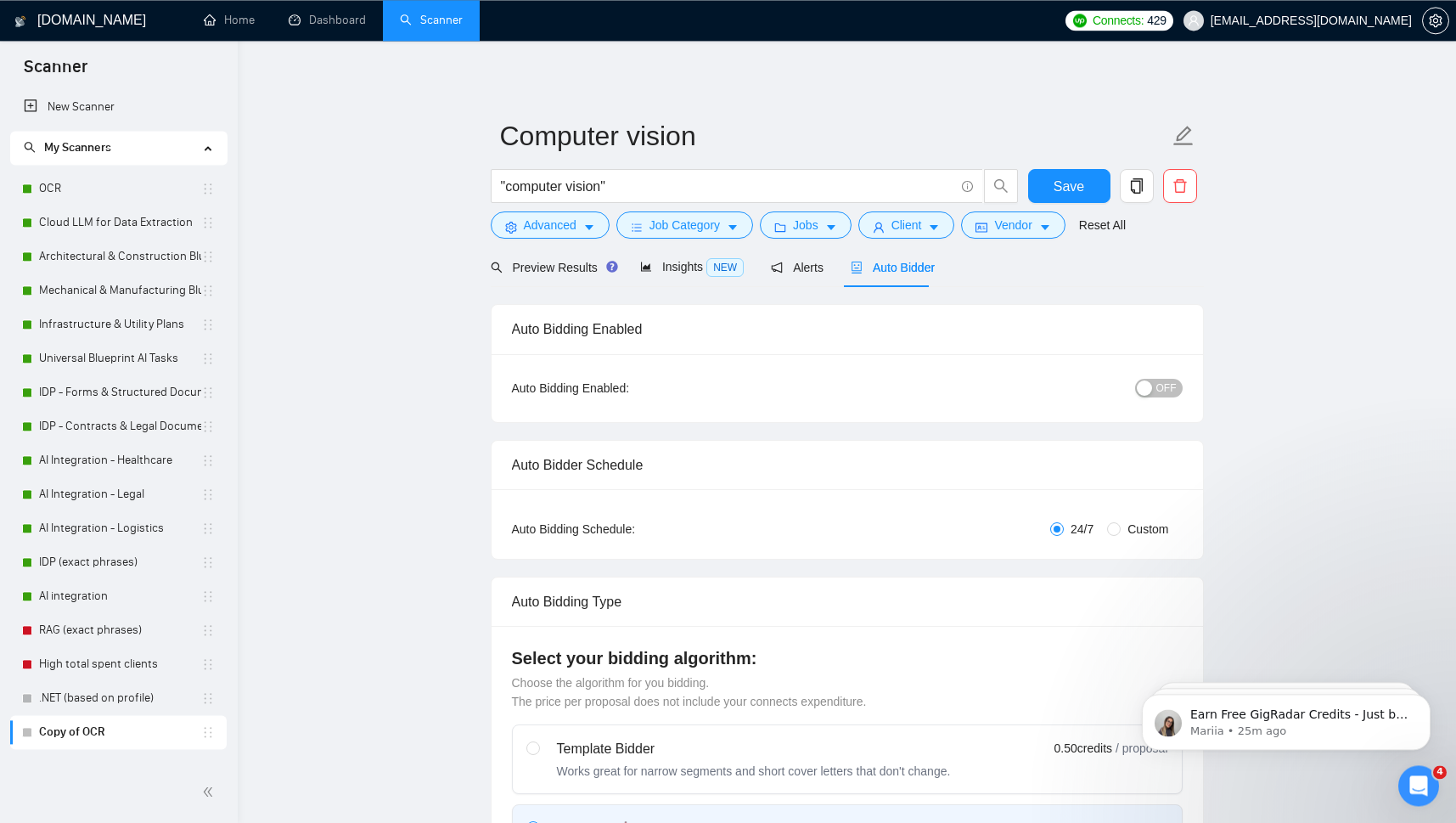
scroll to position [0, 0]
click at [1051, 191] on button "Save" at bounding box center [1069, 187] width 82 height 34
click at [1162, 389] on span "OFF" at bounding box center [1166, 390] width 21 height 19
click at [1066, 186] on span "Save" at bounding box center [1068, 187] width 31 height 21
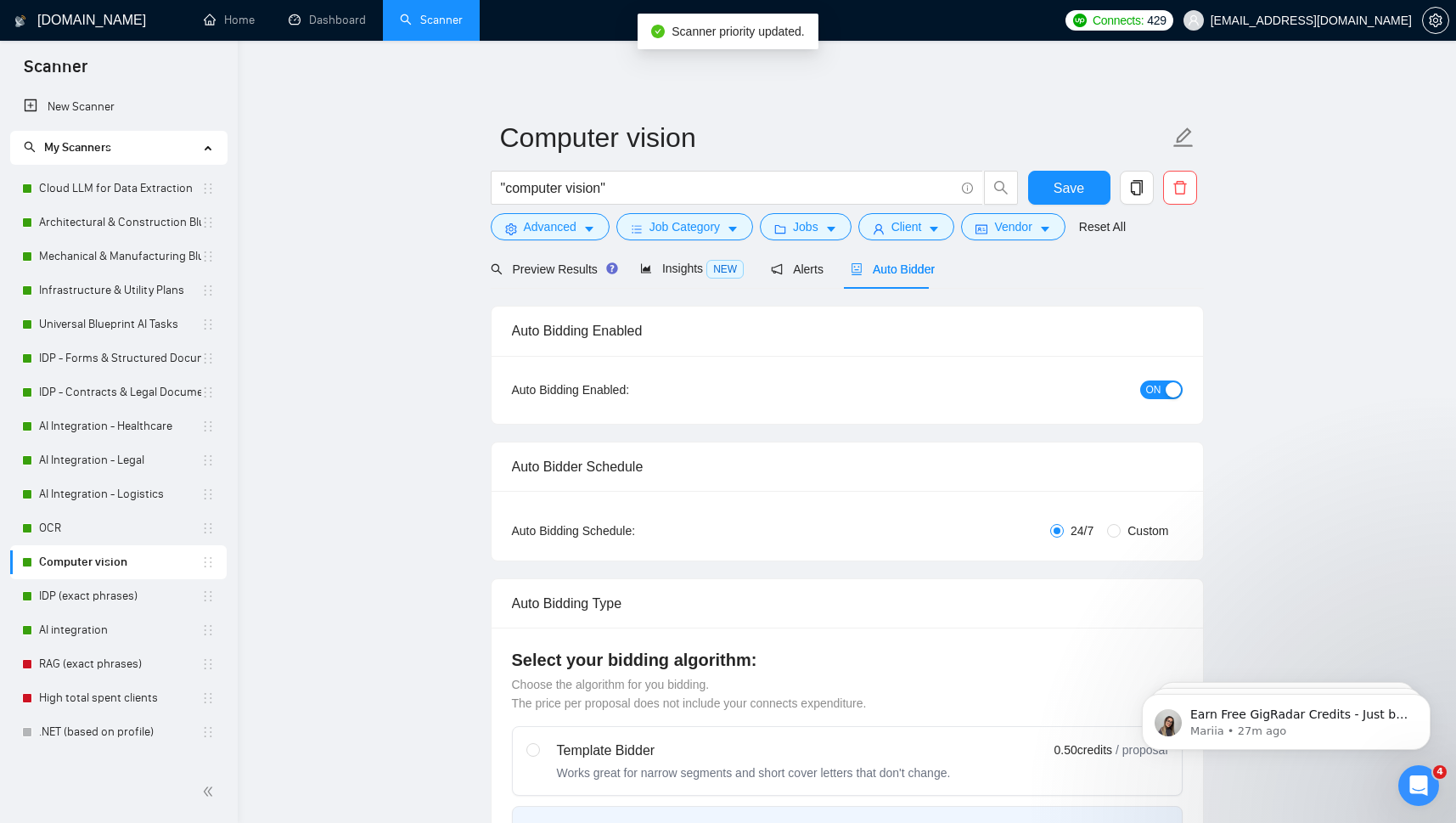
click at [121, 700] on link "High total spent clients" at bounding box center [120, 698] width 163 height 34
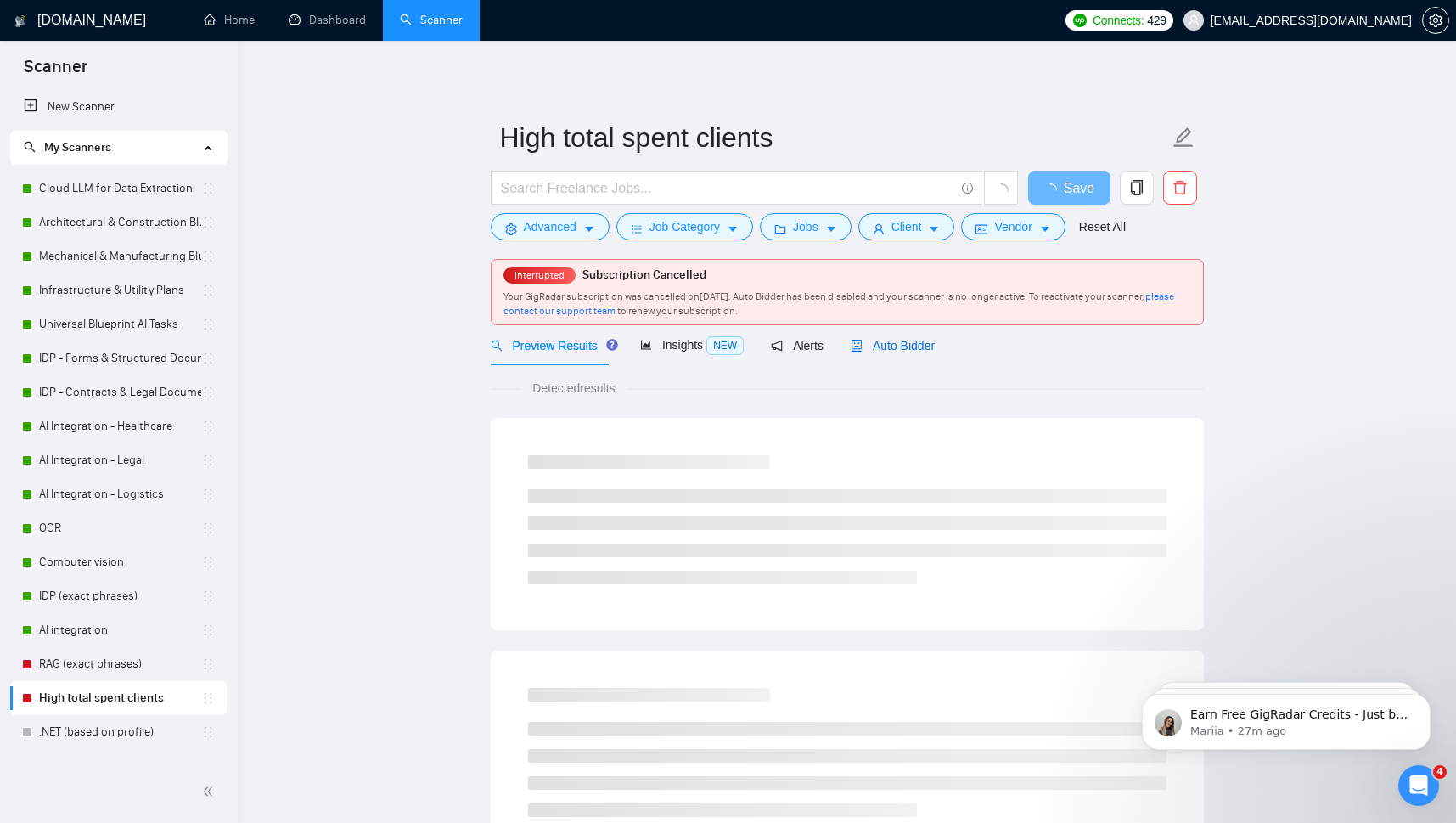
click at [907, 351] on span "Auto Bidder" at bounding box center [893, 346] width 84 height 14
